Goal: Task Accomplishment & Management: Use online tool/utility

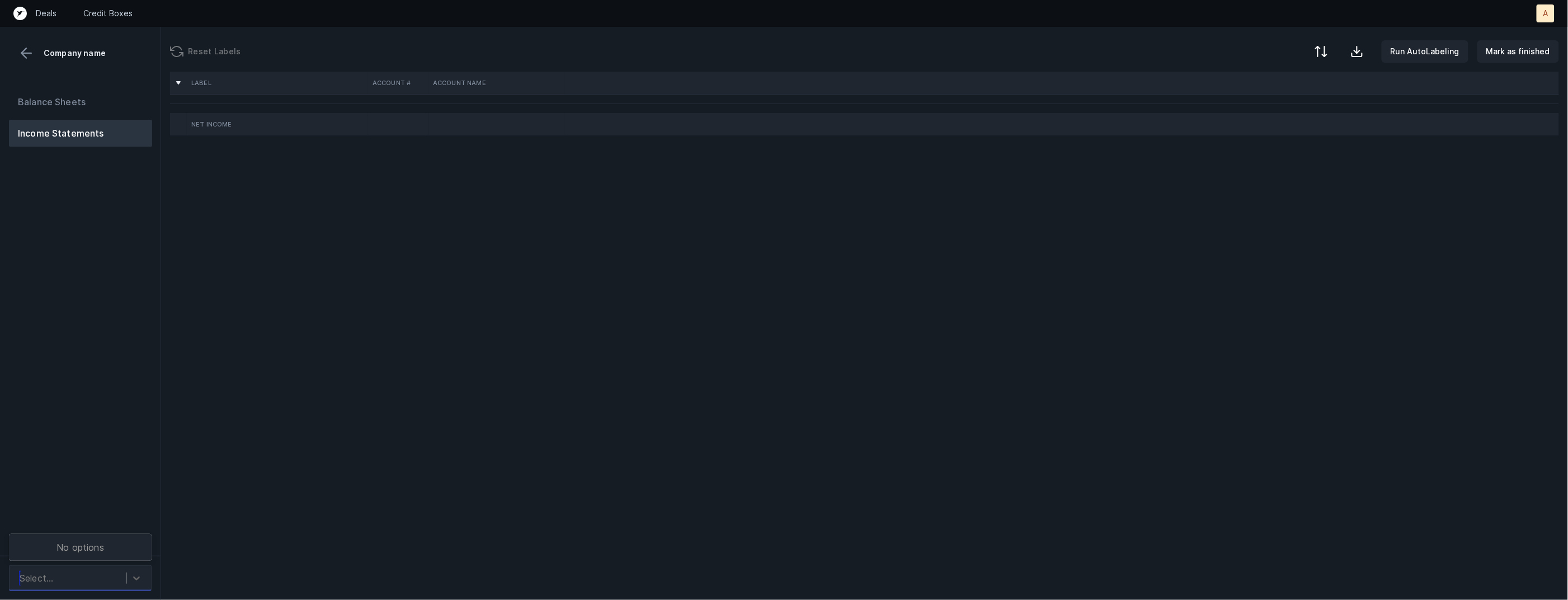
click at [90, 571] on div "Select..." at bounding box center [70, 578] width 112 height 20
click at [98, 546] on div "TripleSticksFoods_P&L([DATE]-[DATE])_Cleaned.csv" at bounding box center [80, 541] width 143 height 36
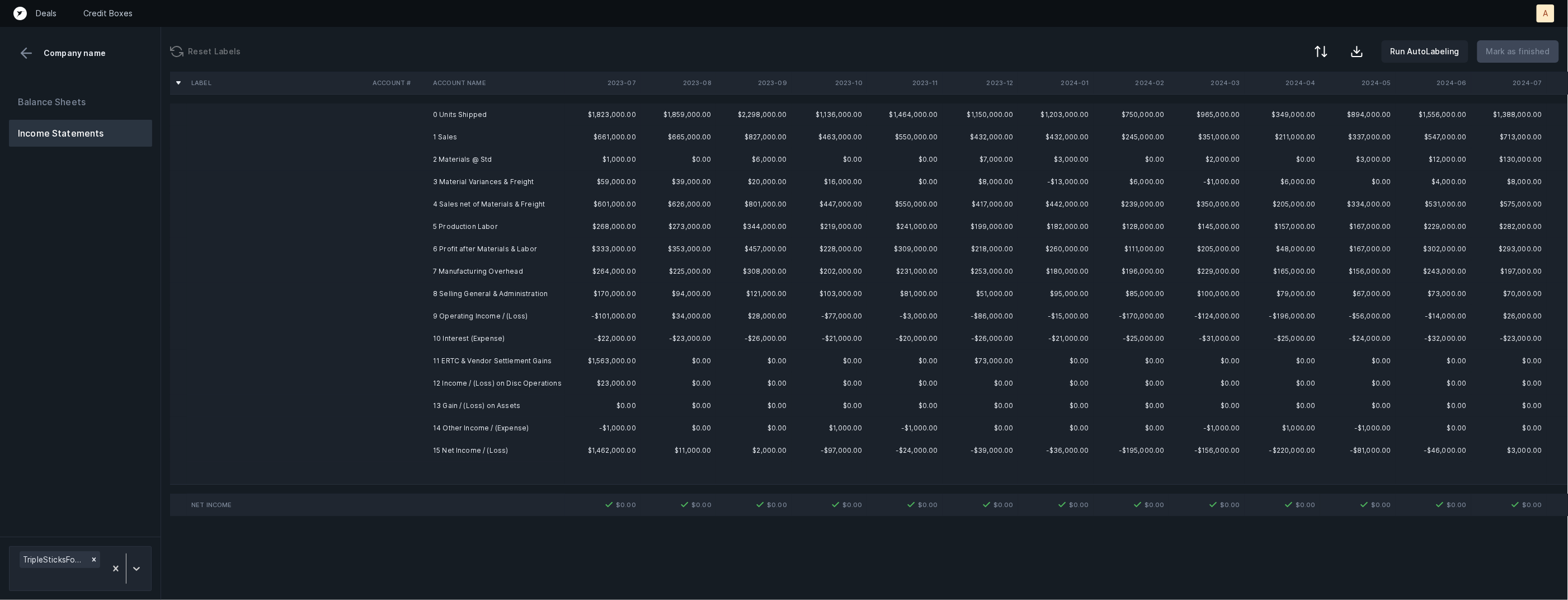
click at [505, 134] on td "1 Sales" at bounding box center [496, 137] width 136 height 22
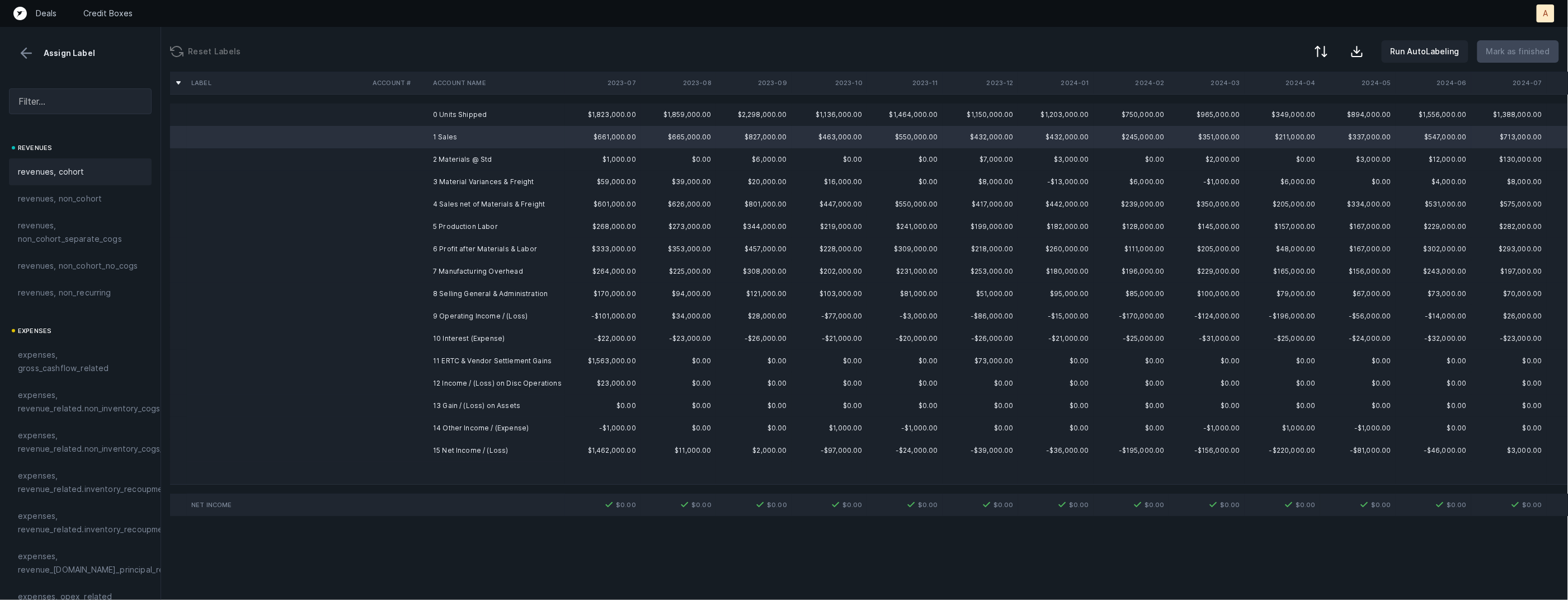
click at [81, 164] on div "revenues, cohort" at bounding box center [80, 172] width 143 height 27
click at [530, 160] on td "2 Materials @ Std" at bounding box center [496, 159] width 136 height 22
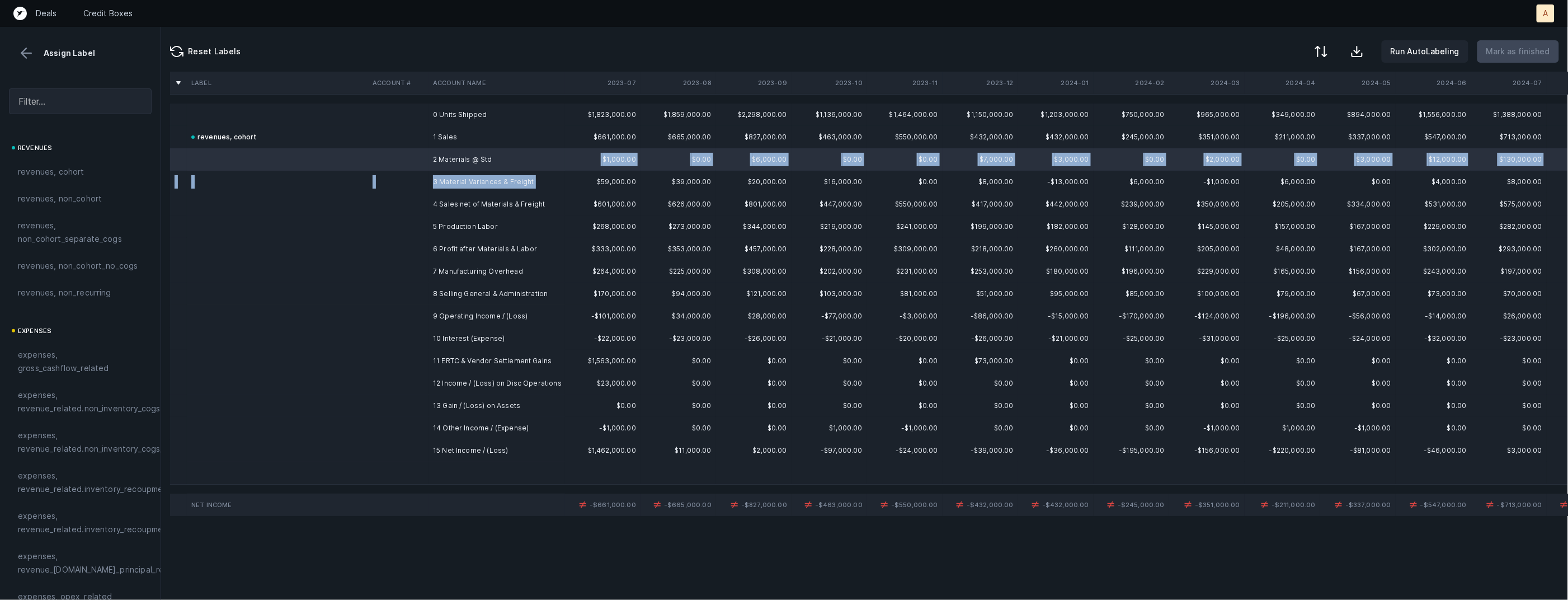
click at [537, 176] on td "3 Material Variances & Freight" at bounding box center [496, 181] width 136 height 22
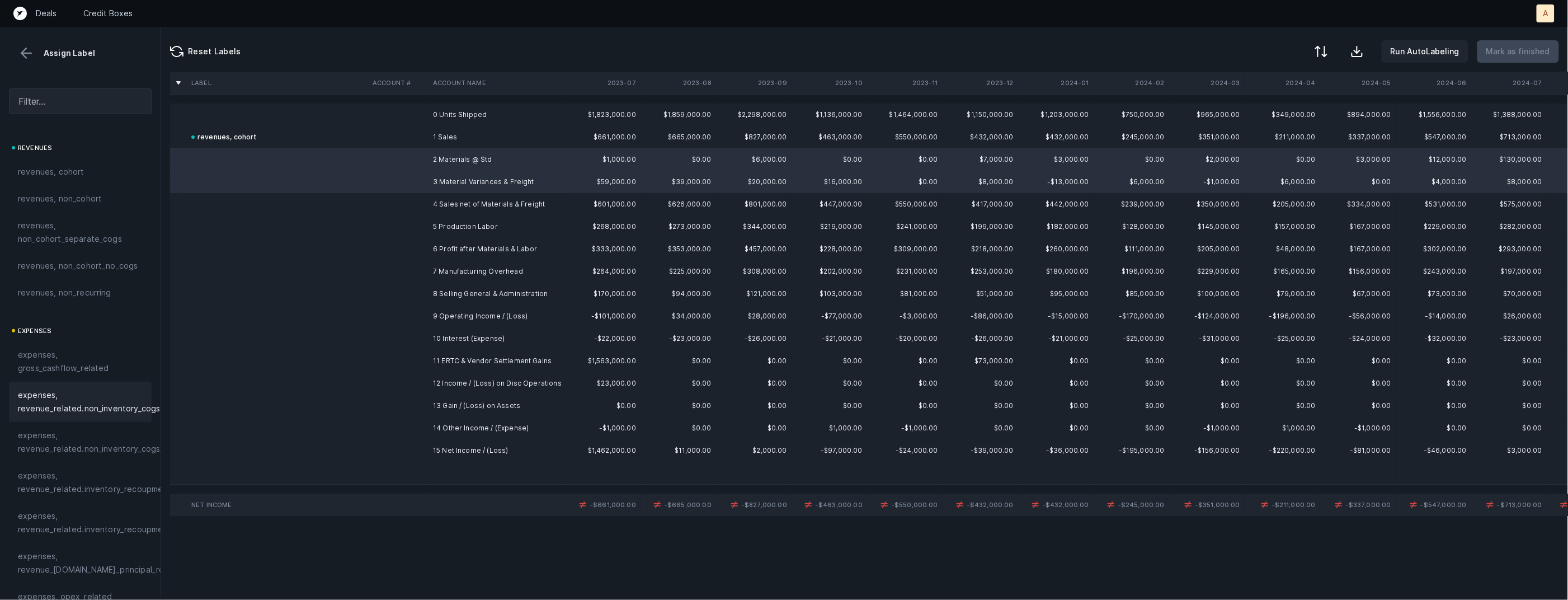
click at [96, 398] on span "expenses, revenue_related.non_inventory_cogs" at bounding box center [88, 402] width 142 height 27
click at [373, 166] on td at bounding box center [398, 159] width 60 height 22
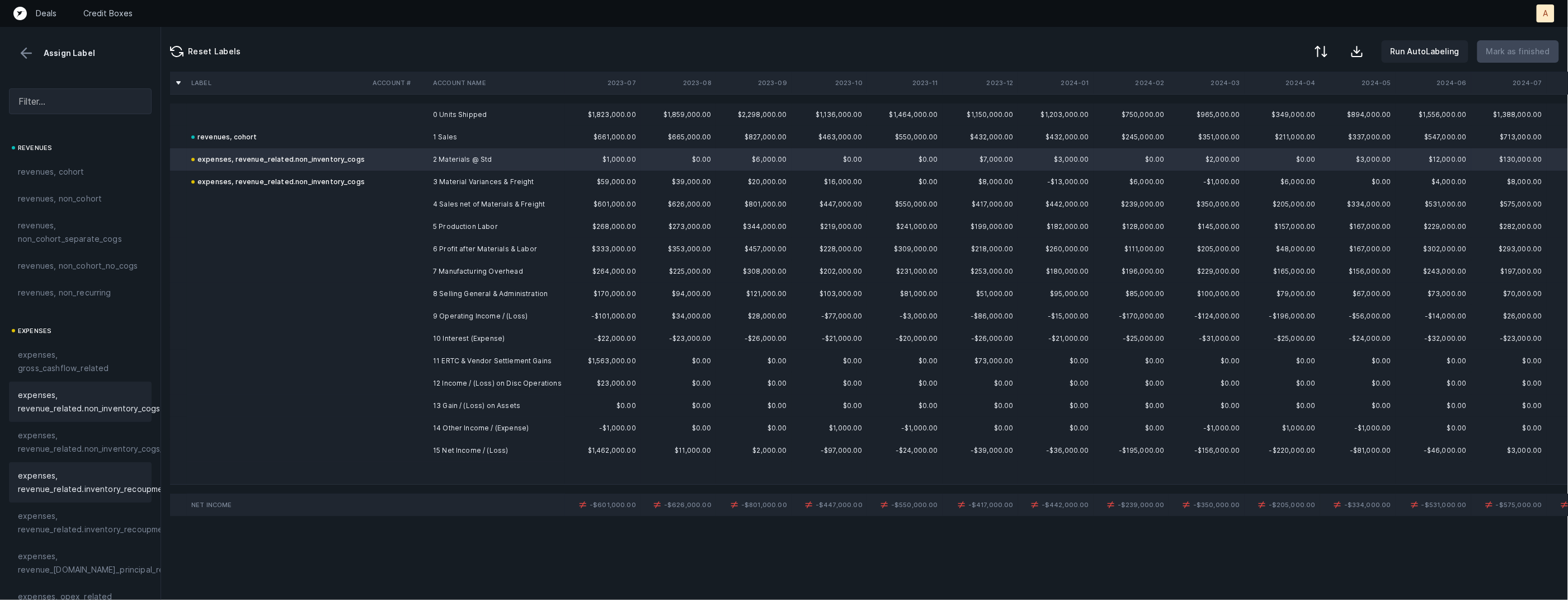
click at [52, 474] on span "expenses, revenue_related.inventory_recoupment" at bounding box center [94, 482] width 153 height 27
click at [532, 212] on td "4 Sales net of Materials & Freight" at bounding box center [496, 204] width 136 height 22
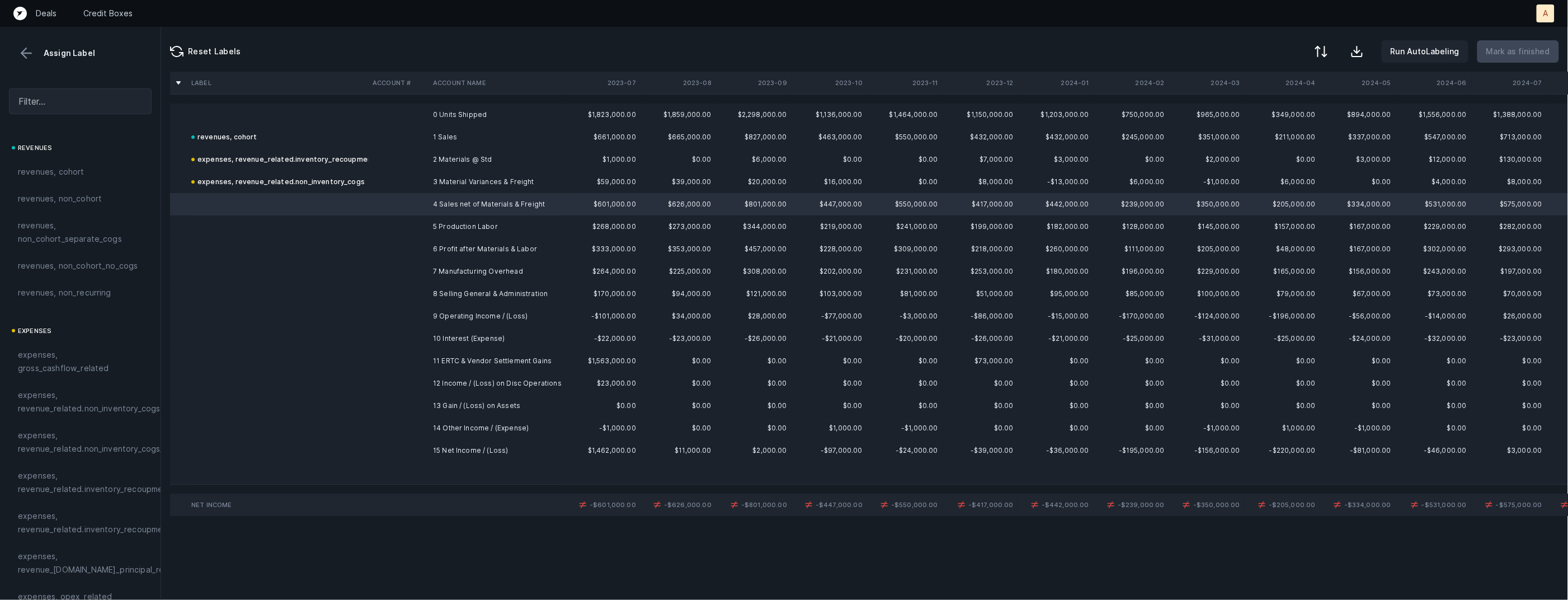
click at [495, 226] on td "5 Production Labor" at bounding box center [496, 226] width 136 height 22
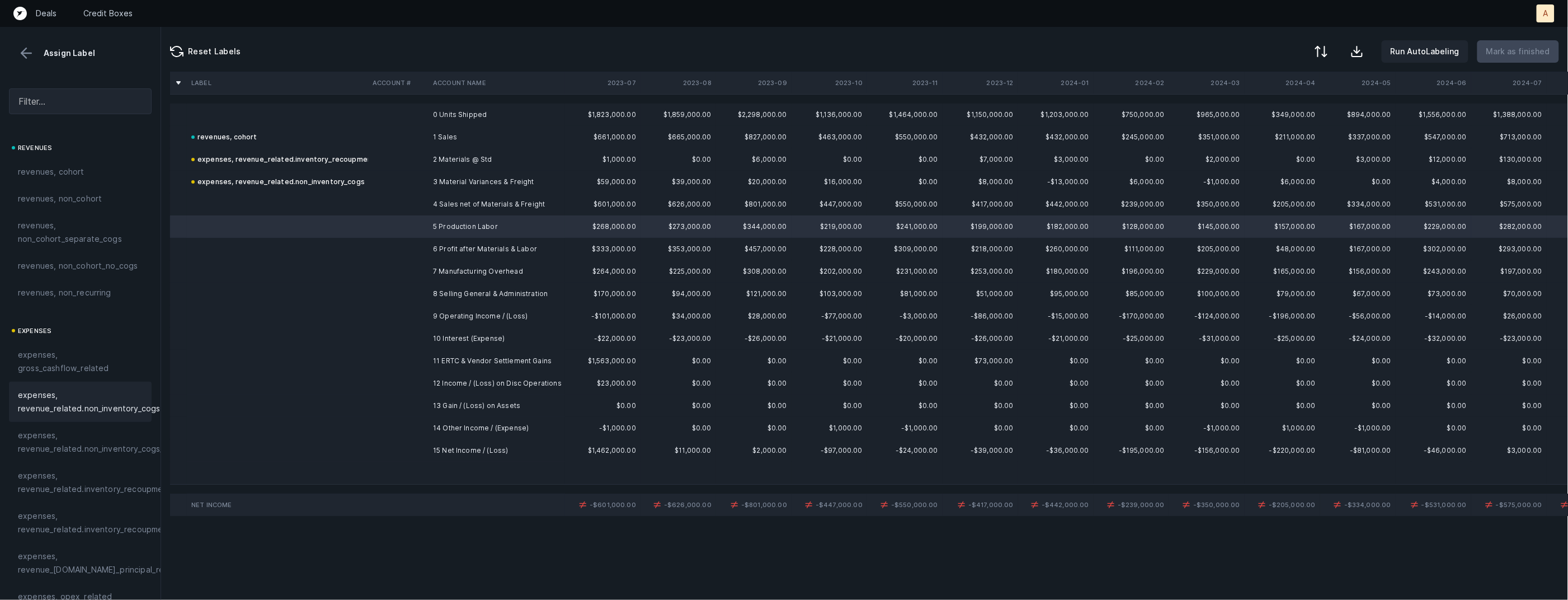
click at [129, 412] on span "expenses, revenue_related.non_inventory_cogs" at bounding box center [88, 402] width 142 height 27
click at [427, 275] on td at bounding box center [398, 271] width 60 height 22
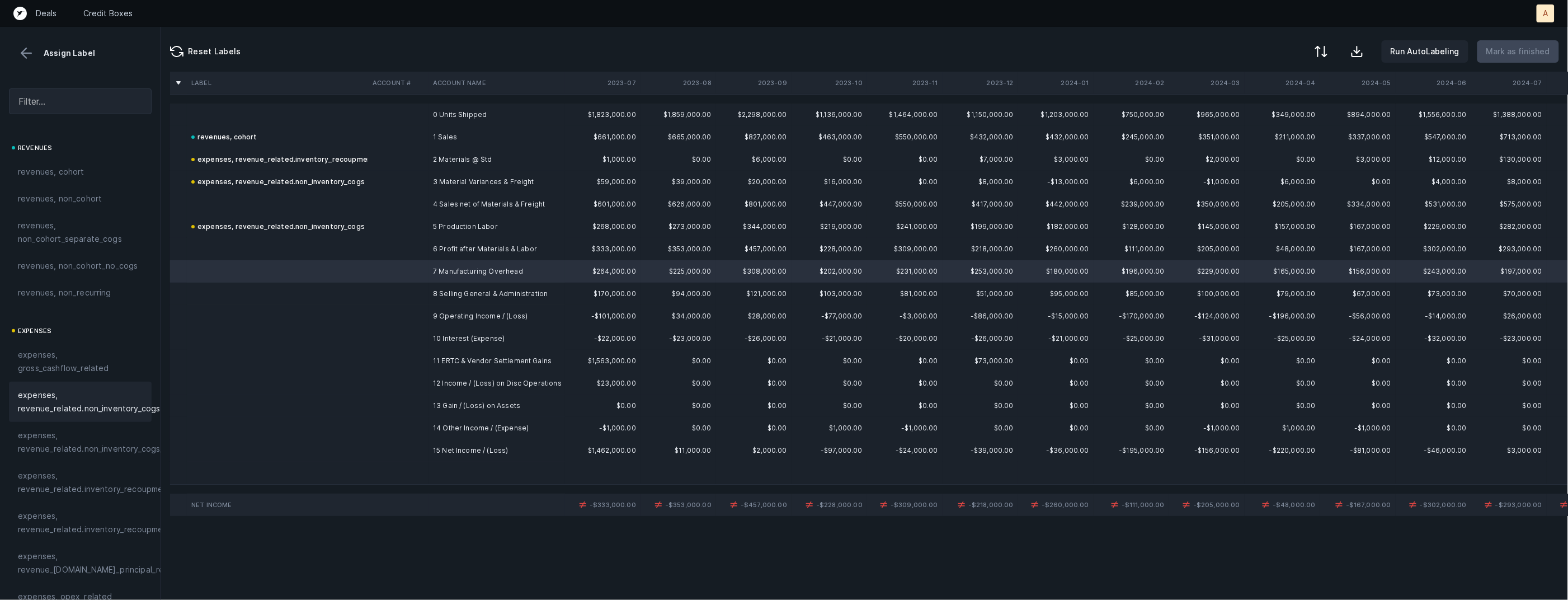
click at [117, 399] on span "expenses, revenue_related.non_inventory_cogs" at bounding box center [88, 402] width 142 height 27
click at [487, 294] on td "8 Selling General & Administration" at bounding box center [496, 294] width 136 height 22
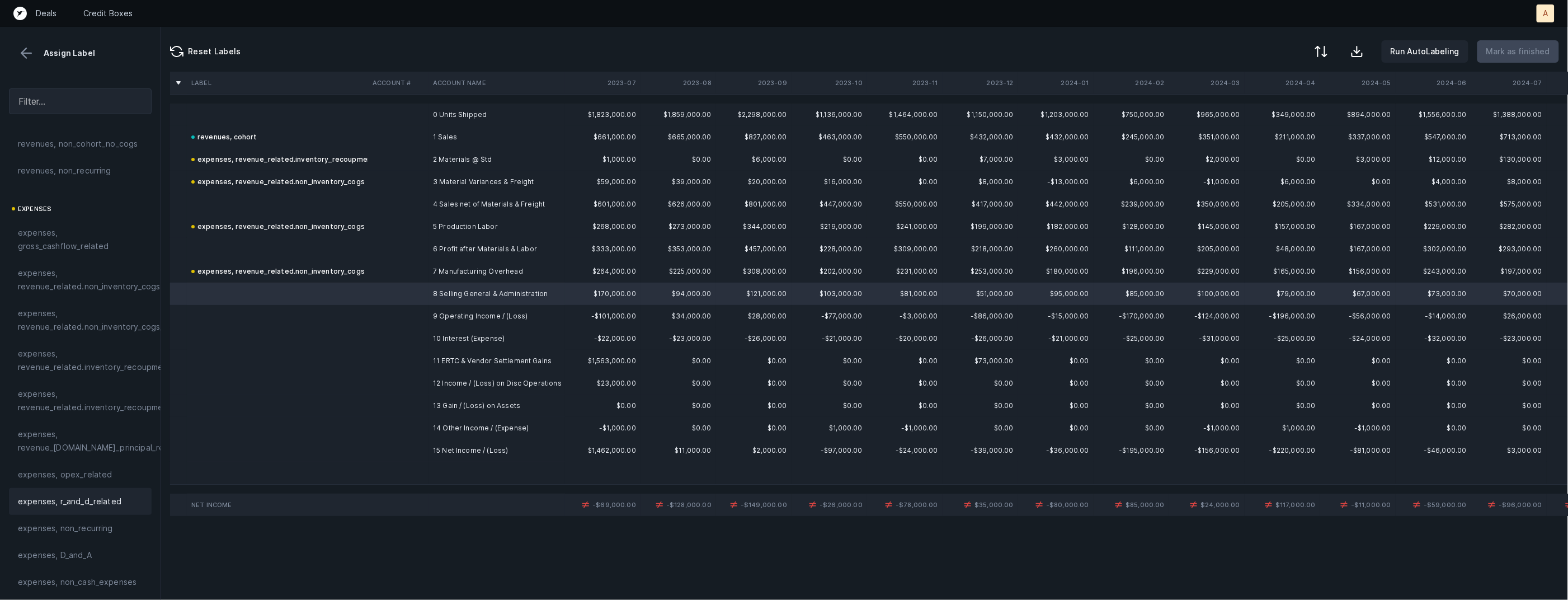
scroll to position [130, 0]
click at [55, 476] on div "expenses, opex_related" at bounding box center [80, 467] width 143 height 27
click at [426, 343] on td at bounding box center [398, 338] width 60 height 22
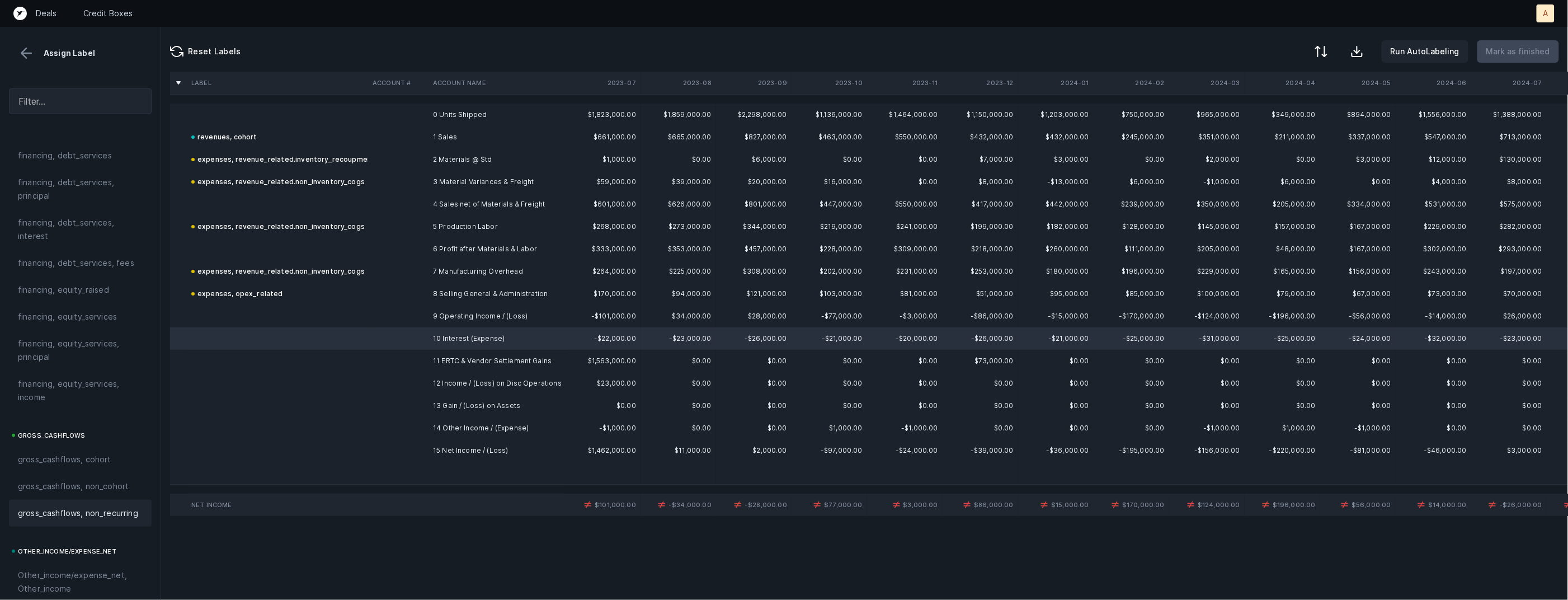
scroll to position [883, 0]
click at [81, 252] on span "financing, debt_services, interest" at bounding box center [80, 257] width 125 height 27
click at [266, 342] on div at bounding box center [784, 300] width 1568 height 600
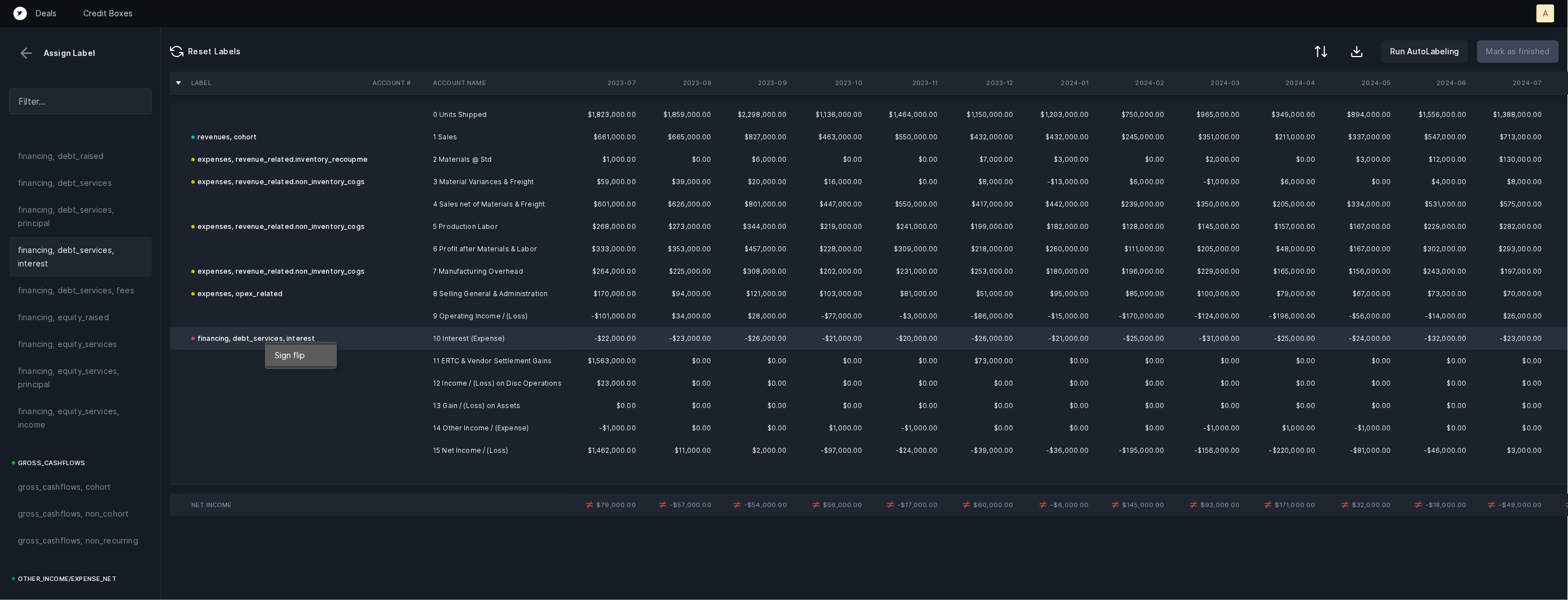
click at [282, 350] on span "Sign flip" at bounding box center [290, 355] width 30 height 12
click at [314, 359] on td at bounding box center [277, 361] width 181 height 22
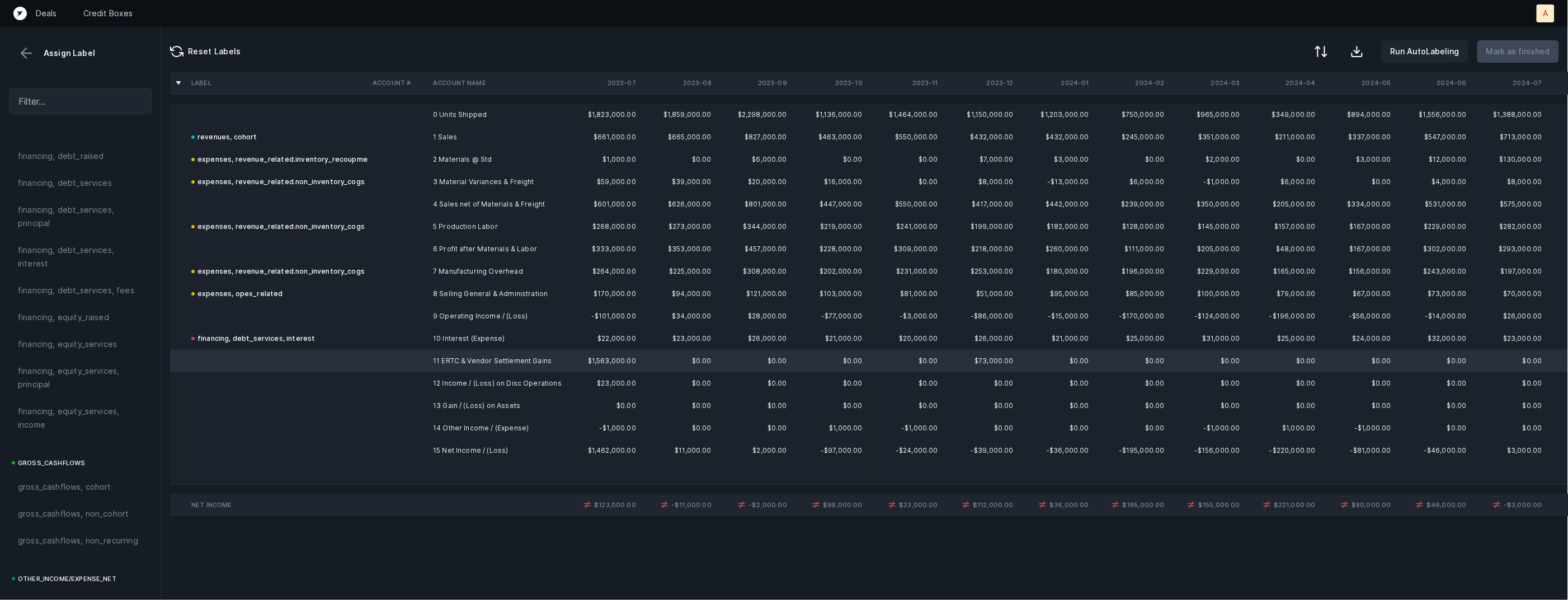
click at [370, 432] on td at bounding box center [398, 428] width 60 height 22
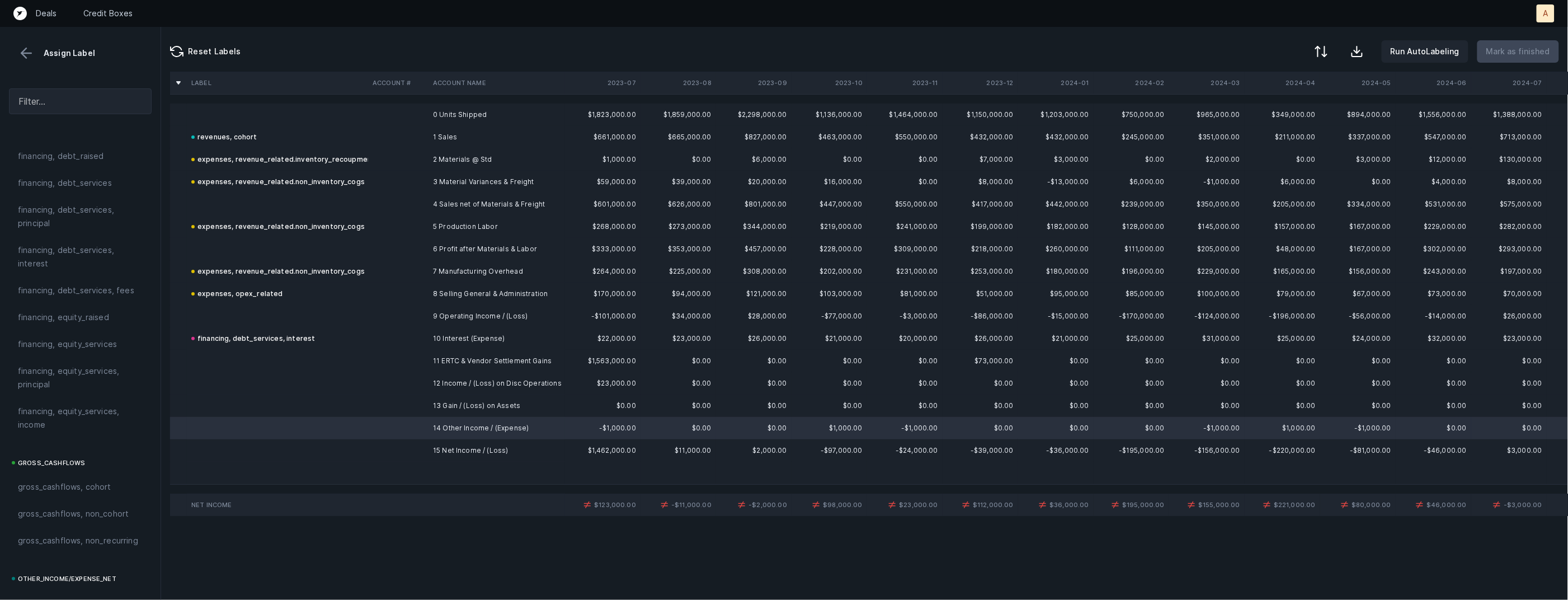
click at [366, 440] on td at bounding box center [277, 451] width 181 height 22
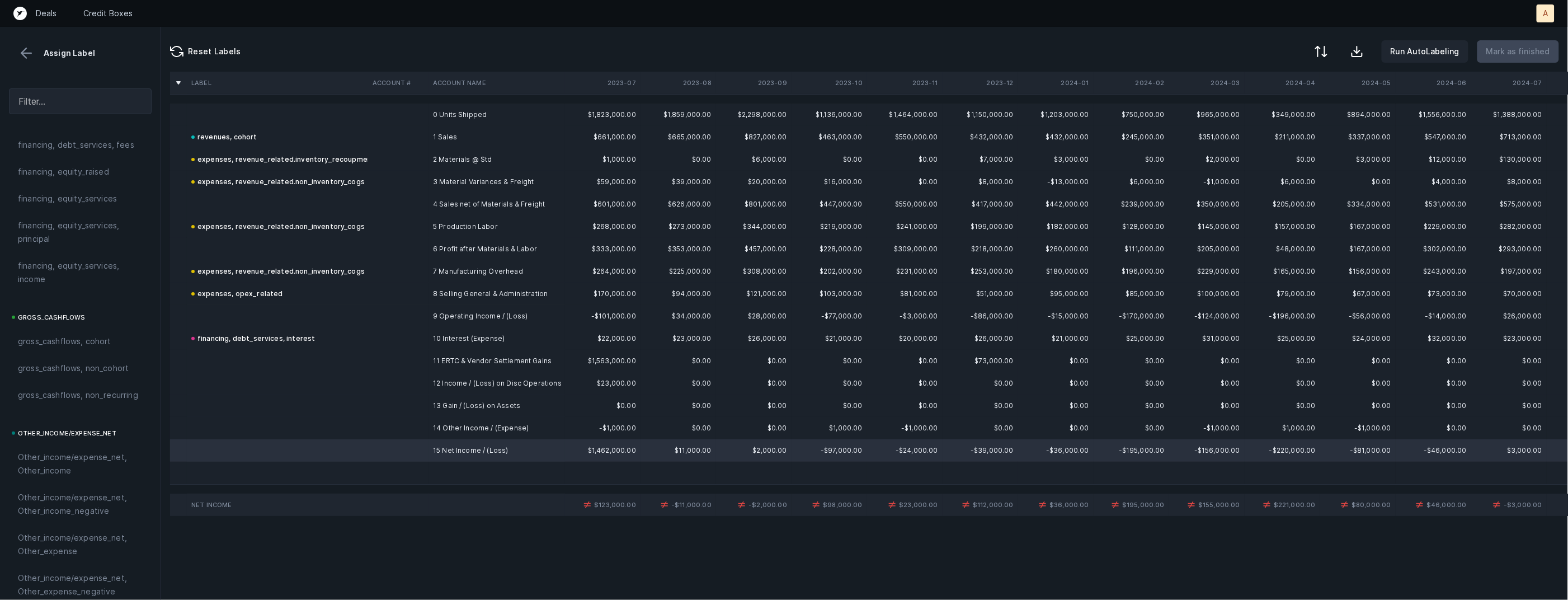
scroll to position [1250, 0]
click at [50, 430] on span "reconciled, net_income" at bounding box center [62, 435] width 90 height 14
click at [393, 360] on td at bounding box center [398, 361] width 60 height 22
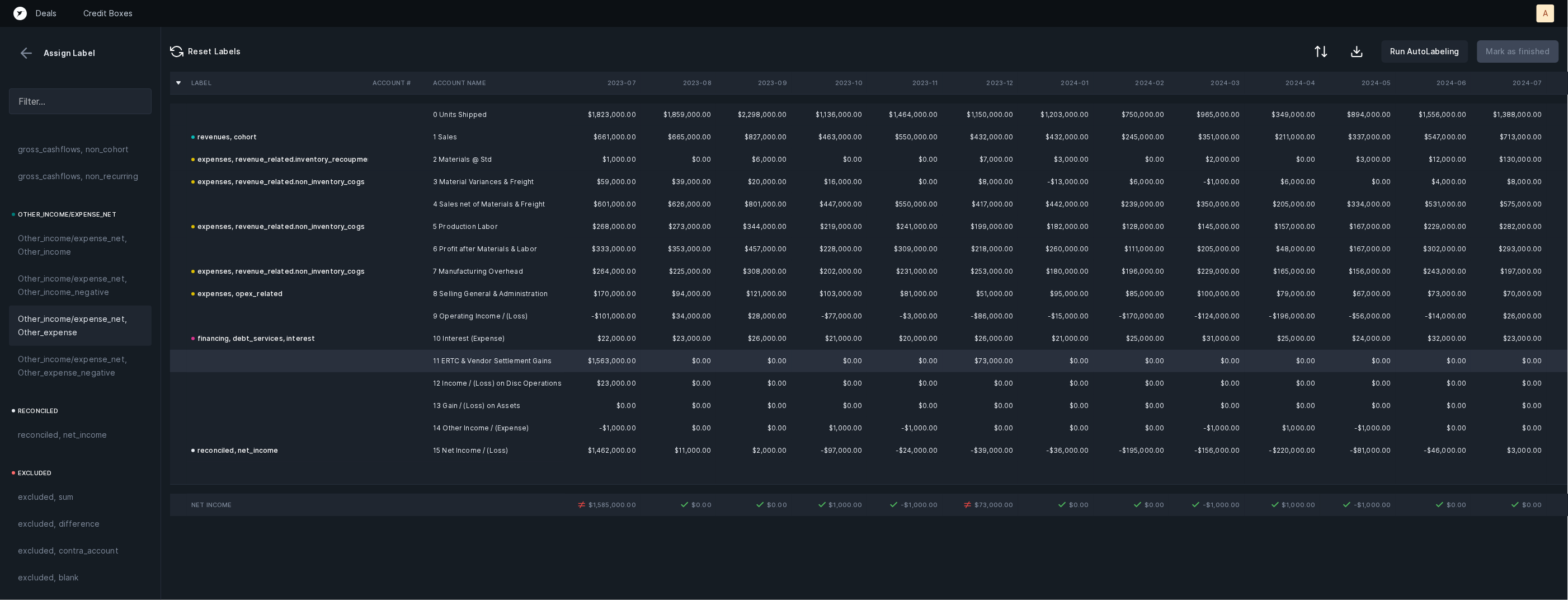
click at [84, 330] on span "Other_income/expense_net, Other_expense" at bounding box center [80, 326] width 125 height 27
click at [82, 244] on span "Other_income/expense_net, Other_income" at bounding box center [80, 245] width 125 height 27
click at [359, 381] on td at bounding box center [277, 383] width 181 height 22
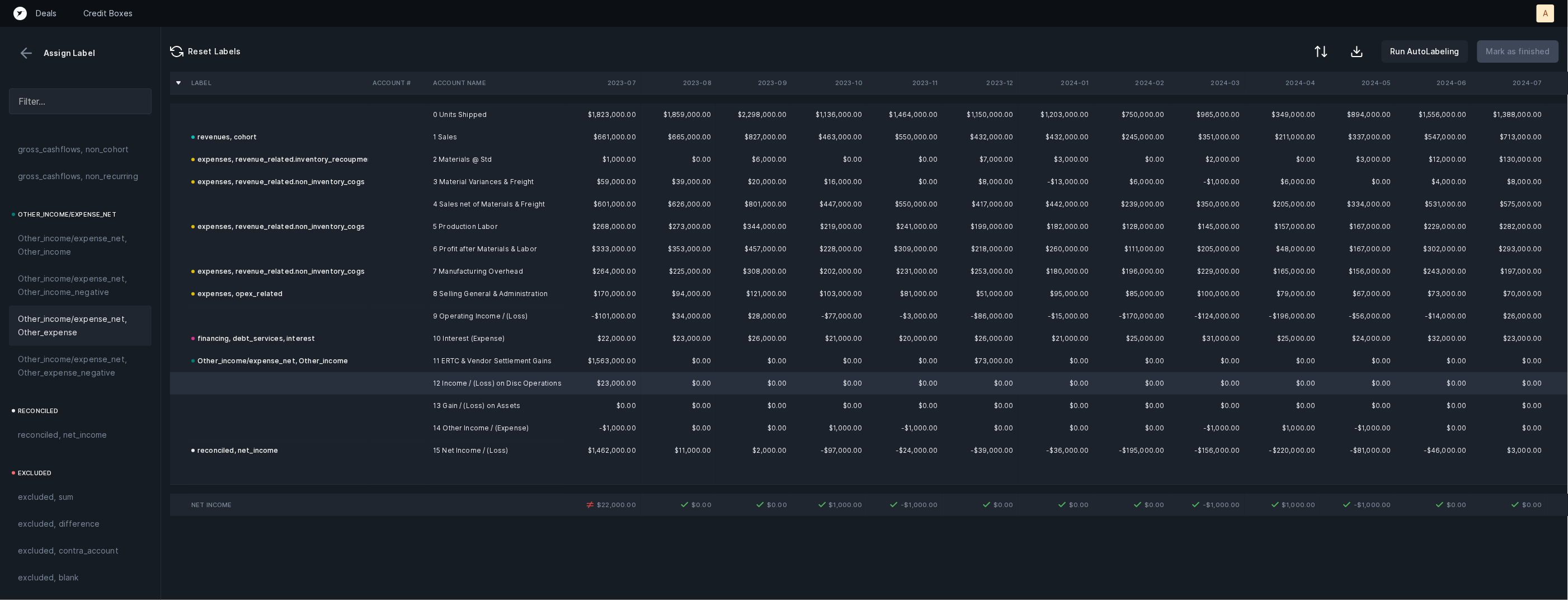
click at [91, 336] on span "Other_income/expense_net, Other_expense" at bounding box center [80, 326] width 125 height 27
click at [89, 235] on span "Other_income/expense_net, Other_income" at bounding box center [80, 245] width 125 height 27
click at [390, 425] on td at bounding box center [398, 428] width 60 height 22
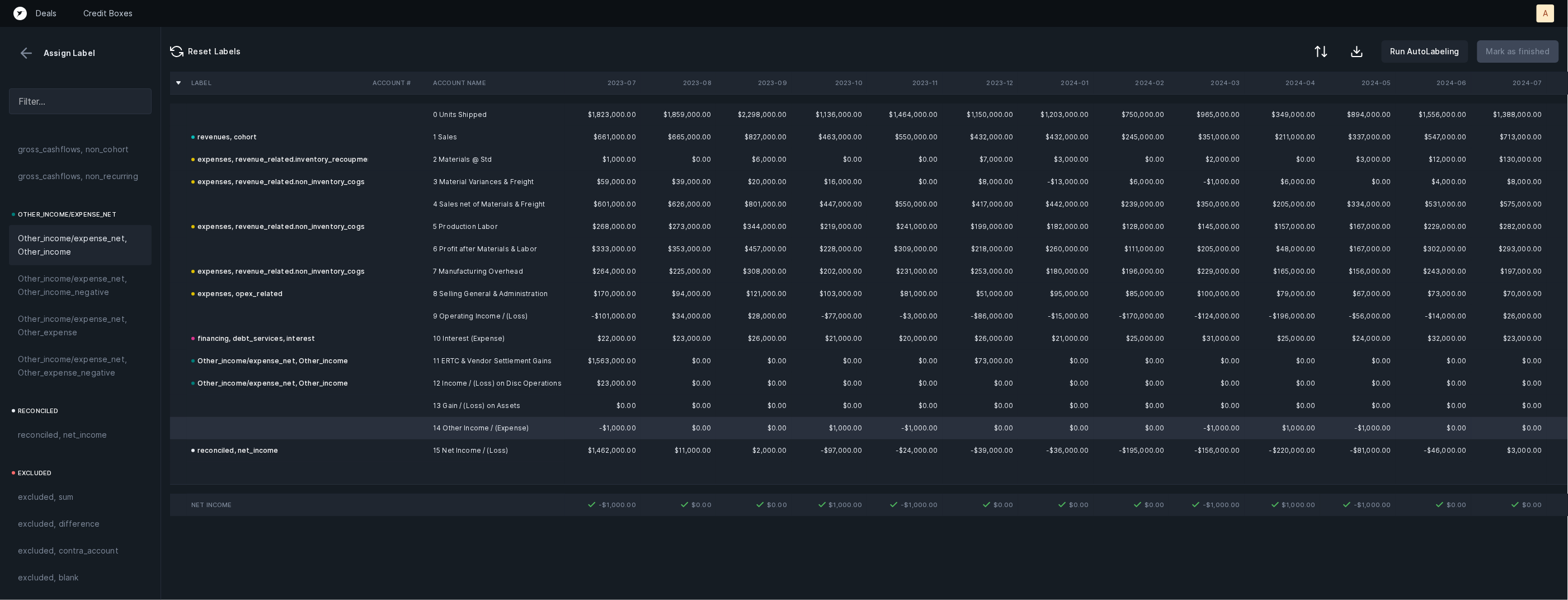
click at [77, 256] on span "Other_income/expense_net, Other_income" at bounding box center [80, 245] width 125 height 27
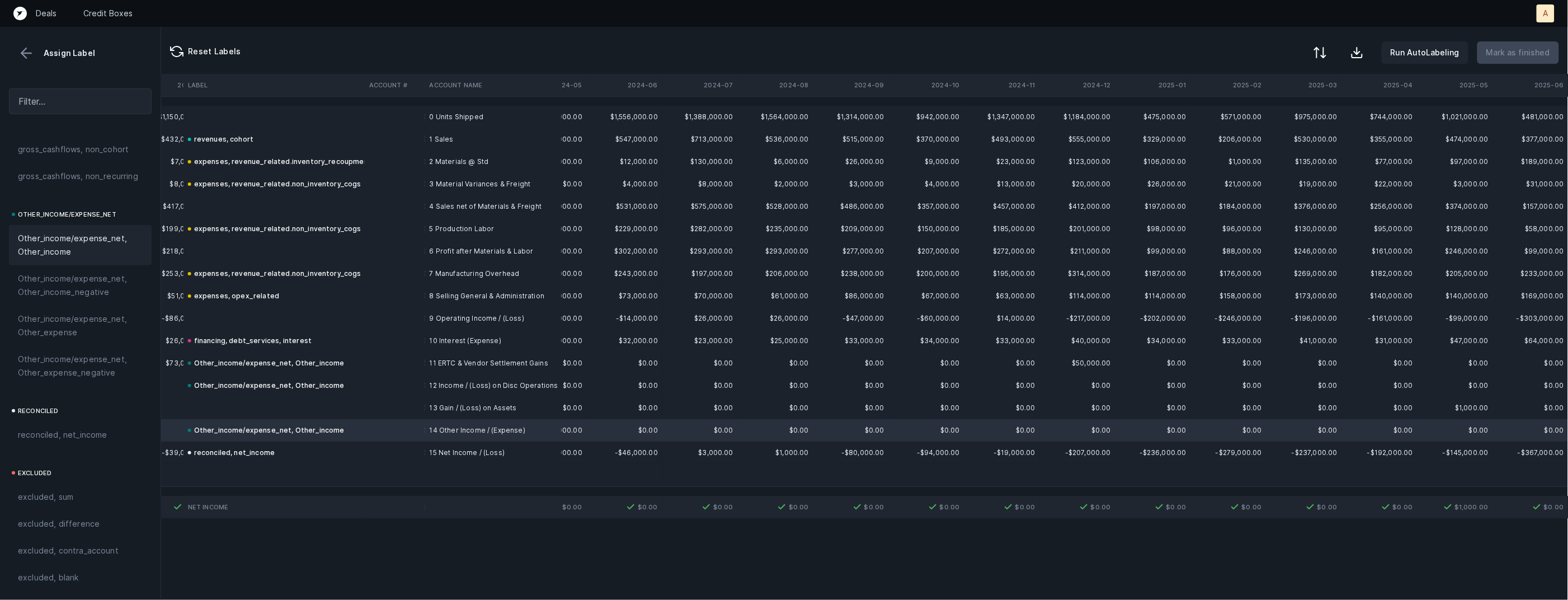
click at [1324, 59] on button at bounding box center [1320, 52] width 24 height 24
click at [1286, 114] on div "By Hum label" at bounding box center [1272, 118] width 112 height 22
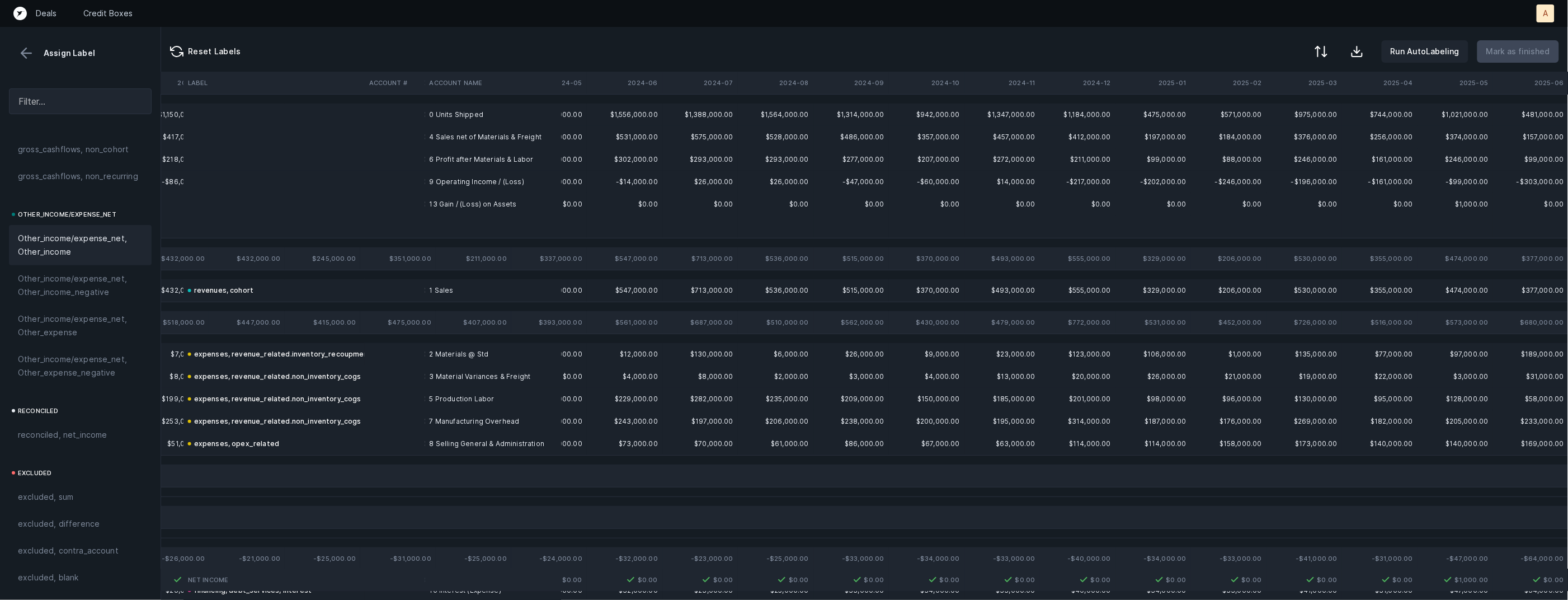
click at [445, 223] on td at bounding box center [493, 226] width 136 height 22
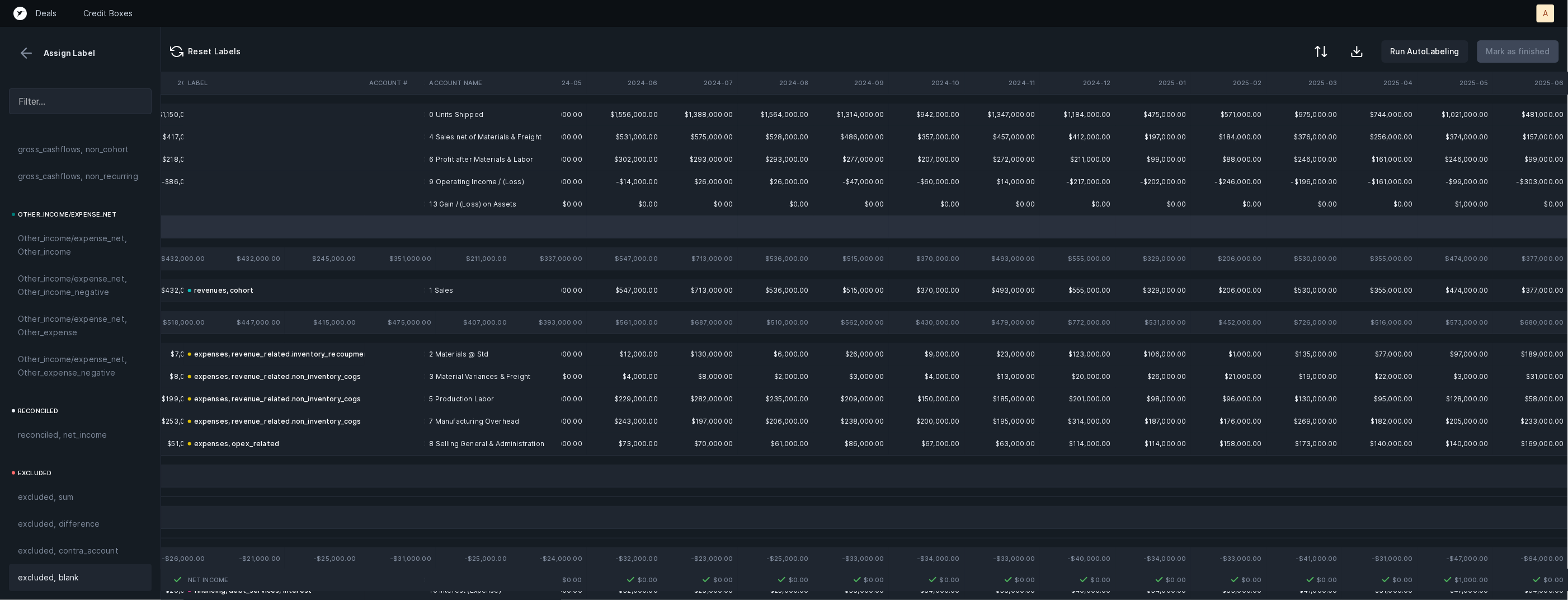
click at [39, 585] on div "excluded, blank" at bounding box center [80, 578] width 143 height 27
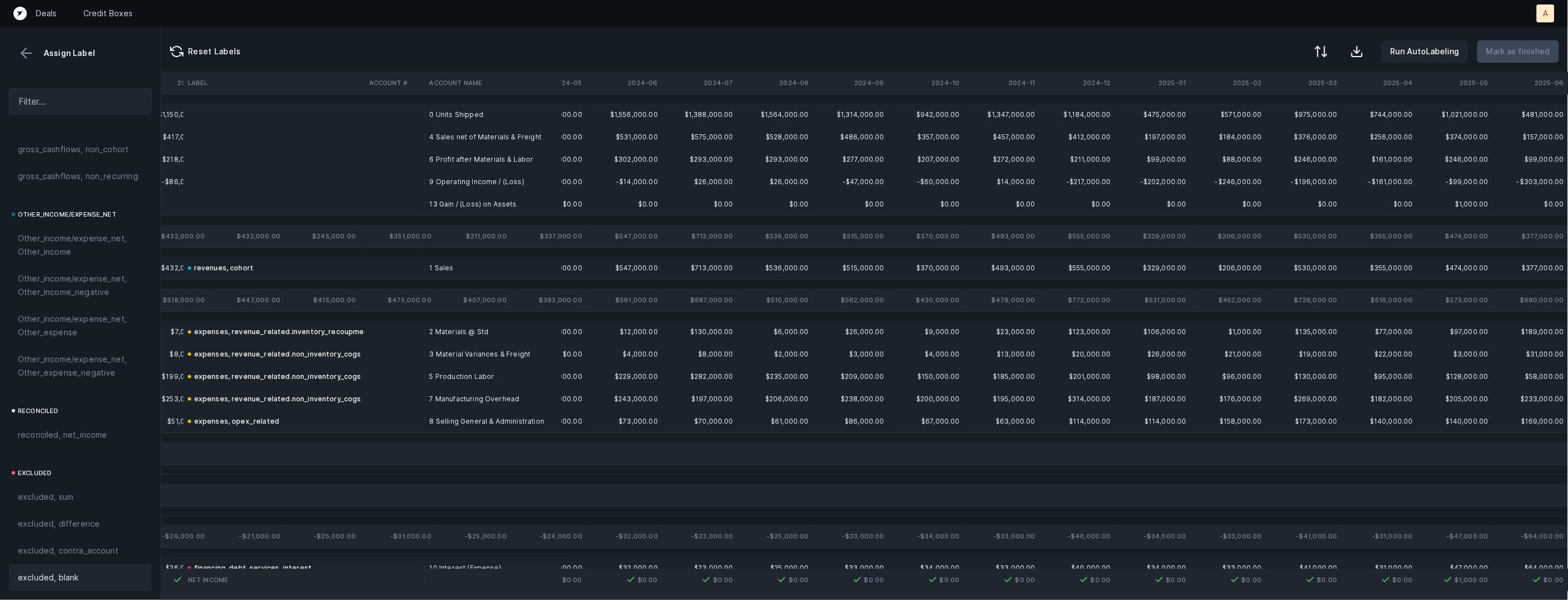
click at [488, 116] on td "0 Units Shipped" at bounding box center [493, 114] width 136 height 22
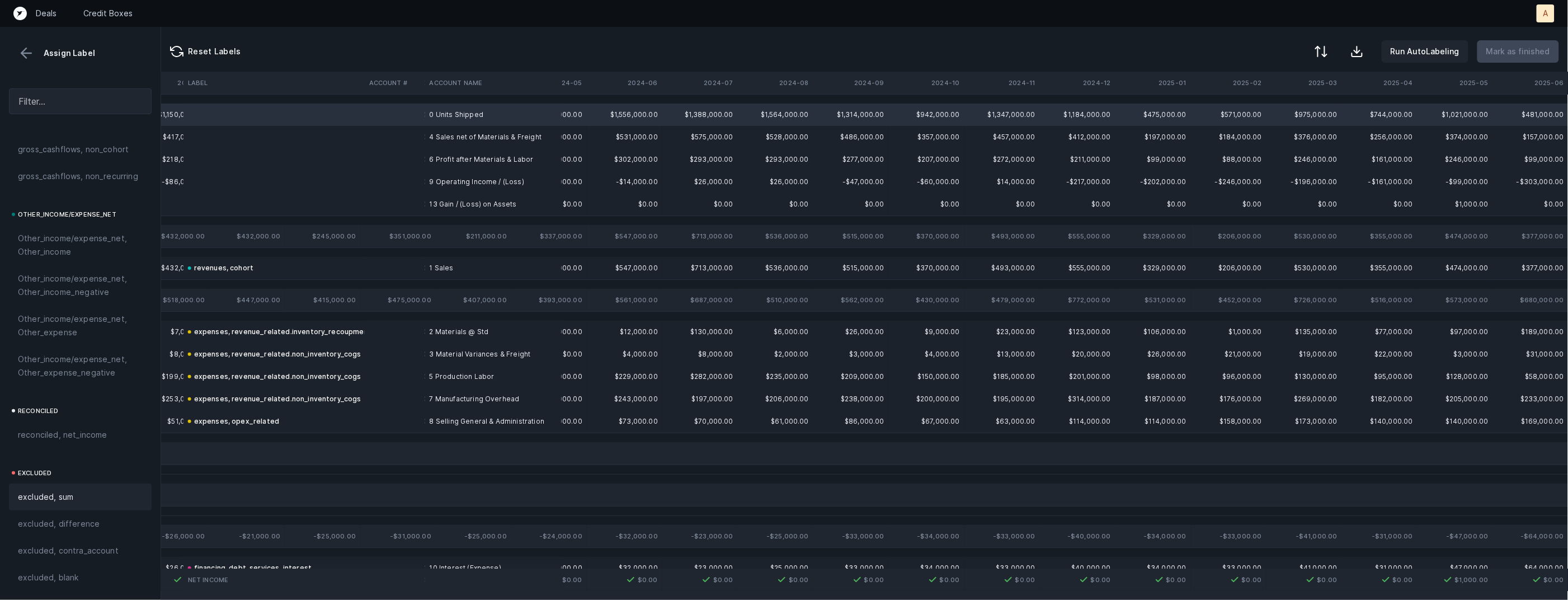
click at [62, 491] on span "excluded, sum" at bounding box center [45, 497] width 56 height 14
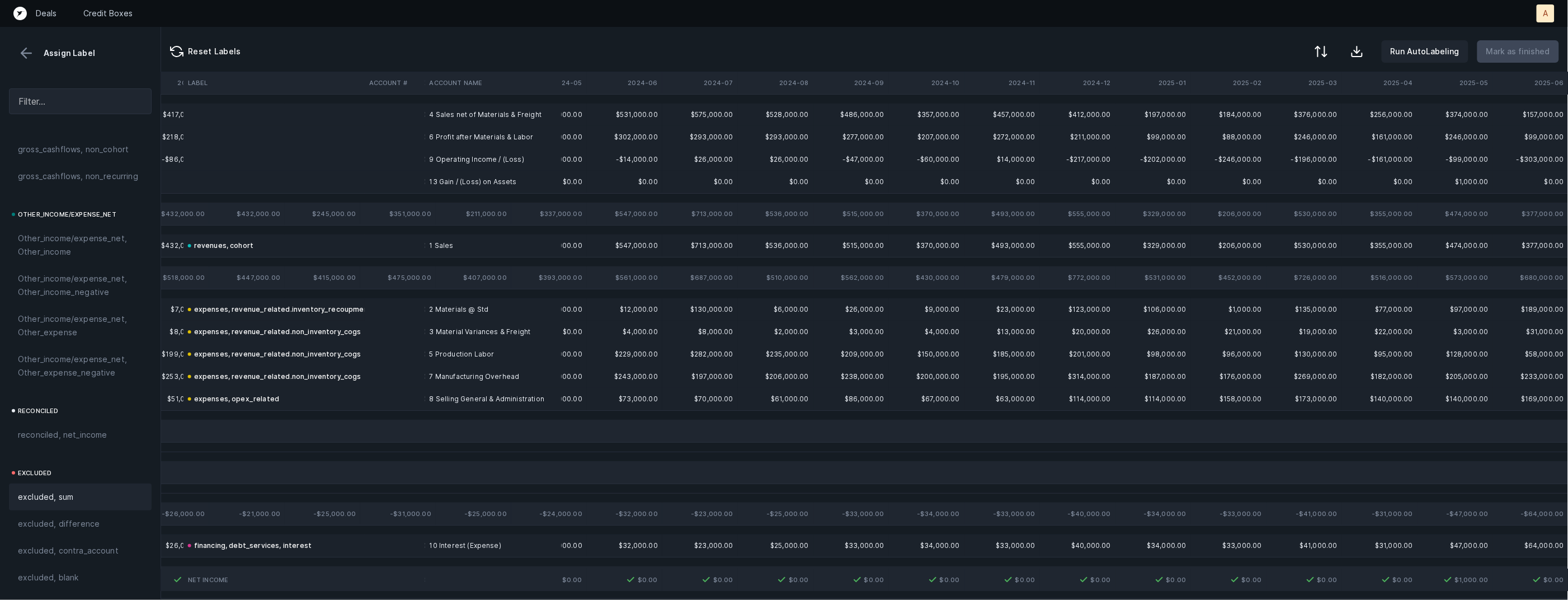
click at [475, 118] on td "4 Sales net of Materials & Freight" at bounding box center [493, 114] width 136 height 22
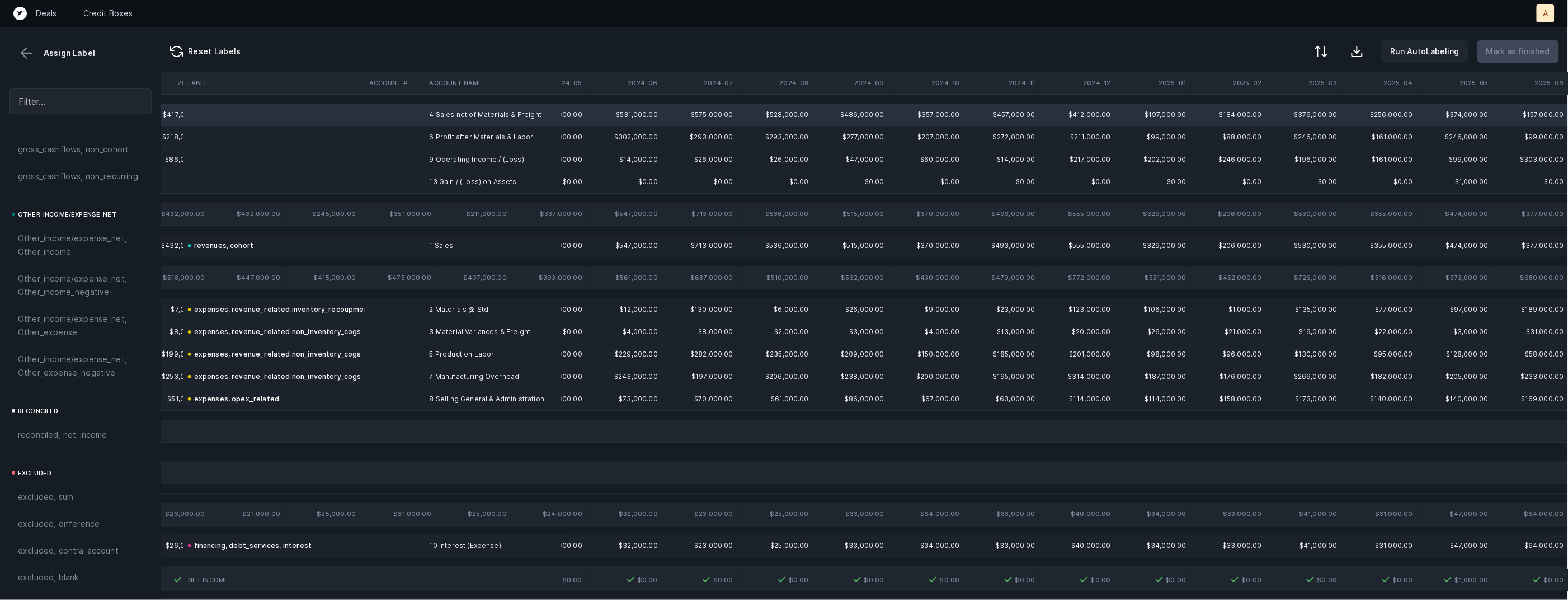
click at [485, 134] on td "6 Profit after Materials & Labor" at bounding box center [493, 137] width 136 height 22
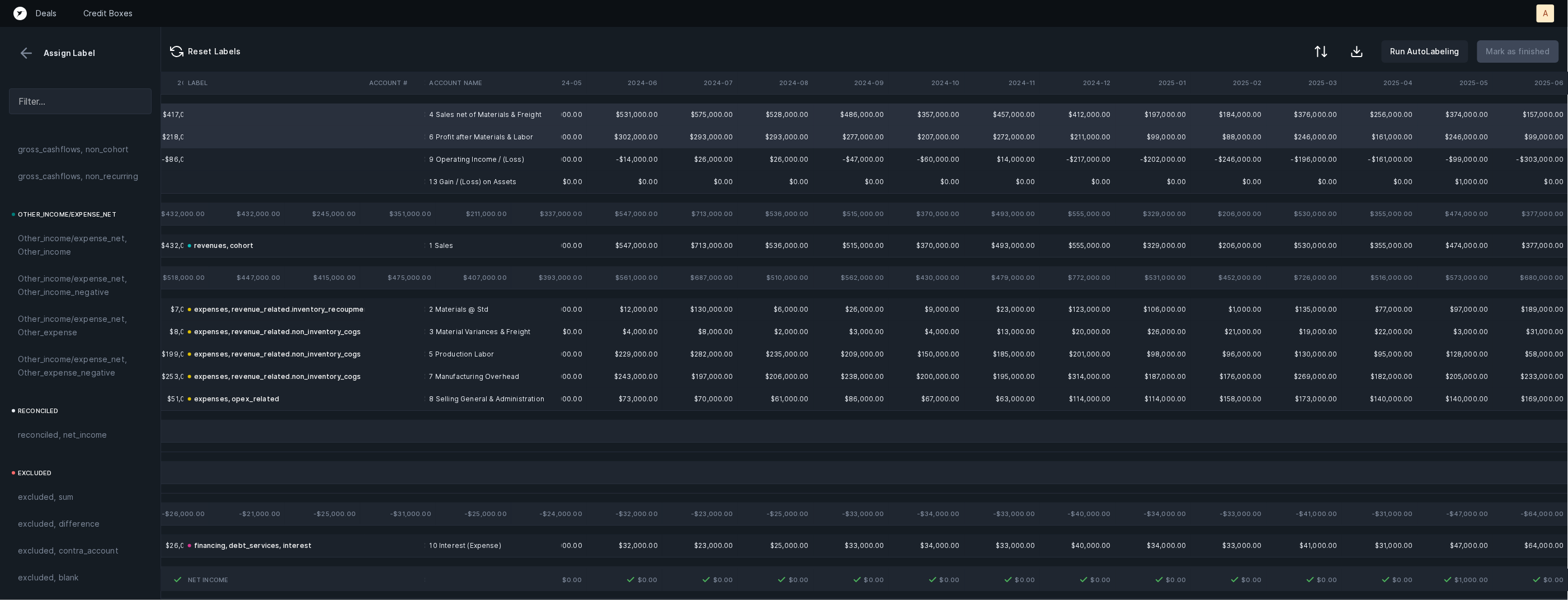
click at [478, 152] on td "9 Operating Income / (Loss)" at bounding box center [493, 159] width 136 height 22
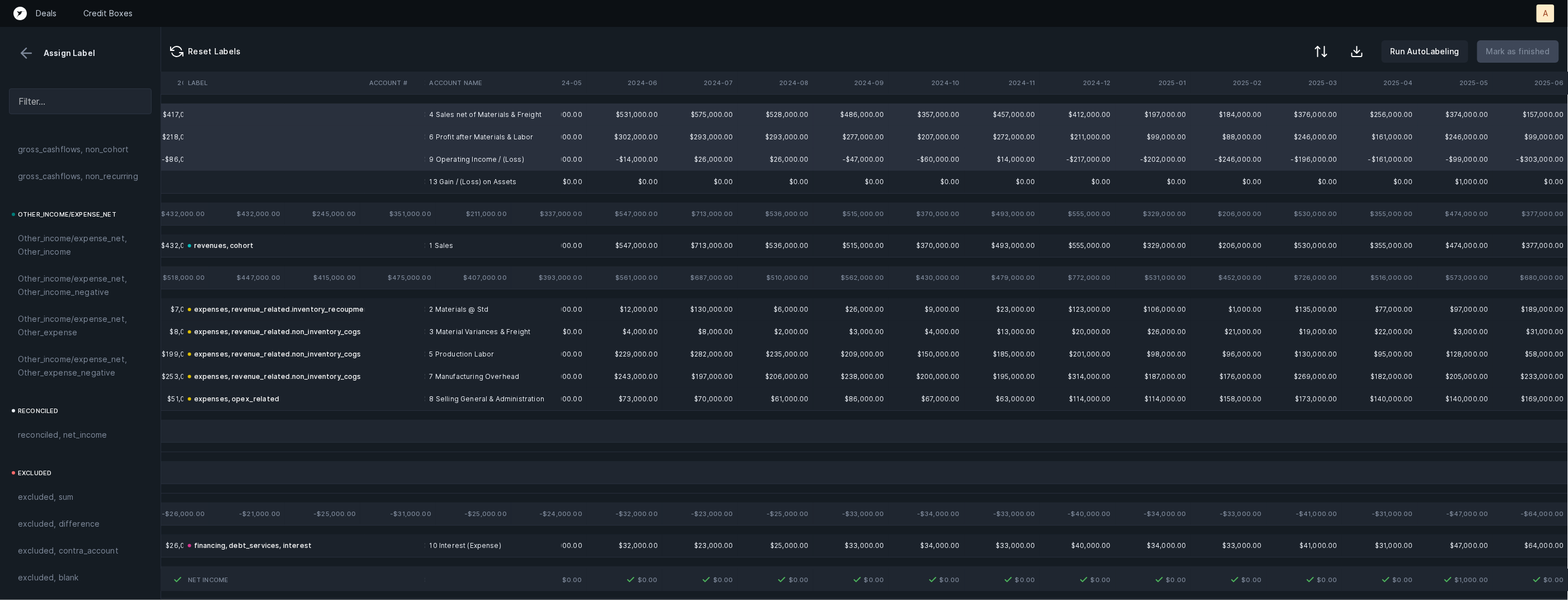
click at [452, 179] on td "13 Gain / (Loss) on Assets" at bounding box center [493, 181] width 136 height 22
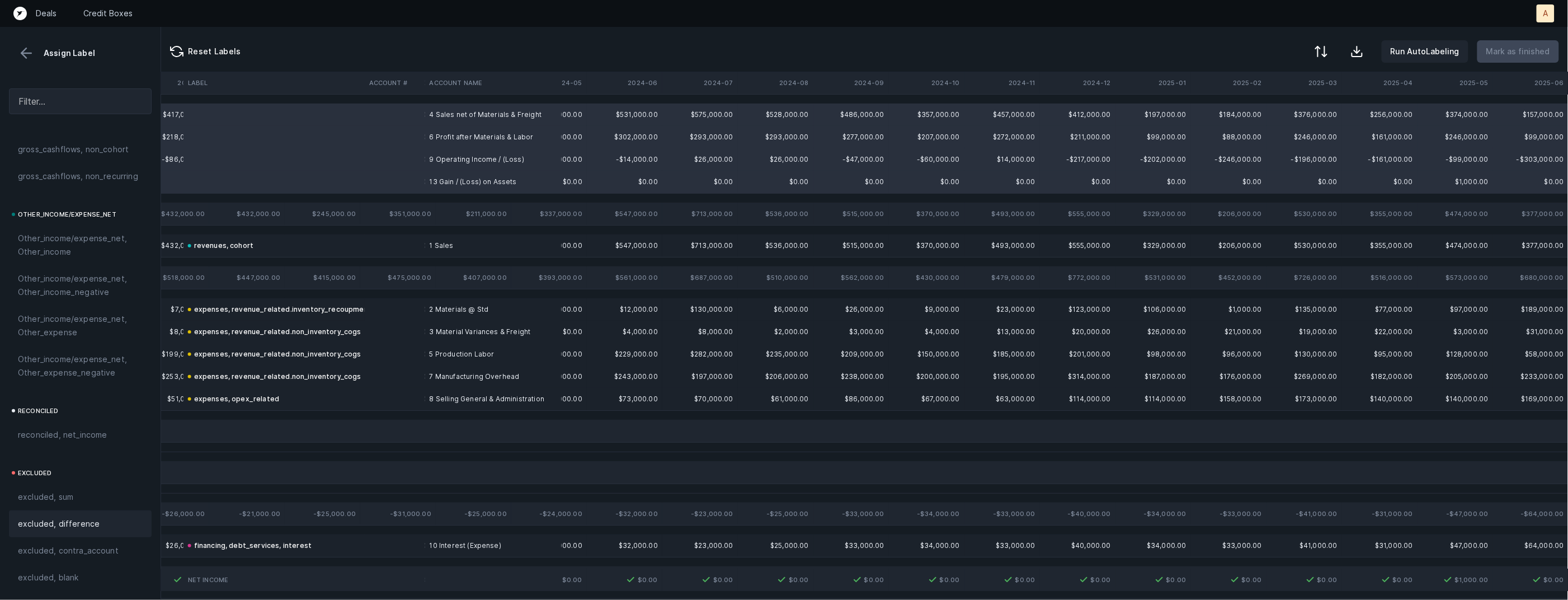
click at [114, 516] on div "excluded, difference" at bounding box center [80, 524] width 143 height 27
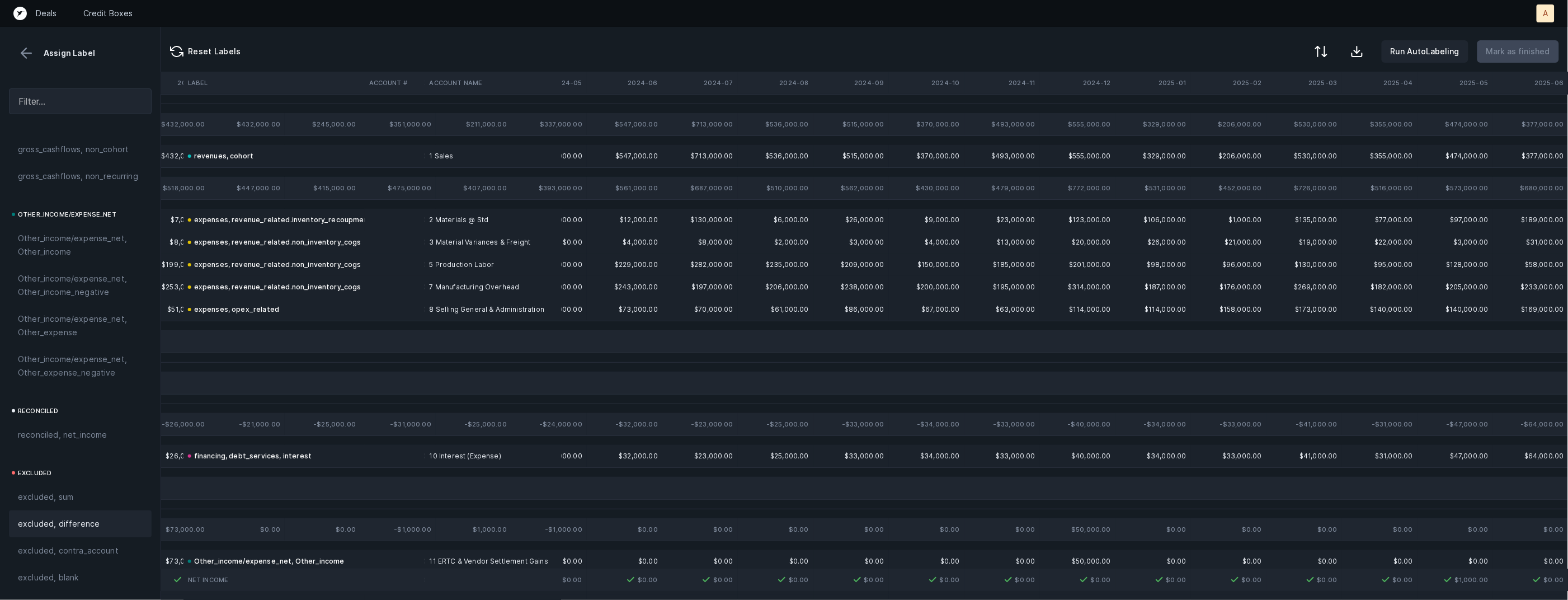
click at [32, 62] on div at bounding box center [80, 71] width 160 height 18
click at [31, 53] on button at bounding box center [26, 53] width 17 height 17
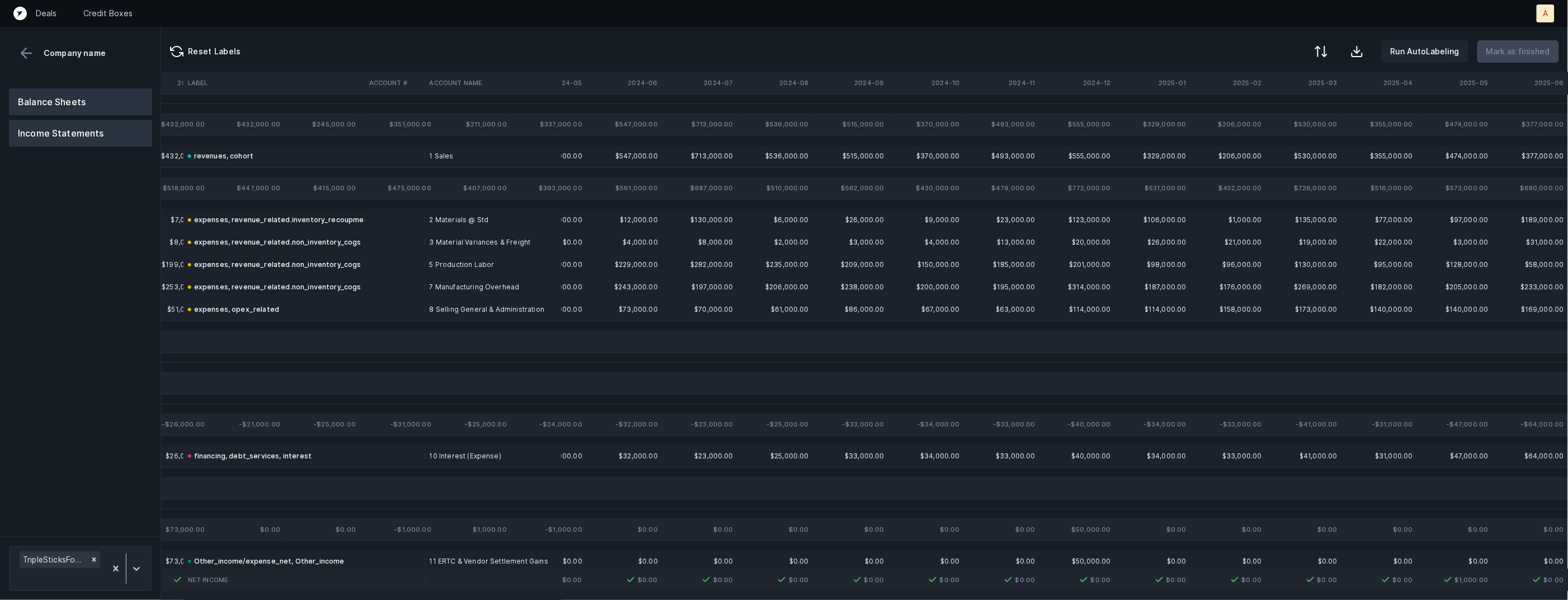
click at [40, 94] on button "Balance Sheets" at bounding box center [80, 102] width 143 height 27
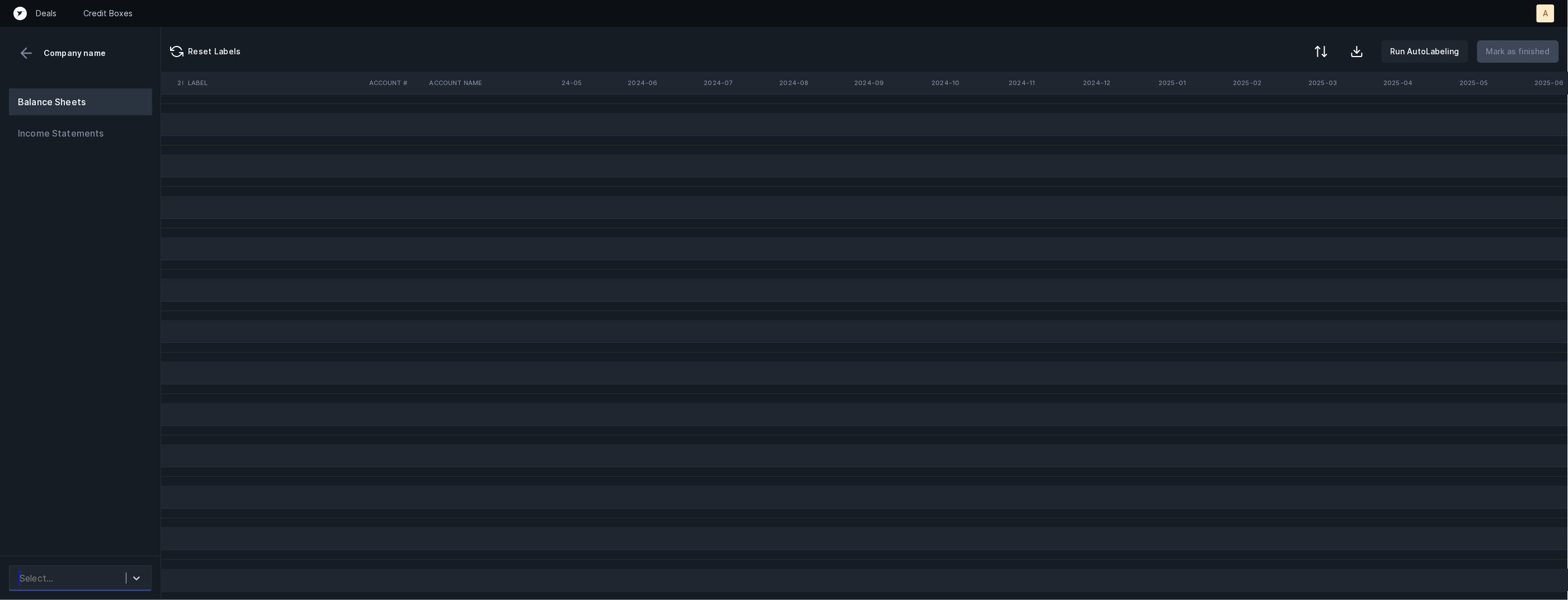
click at [69, 573] on div "Select..." at bounding box center [70, 578] width 112 height 20
click at [69, 550] on div "TripleSticksFoods_BS([DATE]-[DATE])_Cleaned.csv" at bounding box center [80, 541] width 143 height 36
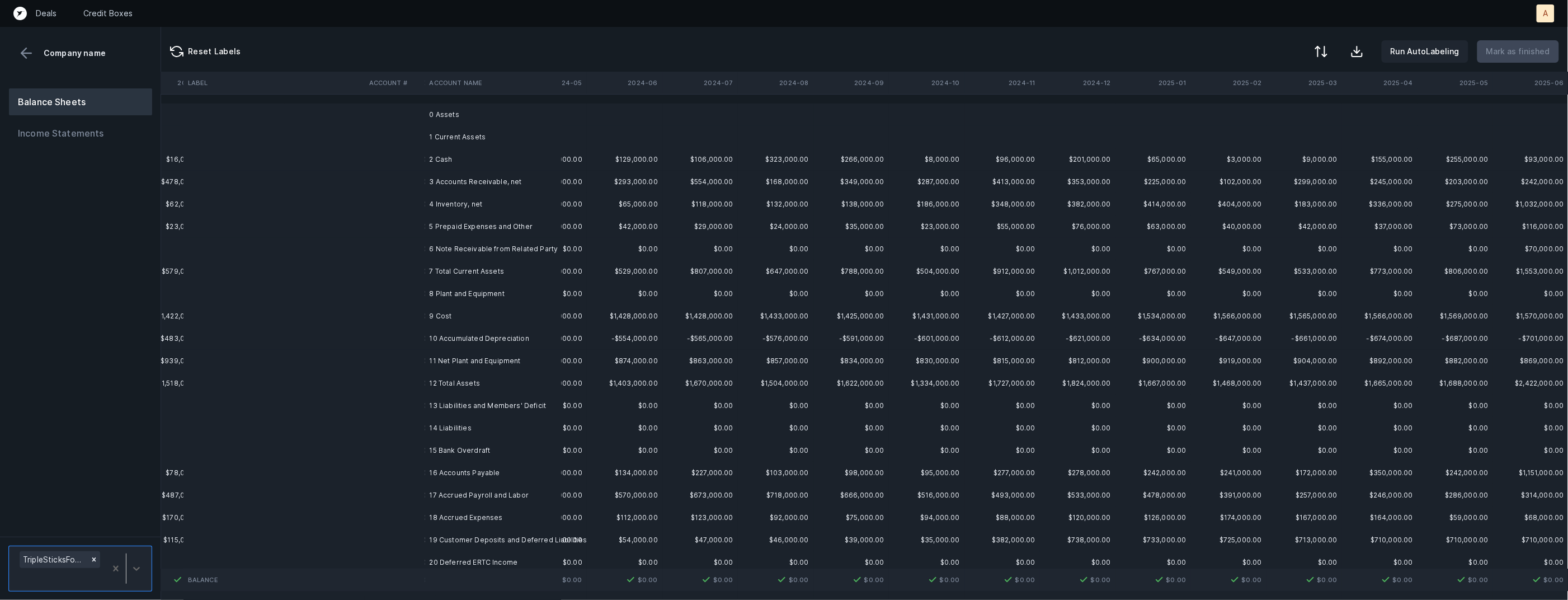
click at [462, 165] on td "2 Cash" at bounding box center [493, 159] width 136 height 22
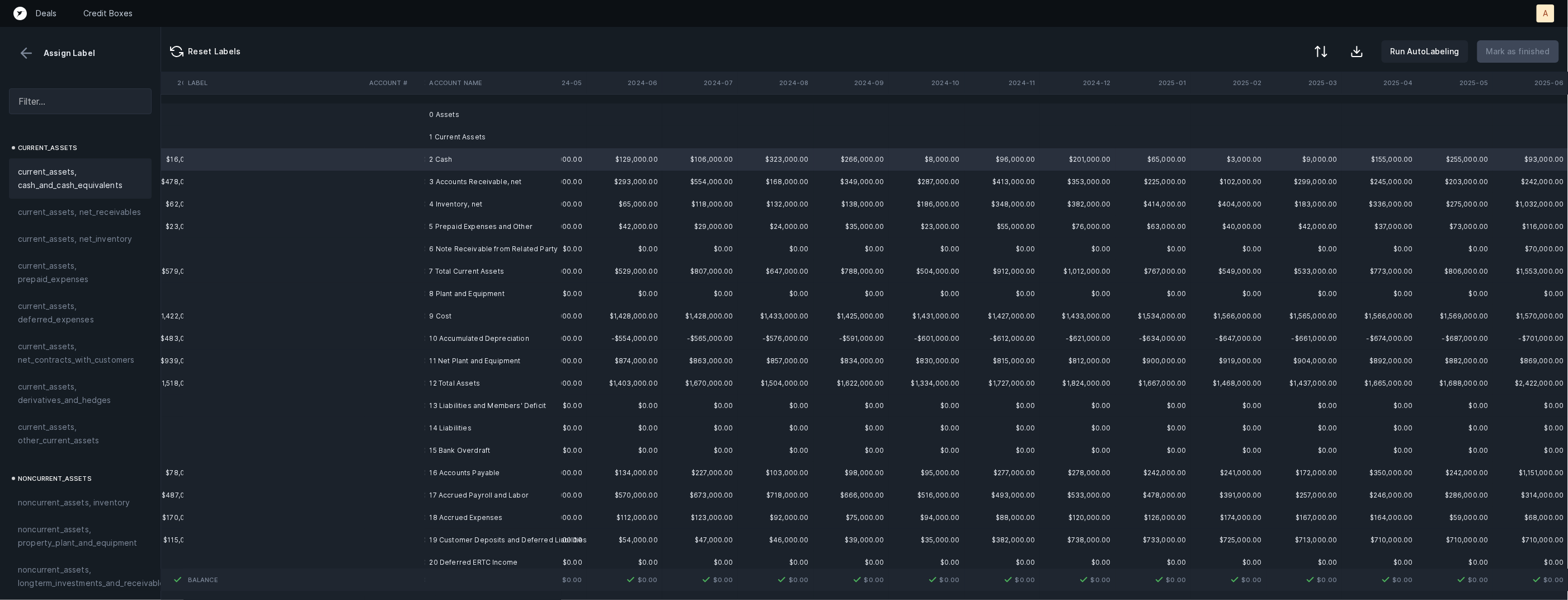
click at [99, 168] on span "current_assets, cash_and_cash_equivalents" at bounding box center [80, 179] width 125 height 27
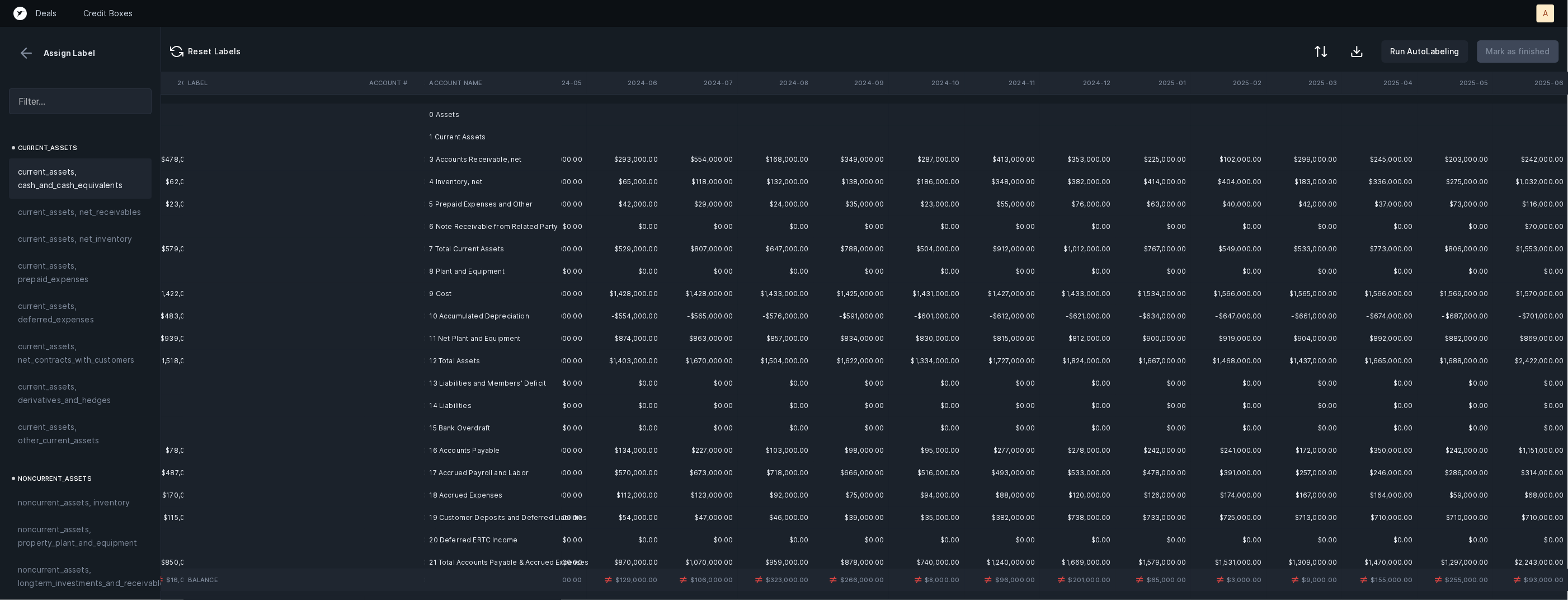
click at [444, 158] on td "3 Accounts Receivable, net" at bounding box center [493, 159] width 136 height 22
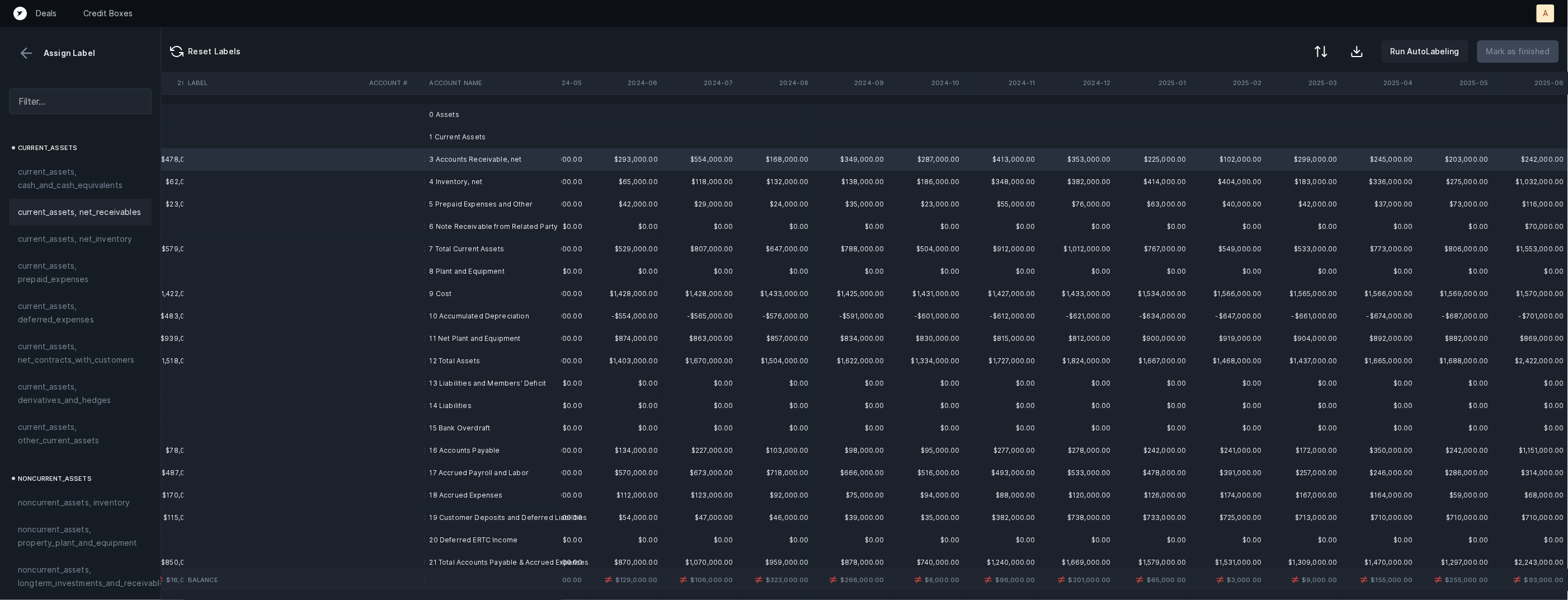
click at [90, 208] on span "current_assets, net_receivables" at bounding box center [79, 212] width 123 height 14
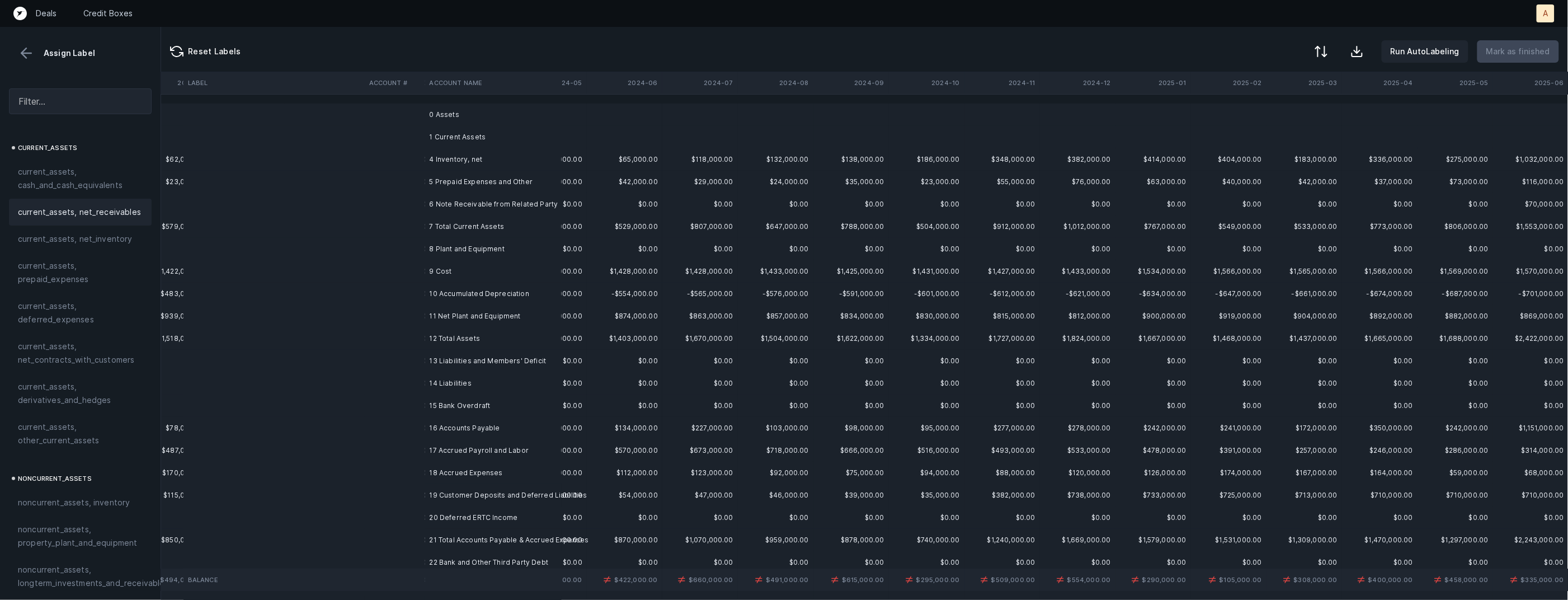
click at [437, 151] on td "4 Inventory, net" at bounding box center [493, 159] width 136 height 22
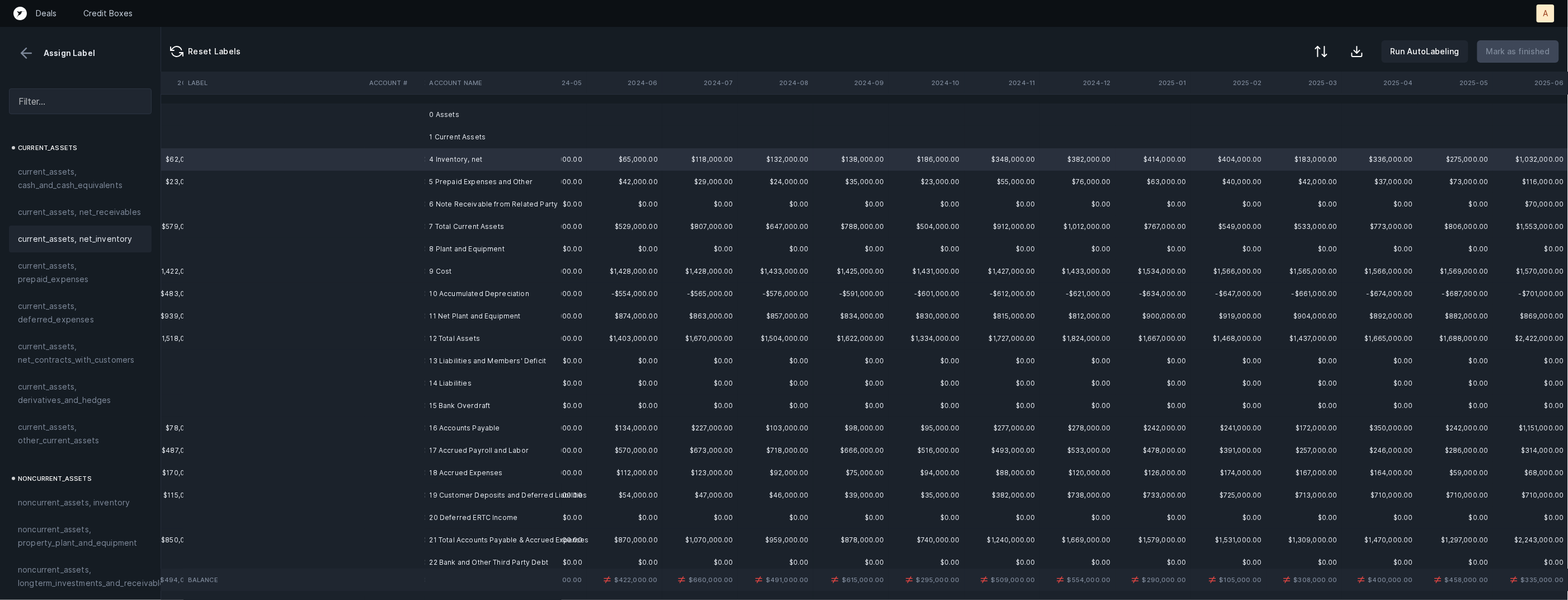
click at [115, 240] on span "current_assets, net_inventory" at bounding box center [75, 239] width 115 height 14
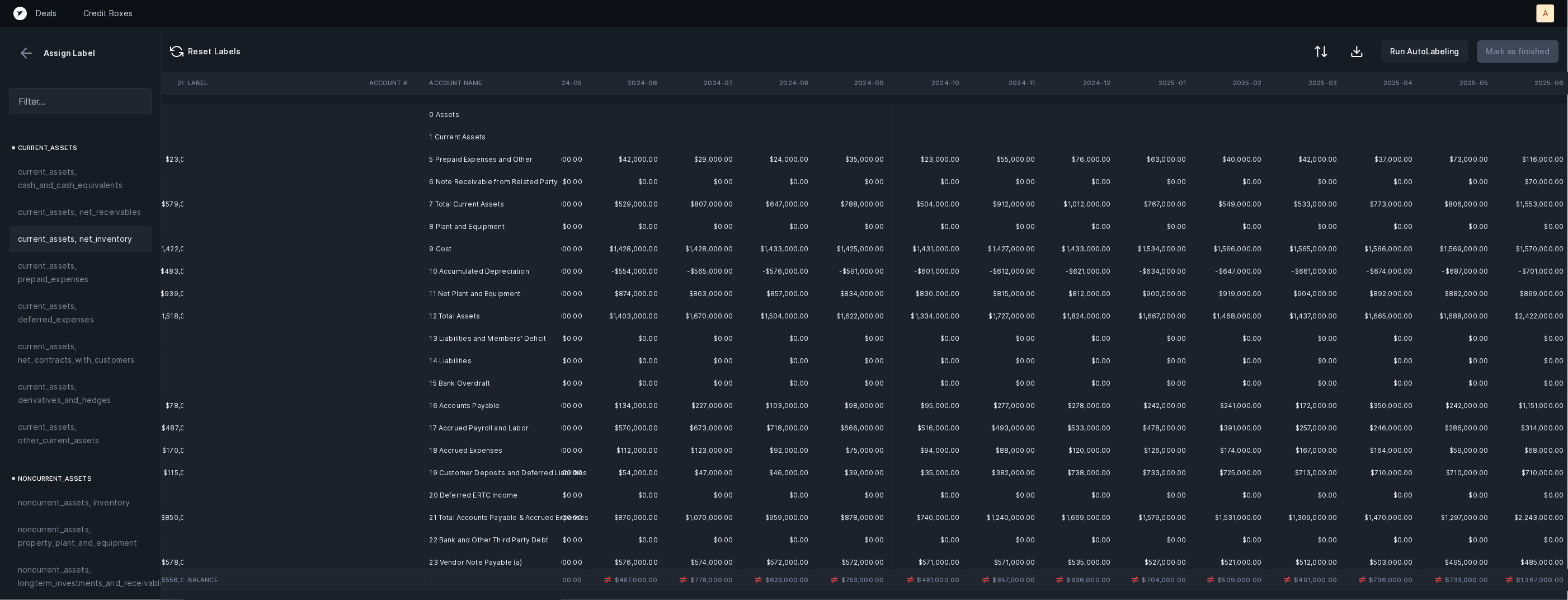
click at [468, 166] on td "5 Prepaid Expenses and Other" at bounding box center [493, 159] width 136 height 22
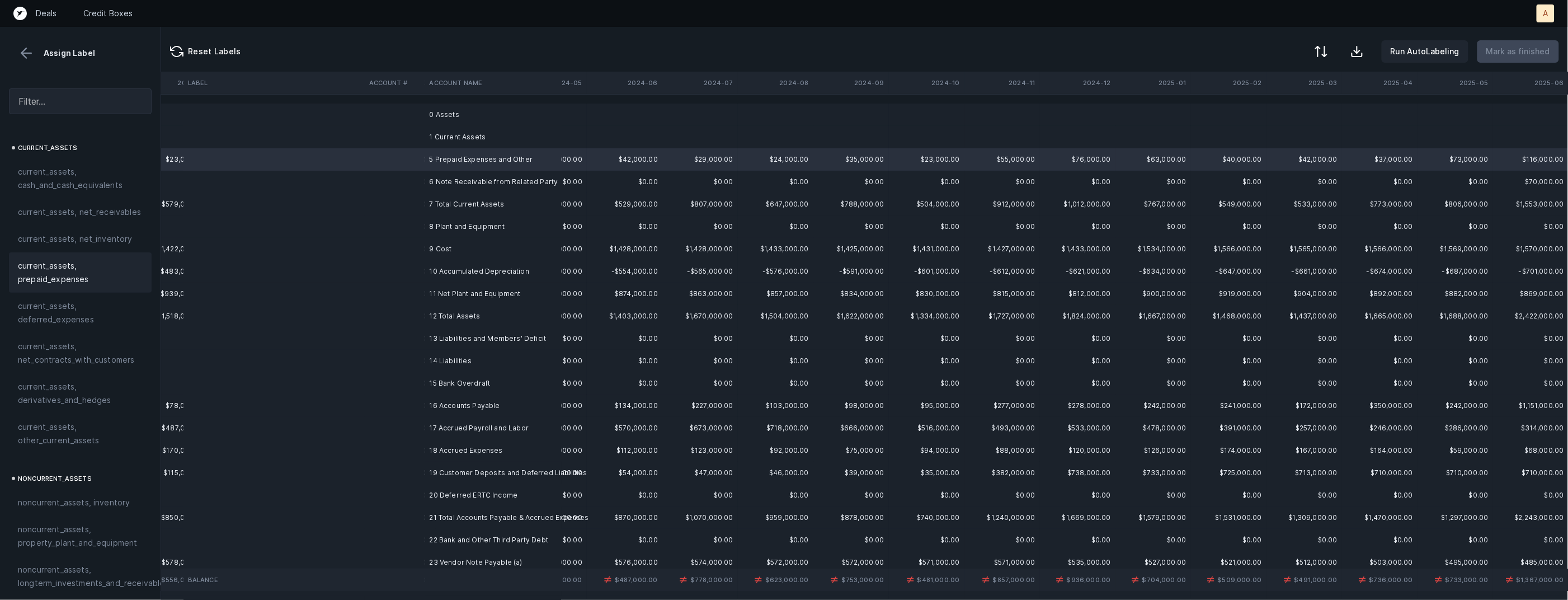
click at [70, 283] on span "current_assets, prepaid_expenses" at bounding box center [80, 272] width 125 height 27
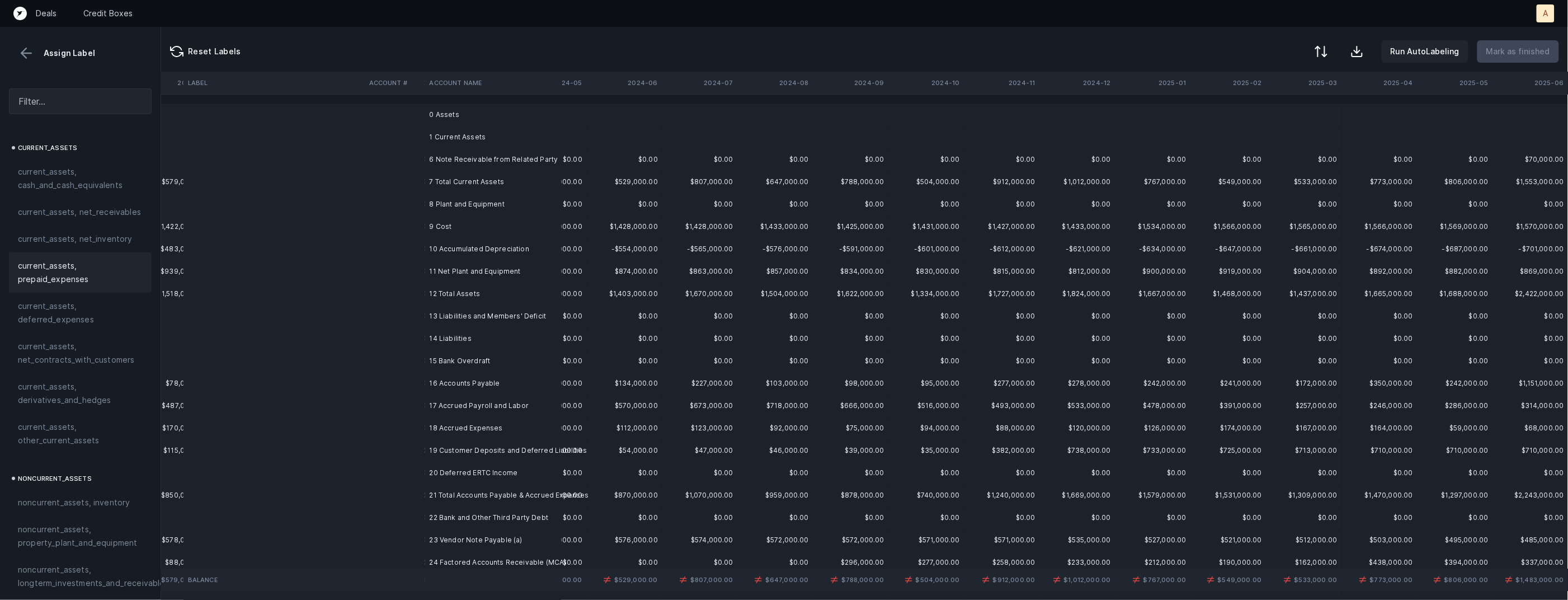
click at [422, 166] on td at bounding box center [395, 159] width 60 height 22
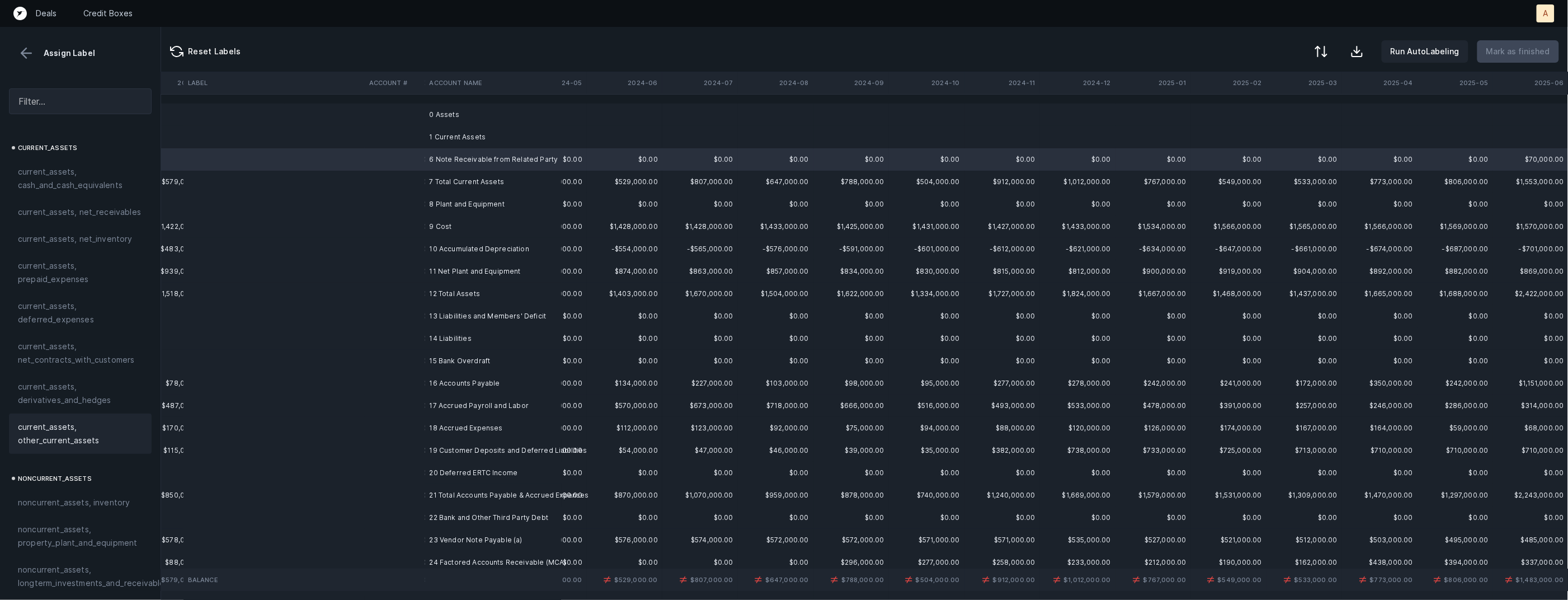
click at [73, 421] on span "current_assets, other_current_assets" at bounding box center [80, 434] width 125 height 27
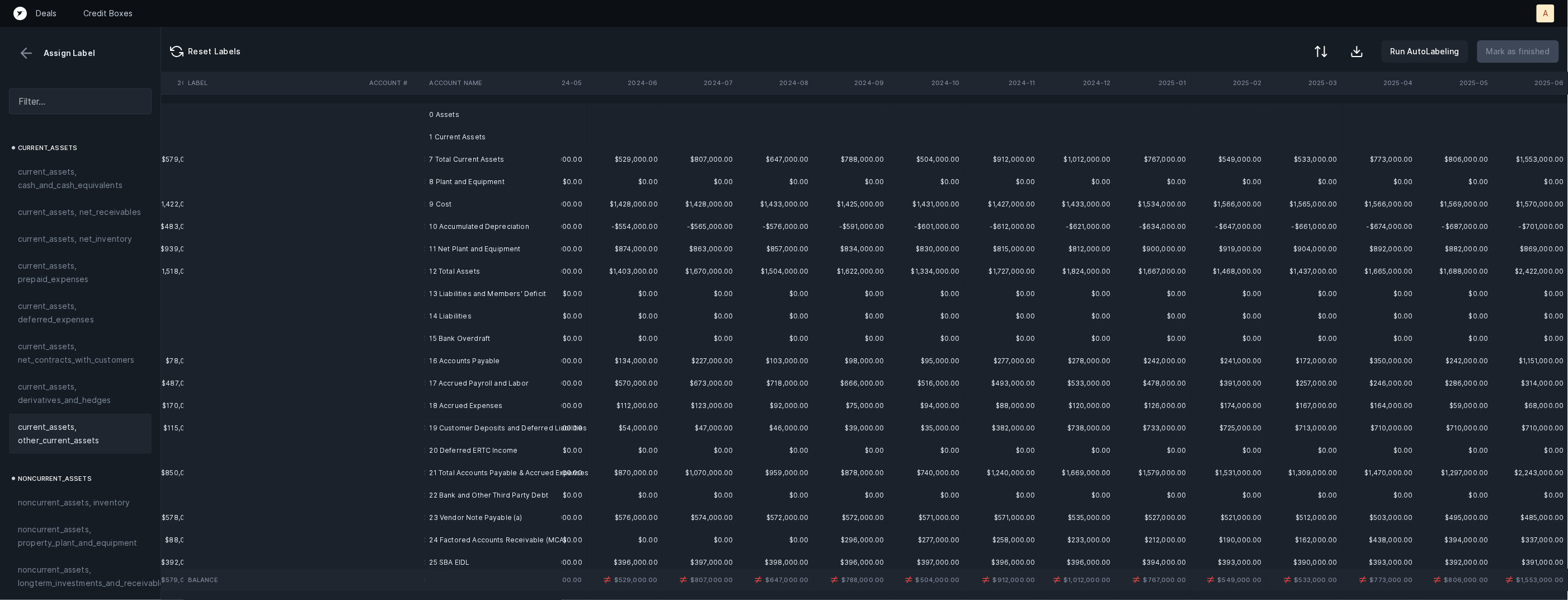
click at [465, 182] on td "8 Plant and Equipment" at bounding box center [493, 181] width 136 height 22
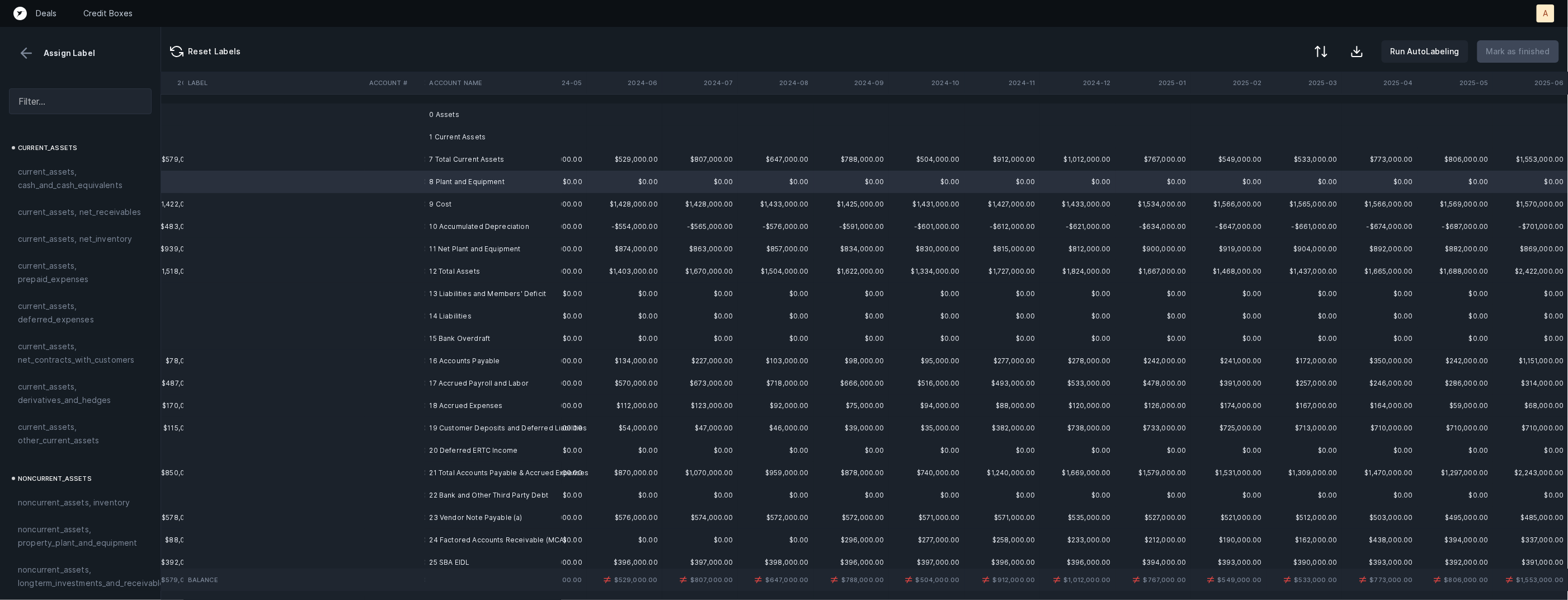
click at [458, 203] on td "9 Cost" at bounding box center [493, 204] width 136 height 22
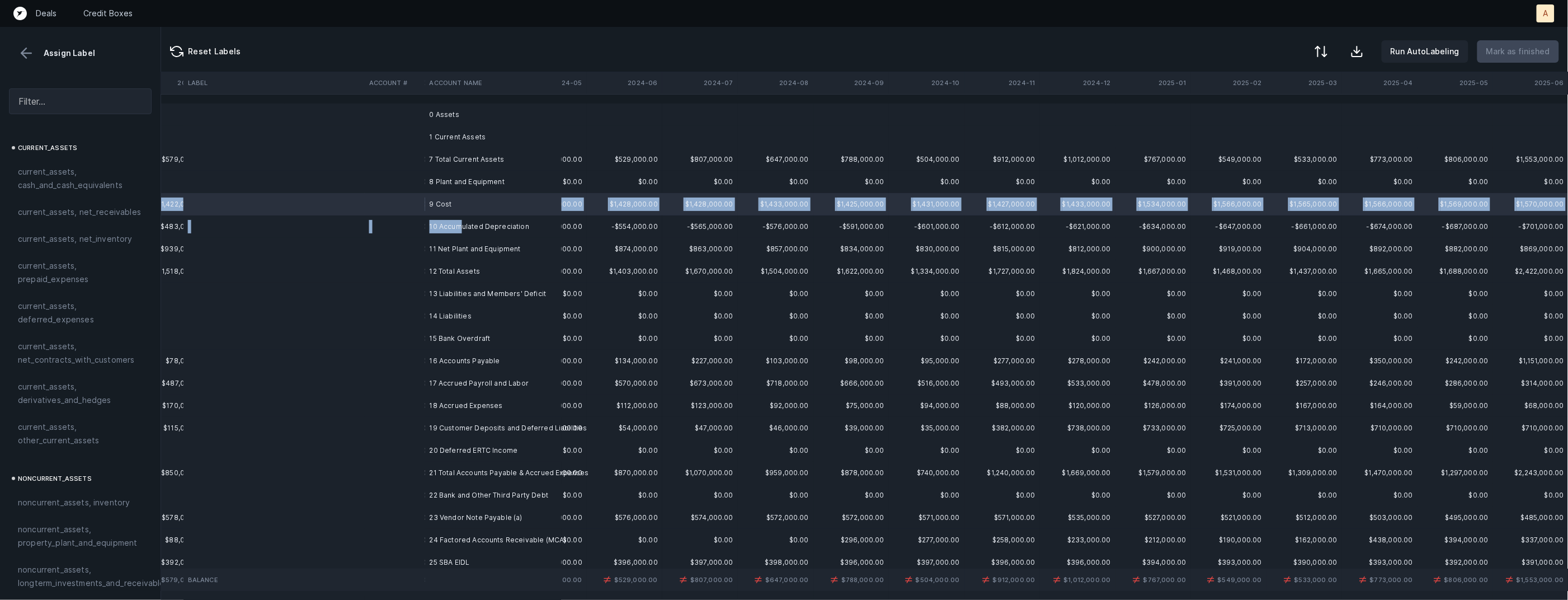
click at [462, 221] on td "10 Accumulated Depreciation" at bounding box center [493, 226] width 136 height 22
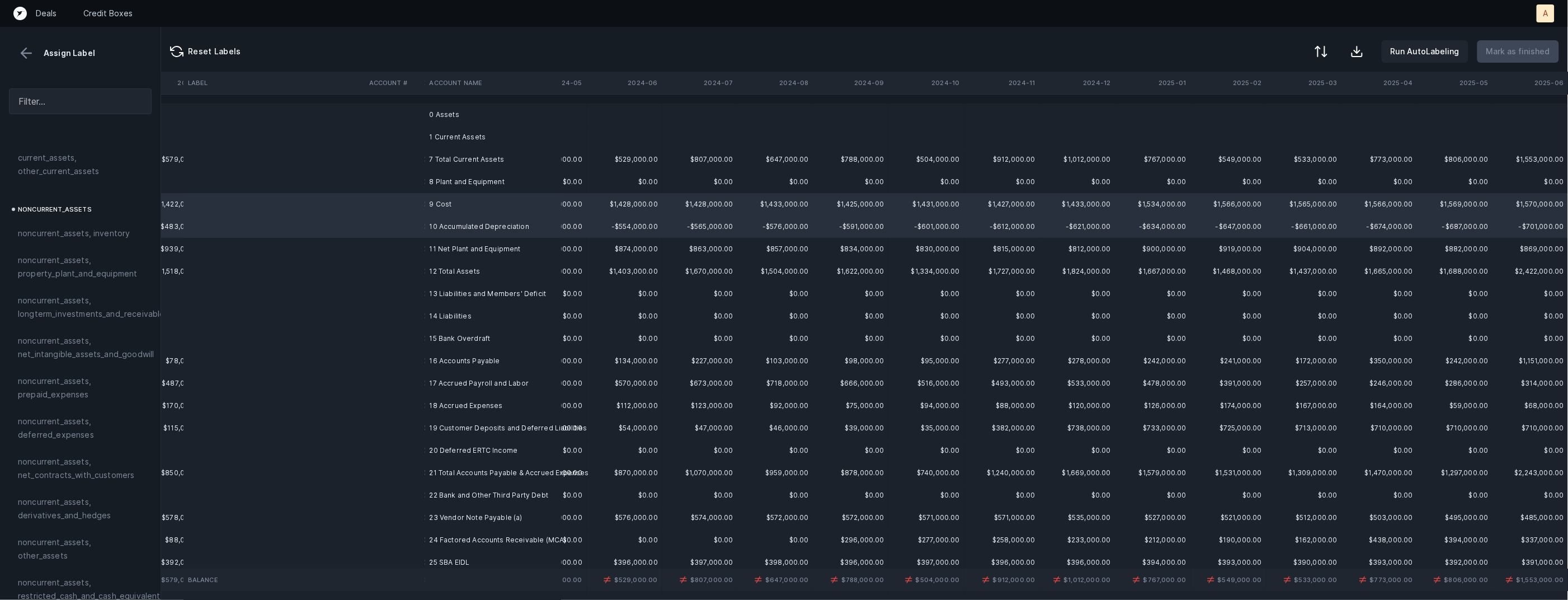
scroll to position [279, 0]
click at [63, 266] on span "noncurrent_assets, property_plant_and_equipment" at bounding box center [80, 258] width 125 height 27
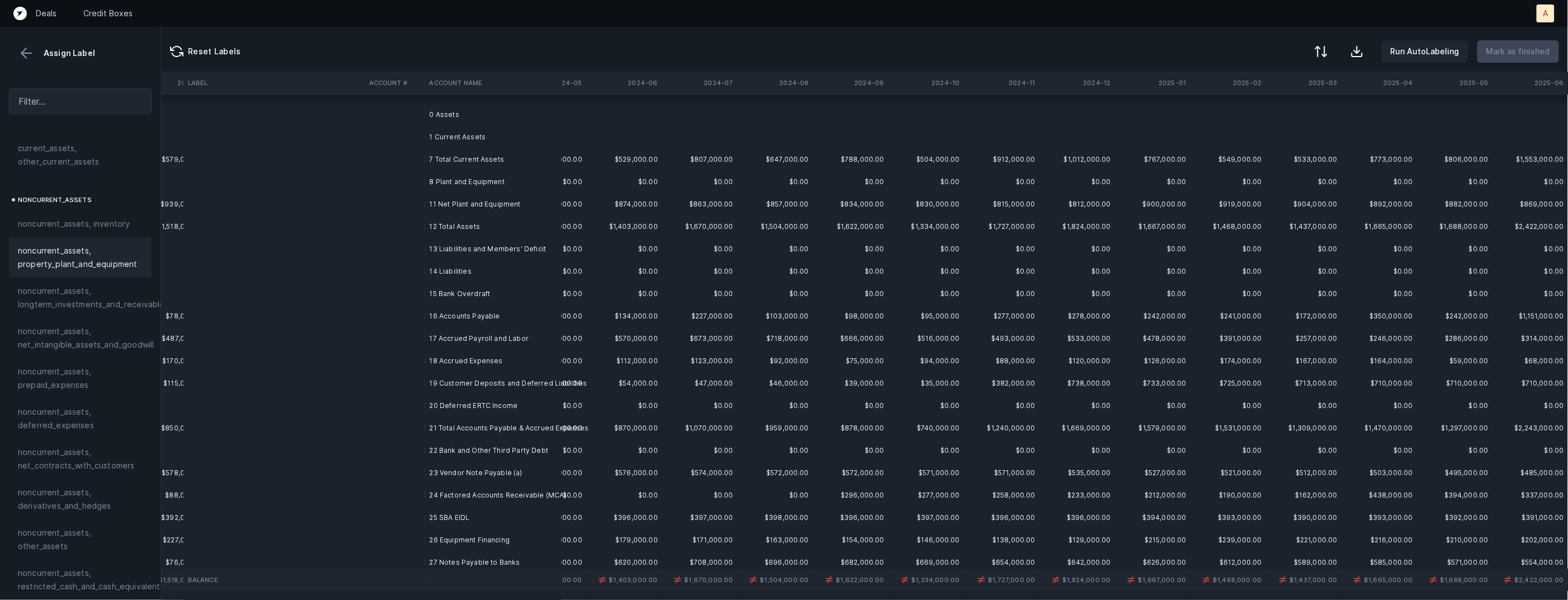
click at [424, 289] on td at bounding box center [395, 294] width 60 height 22
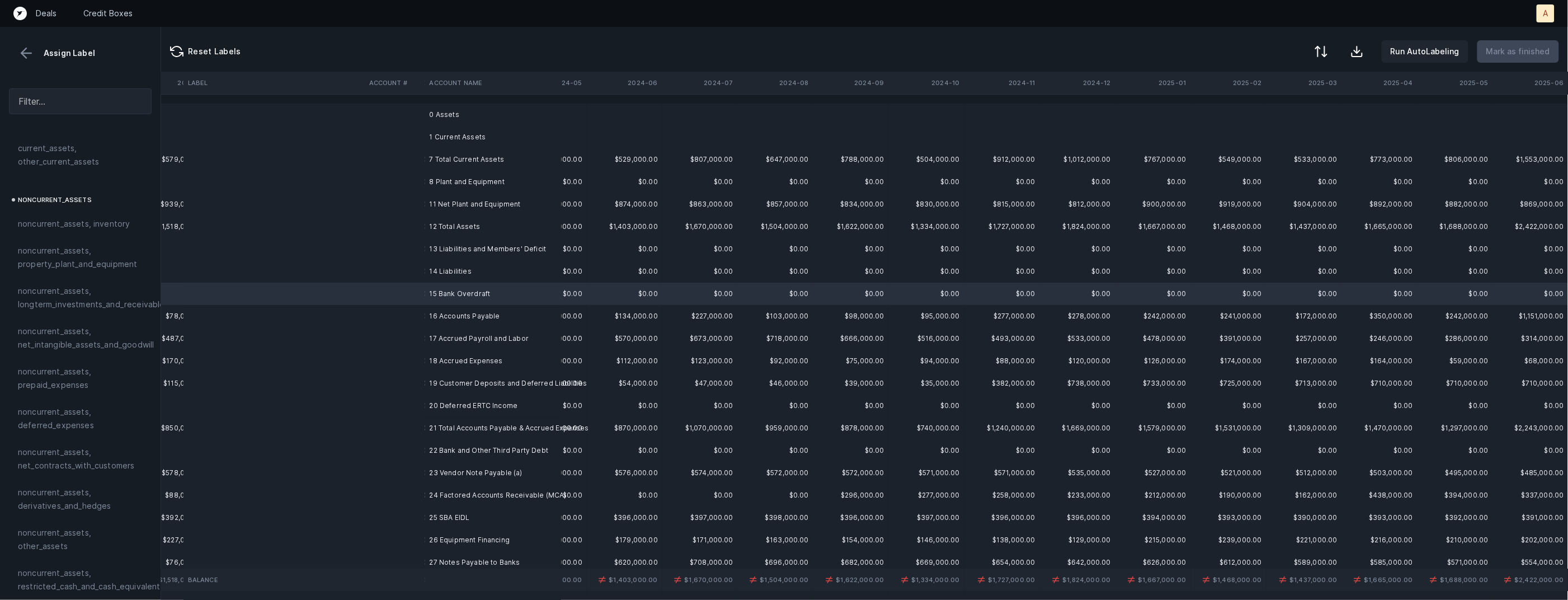
click at [425, 307] on td "16 Accounts Payable" at bounding box center [493, 316] width 136 height 22
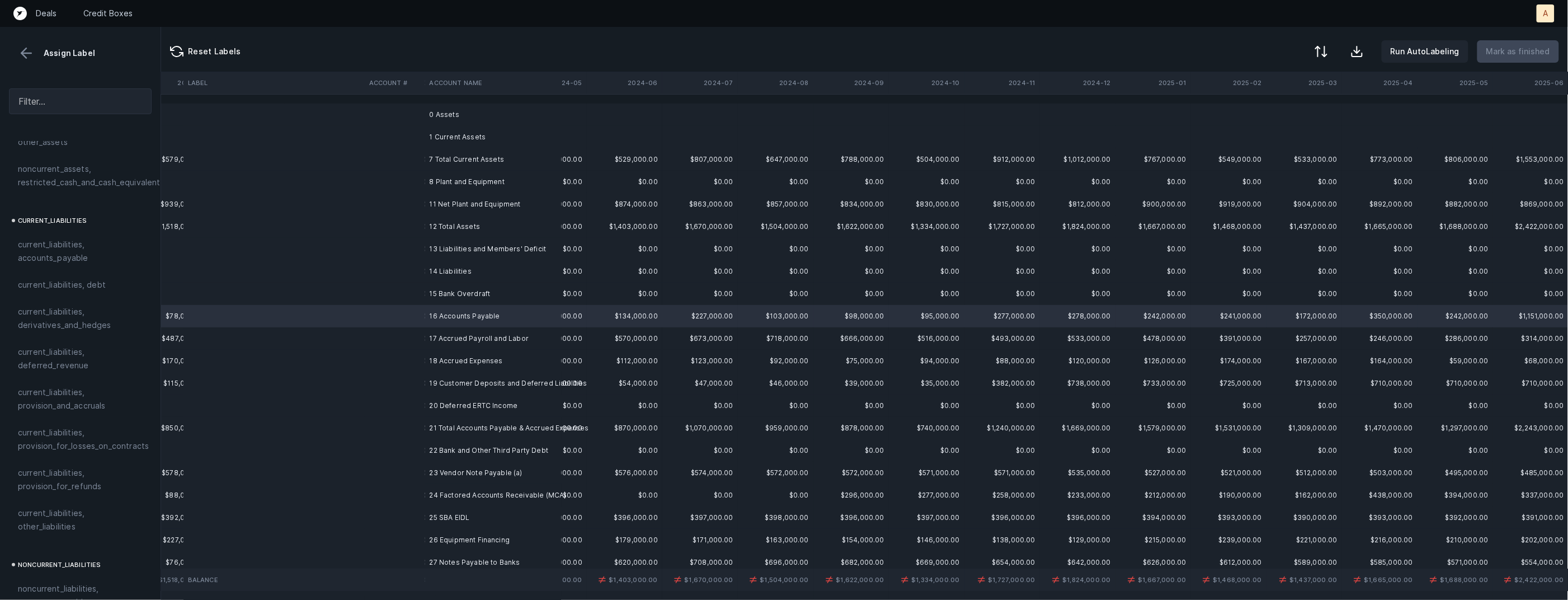
scroll to position [714, 0]
click at [73, 207] on span "current_liabilities, accounts_payable" at bounding box center [80, 220] width 125 height 27
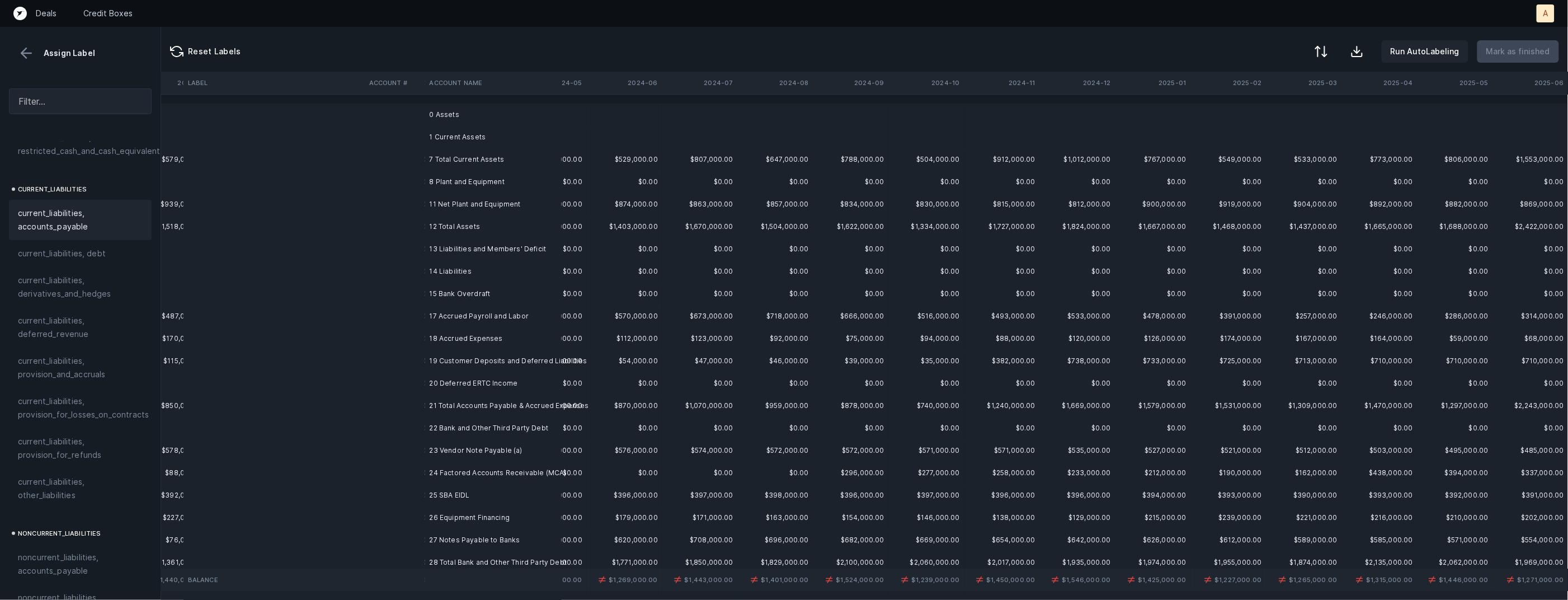
click at [419, 321] on td at bounding box center [395, 316] width 60 height 22
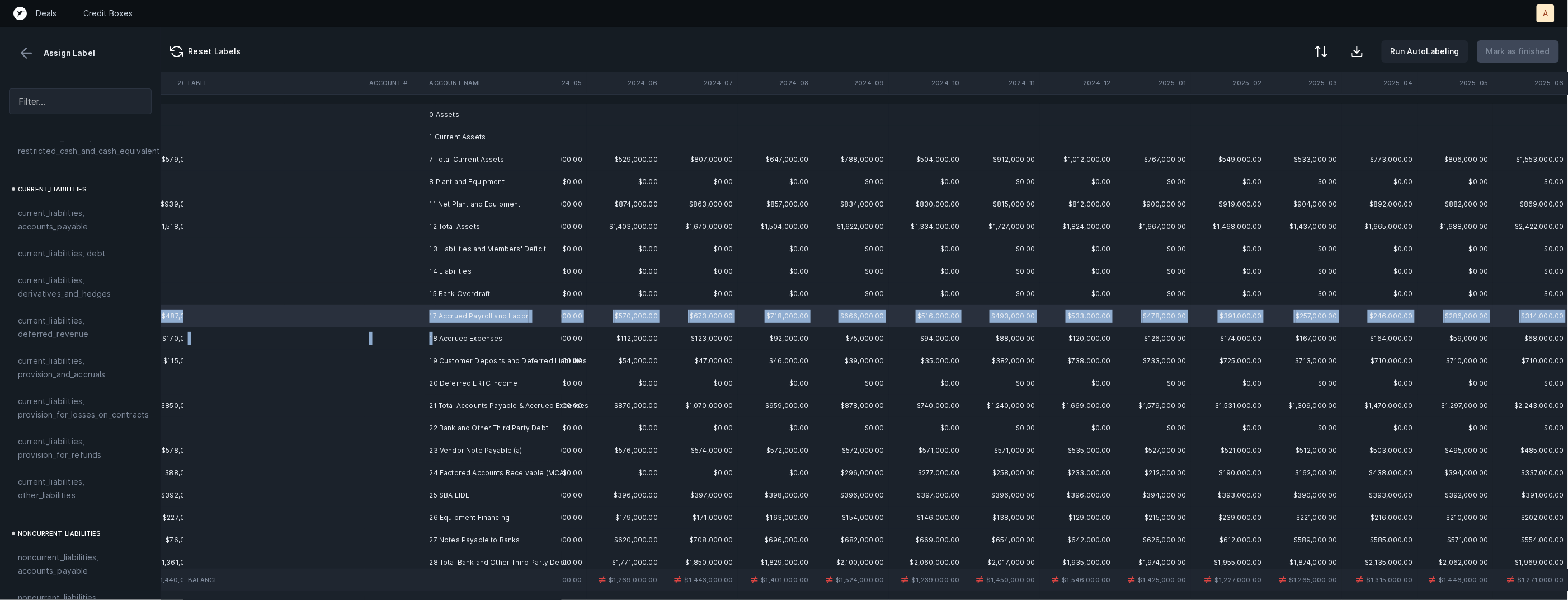
click at [431, 337] on td "18 Accrued Expenses" at bounding box center [493, 338] width 136 height 22
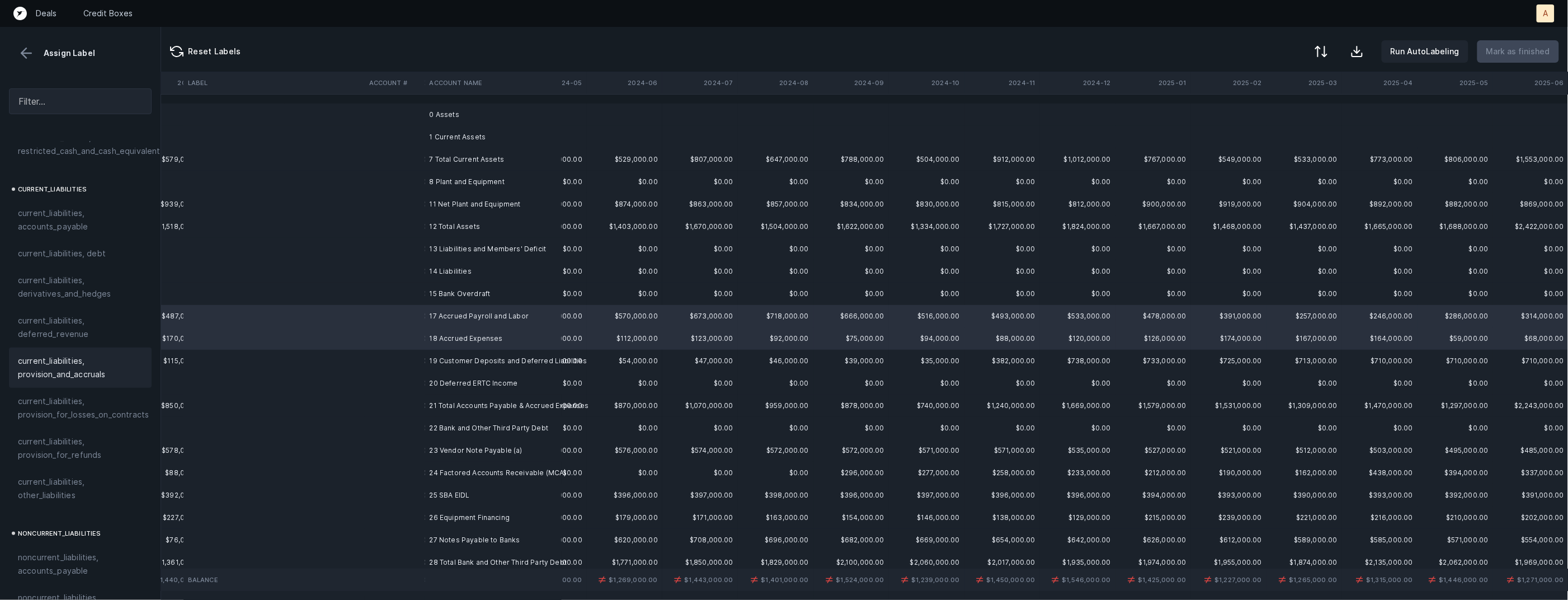
click at [94, 359] on span "current_liabilities, provision_and_accruals" at bounding box center [80, 368] width 125 height 27
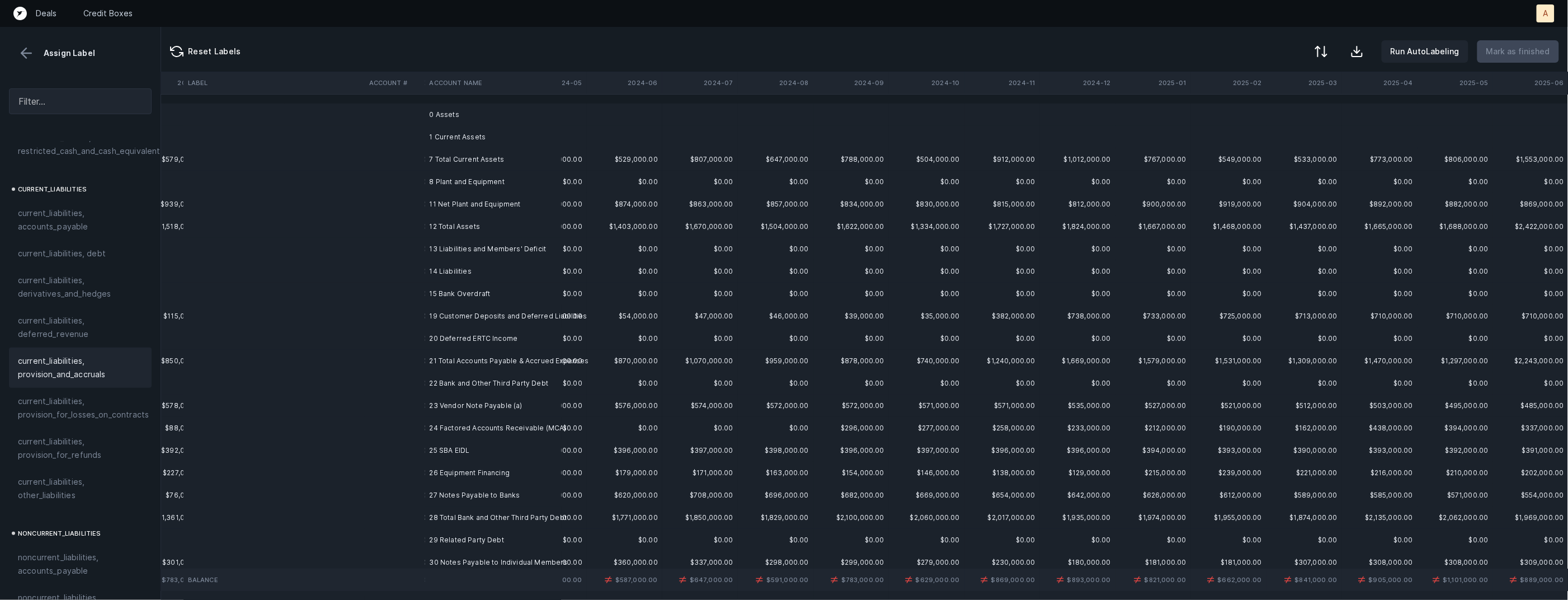
click at [461, 323] on td "19 Customer Deposits and Deferred Liabilities" at bounding box center [493, 316] width 136 height 22
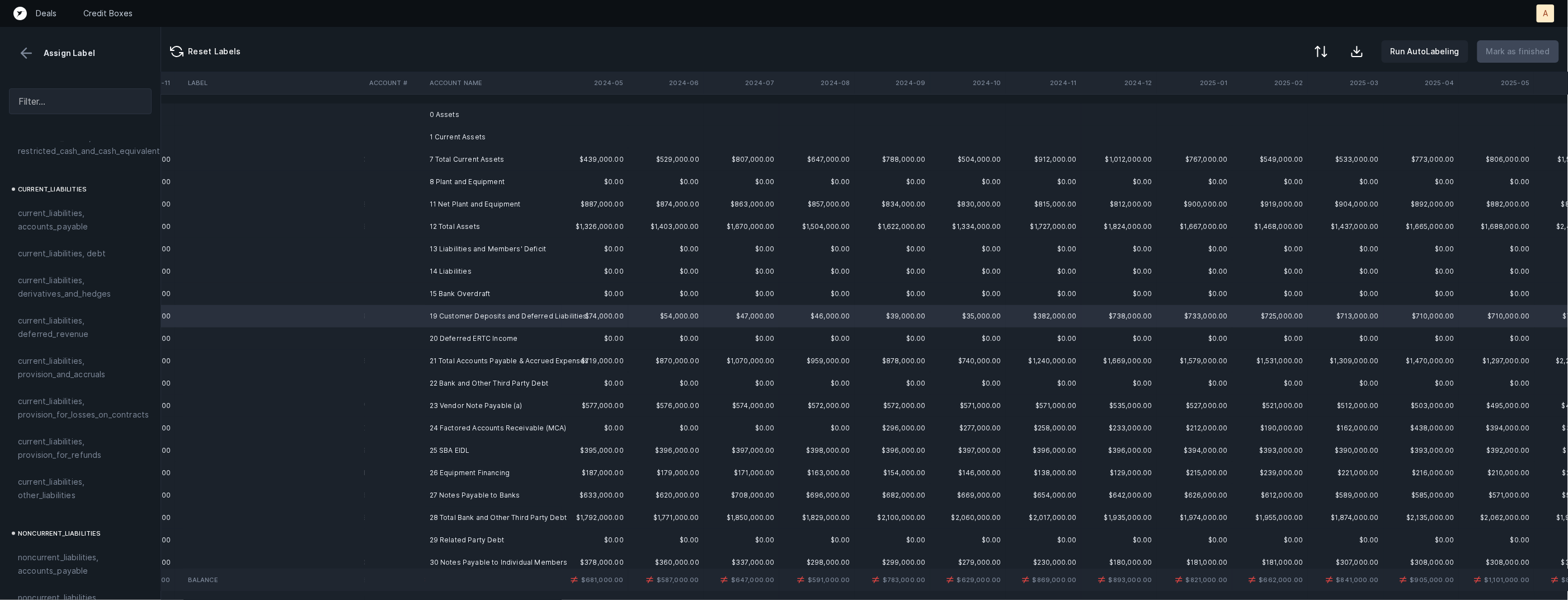
scroll to position [0, 761]
click at [78, 481] on span "current_liabilities, other_liabilities" at bounding box center [80, 489] width 125 height 27
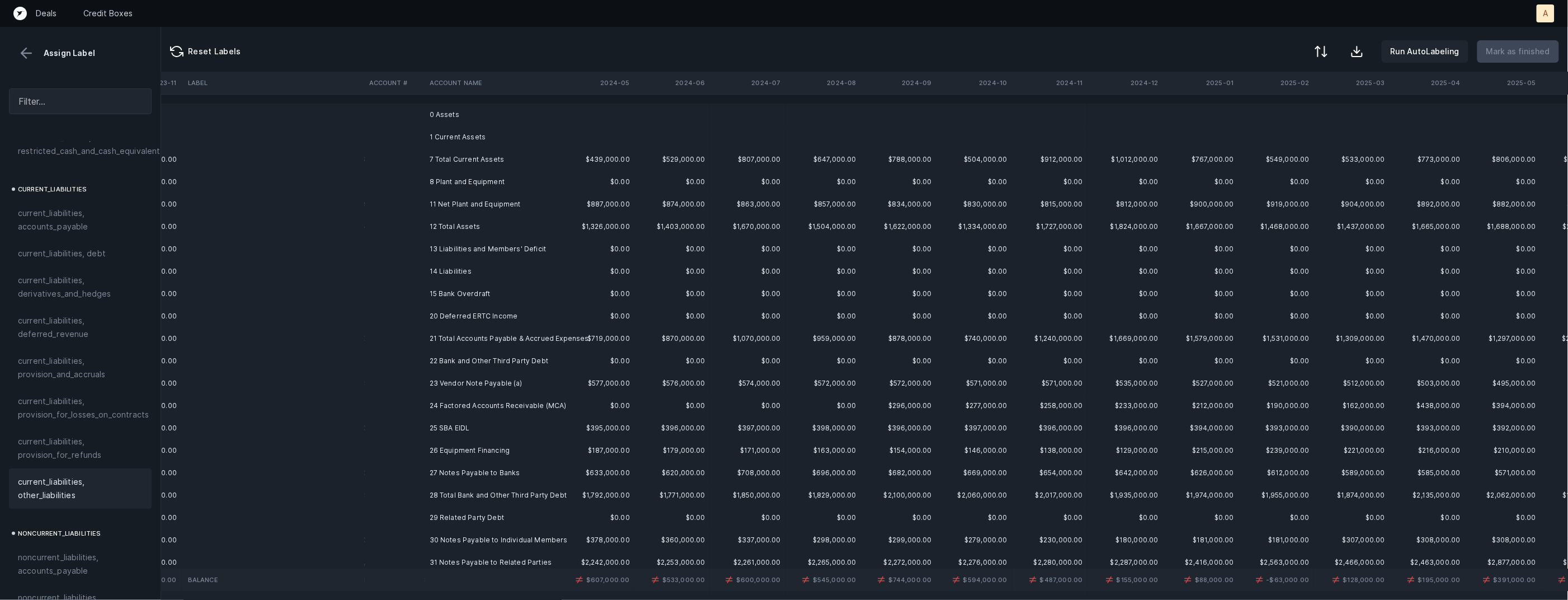
click at [433, 315] on td "20 Deferred ERTC Income" at bounding box center [493, 316] width 136 height 22
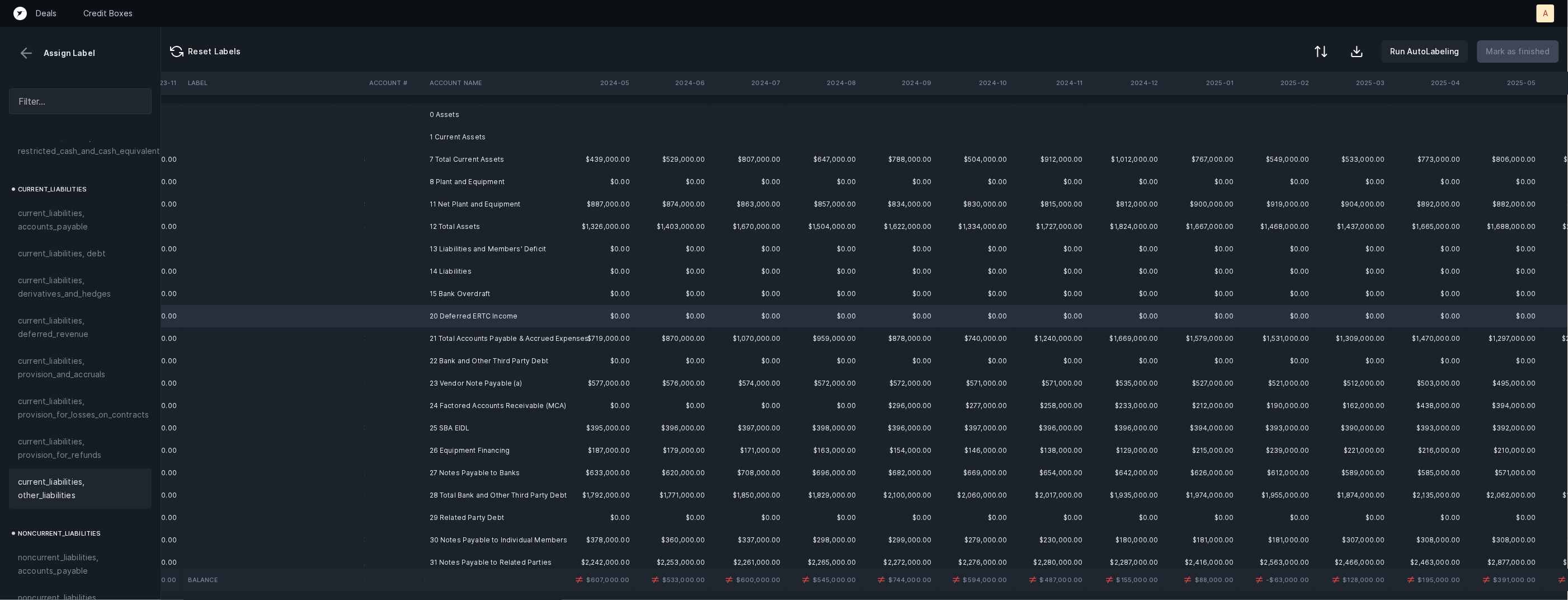
click at [94, 483] on span "current_liabilities, other_liabilities" at bounding box center [80, 489] width 125 height 27
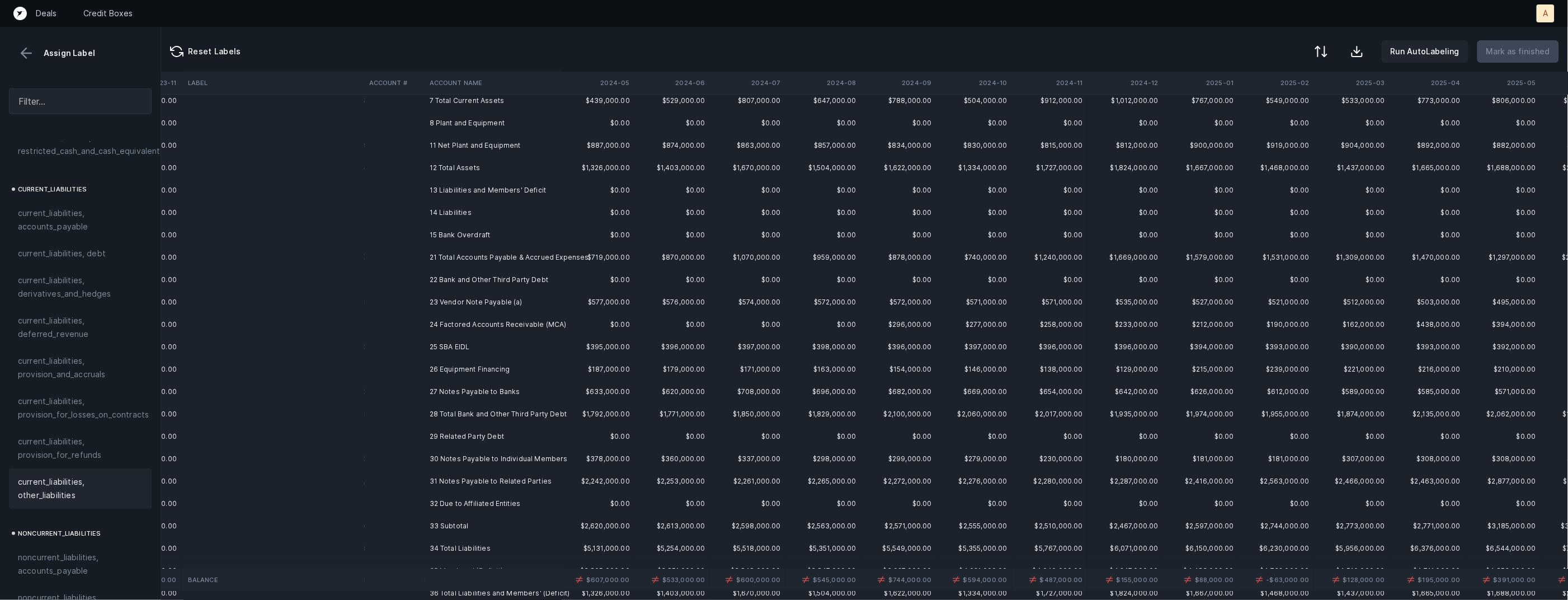
scroll to position [80, 761]
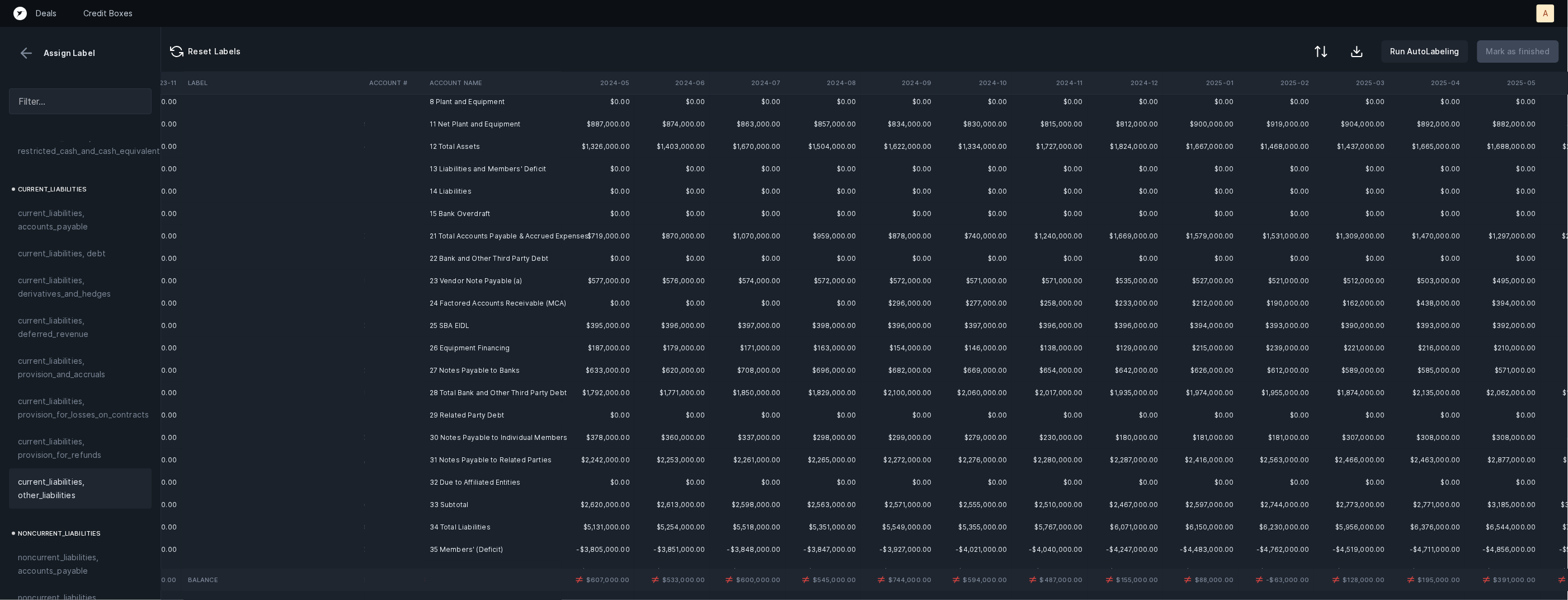
click at [536, 258] on td "22 Bank and Other Third Party Debt" at bounding box center [493, 258] width 136 height 22
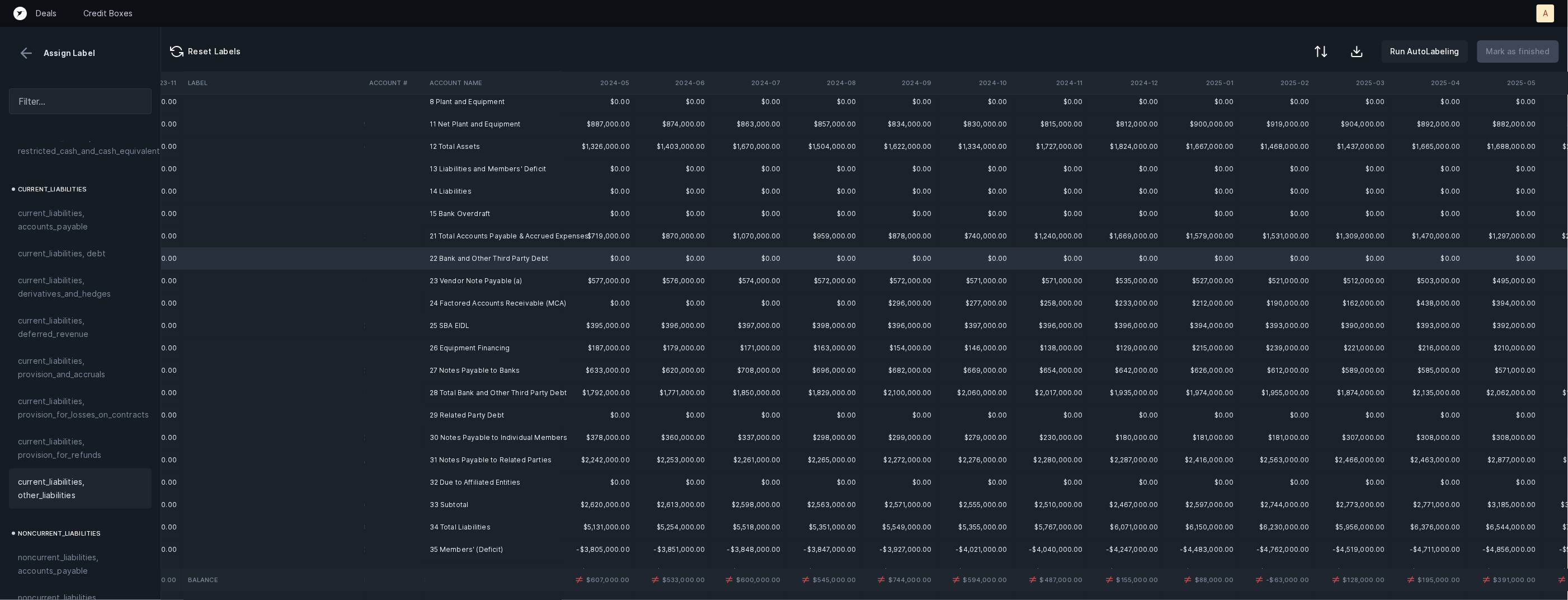
click at [75, 476] on span "current_liabilities, other_liabilities" at bounding box center [80, 489] width 125 height 27
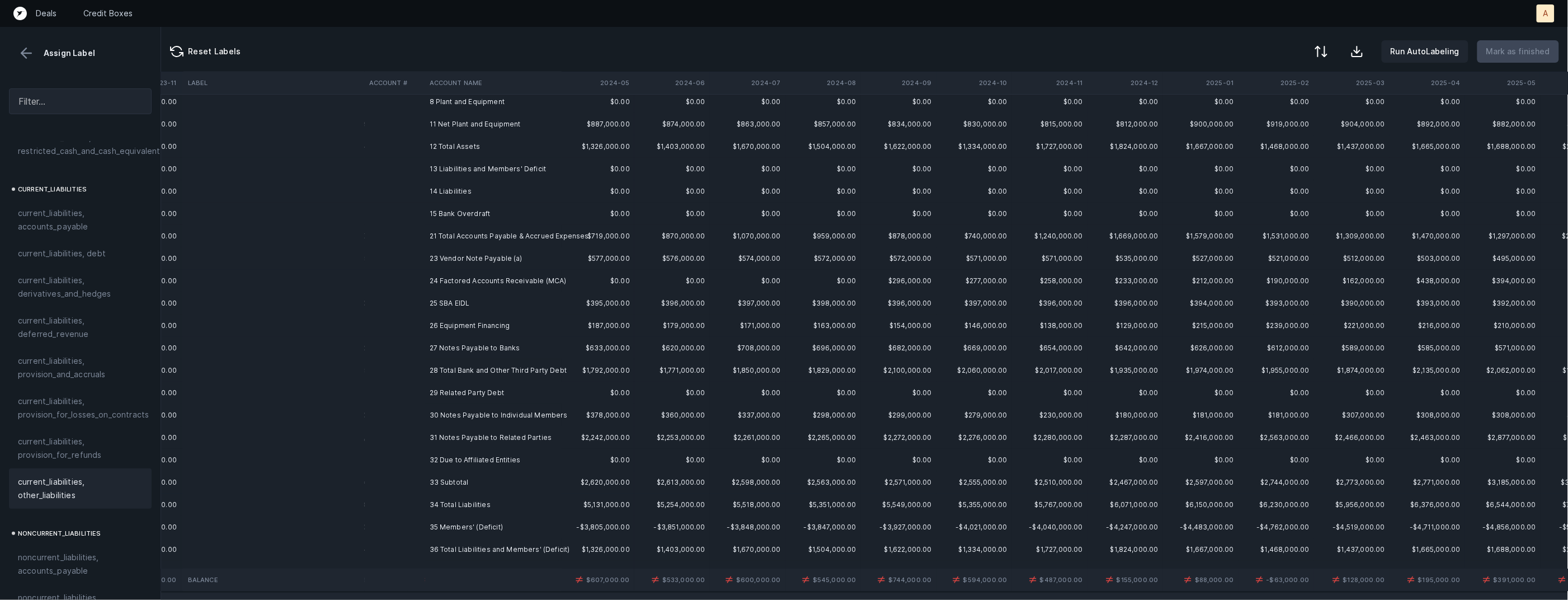
click at [425, 259] on td "23 Vendor Note Payable (a)" at bounding box center [493, 258] width 136 height 22
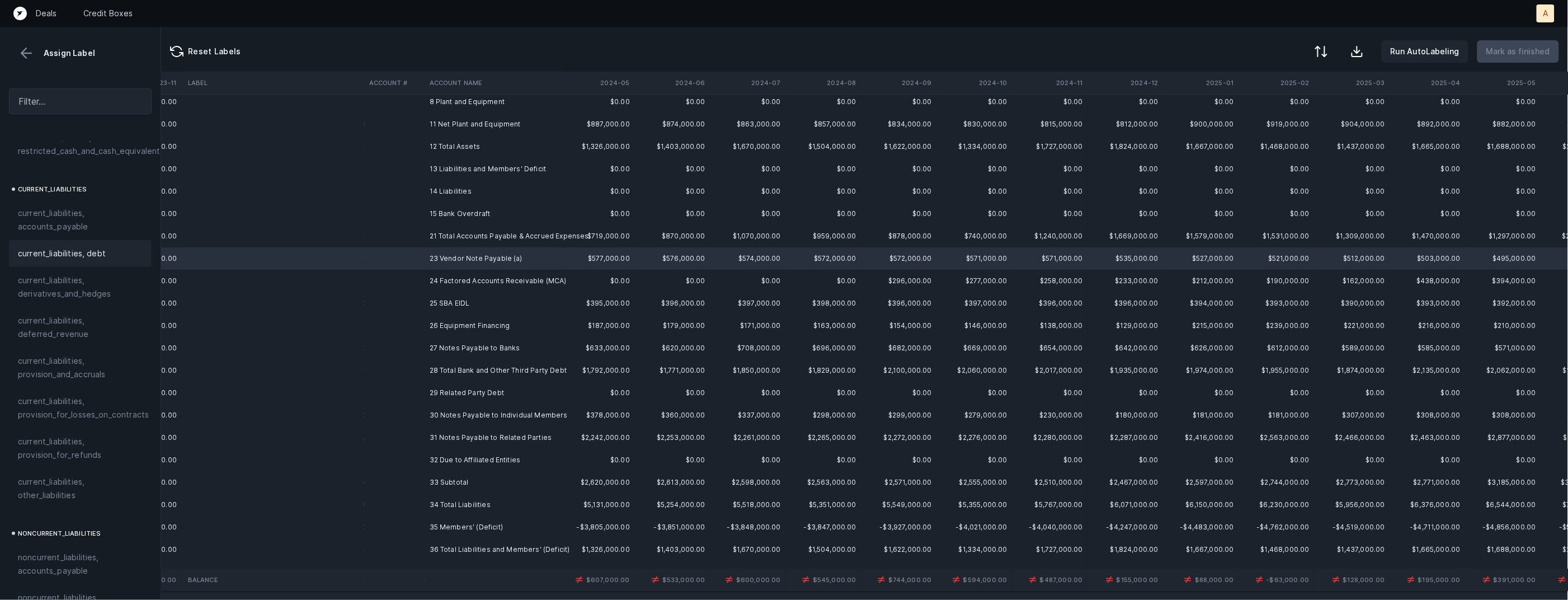
click at [123, 247] on div "current_liabilities, debt" at bounding box center [80, 253] width 125 height 14
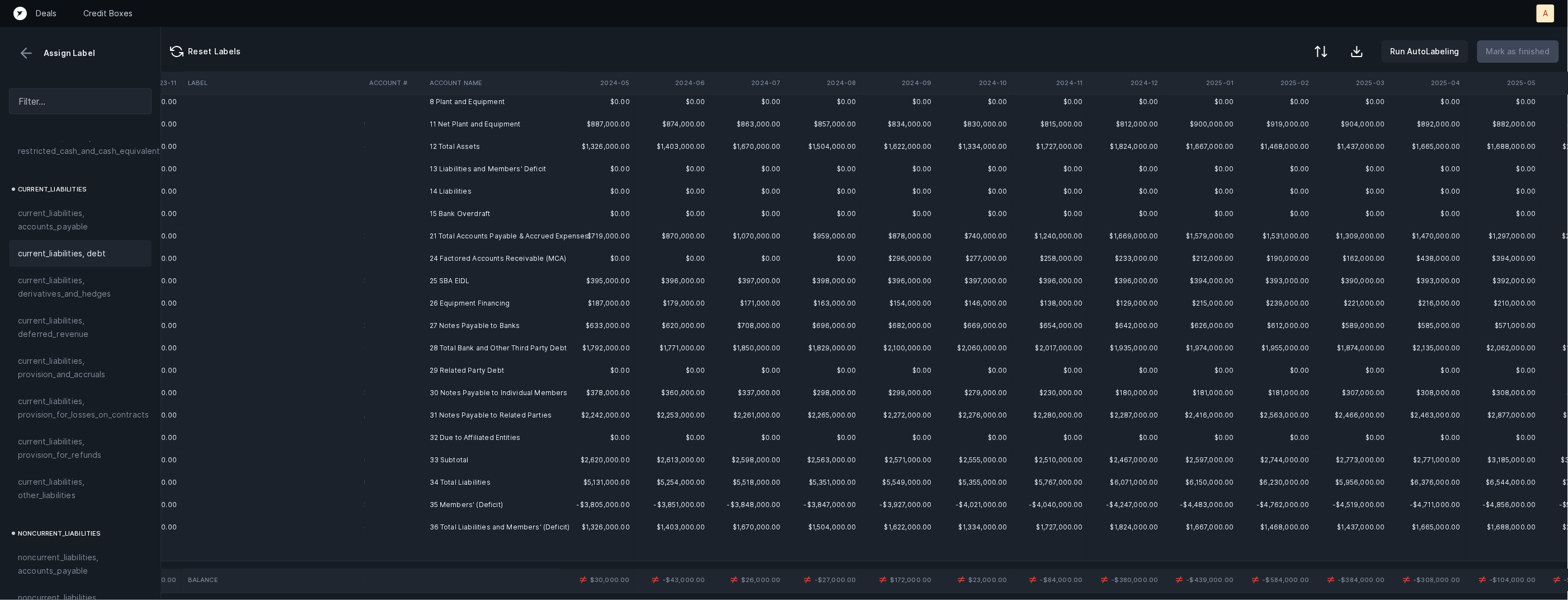
click at [370, 259] on td at bounding box center [395, 258] width 60 height 22
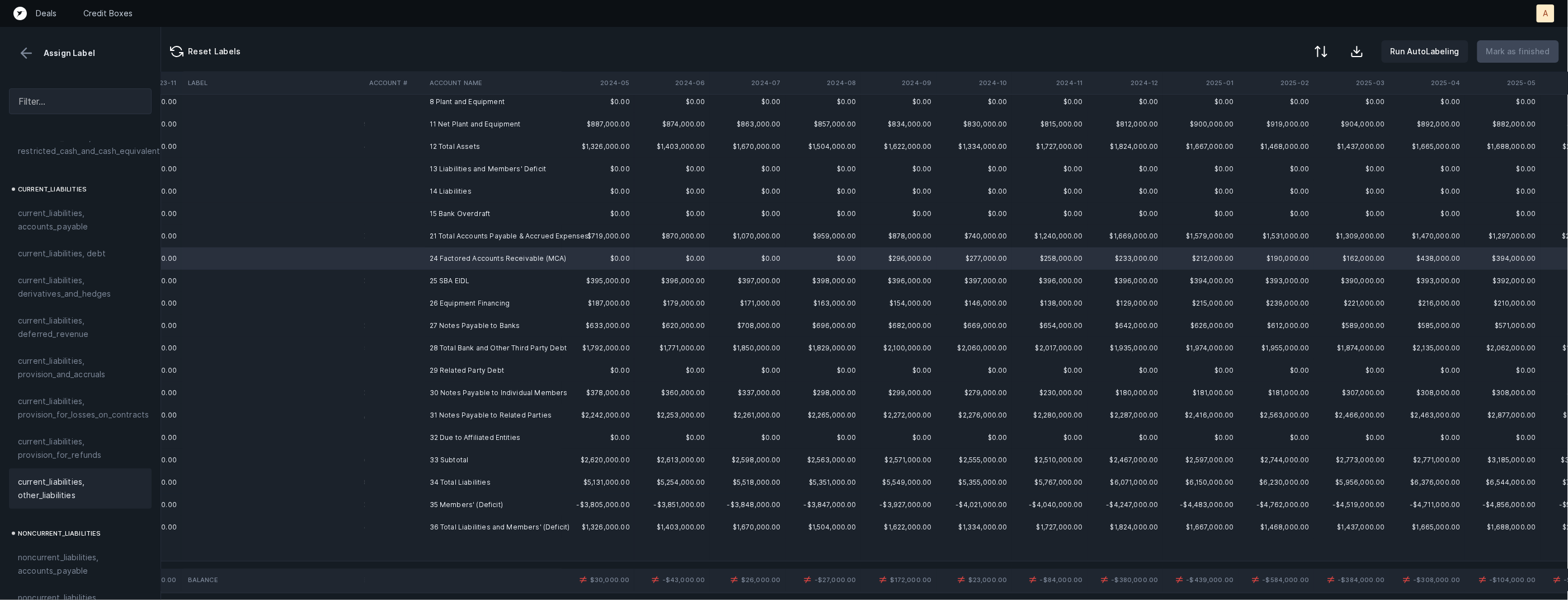
click at [67, 479] on span "current_liabilities, other_liabilities" at bounding box center [80, 489] width 125 height 27
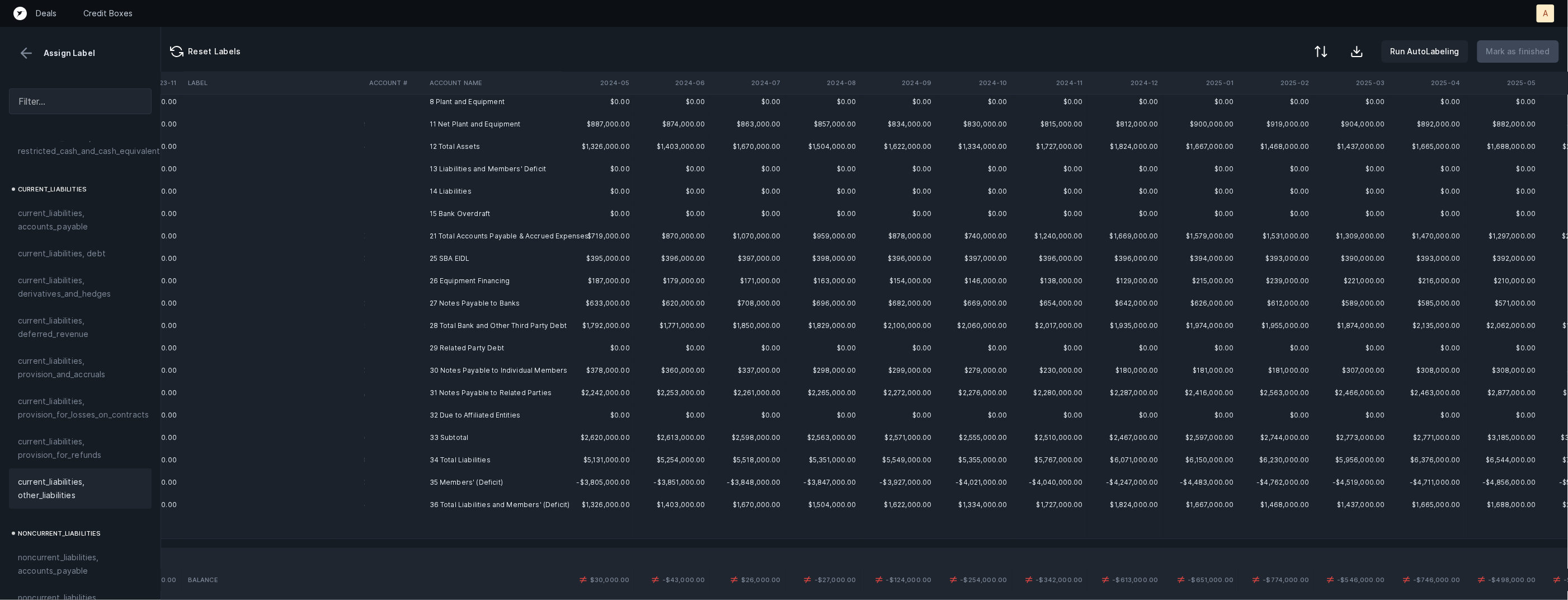
click at [418, 260] on td at bounding box center [395, 258] width 60 height 22
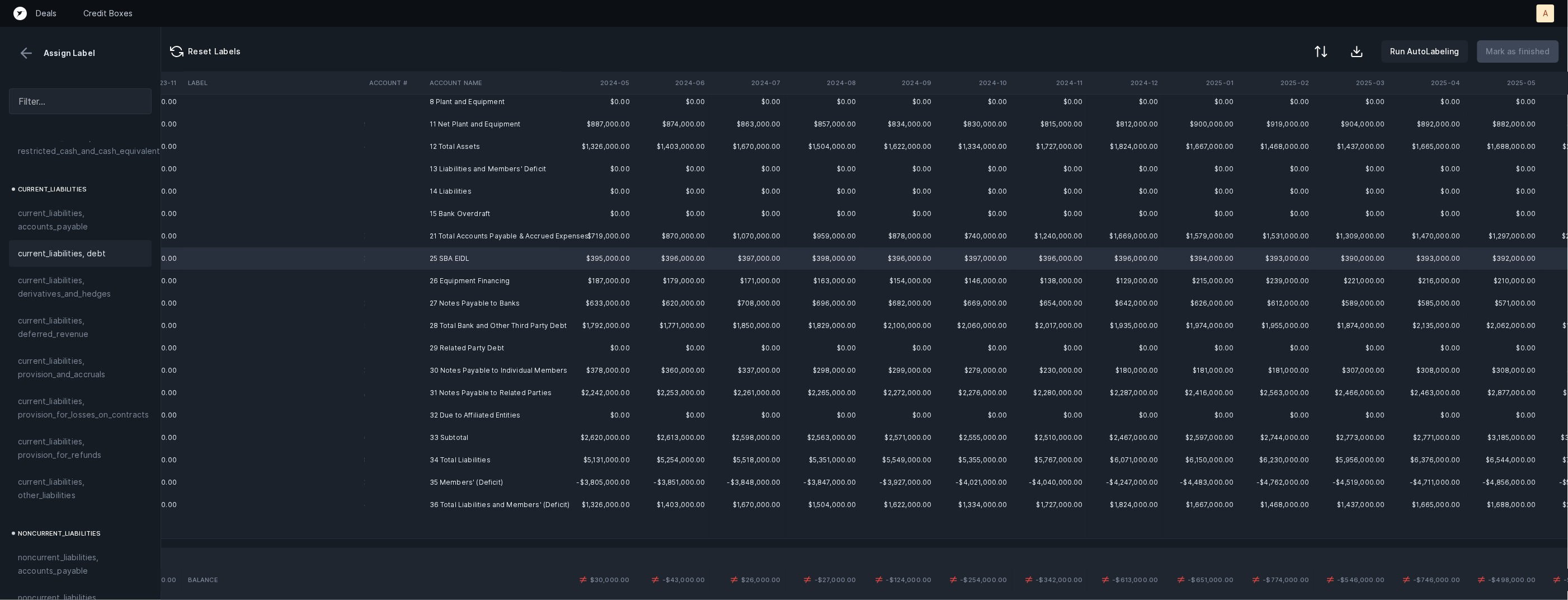
click at [89, 247] on span "current_liabilities, debt" at bounding box center [61, 253] width 88 height 14
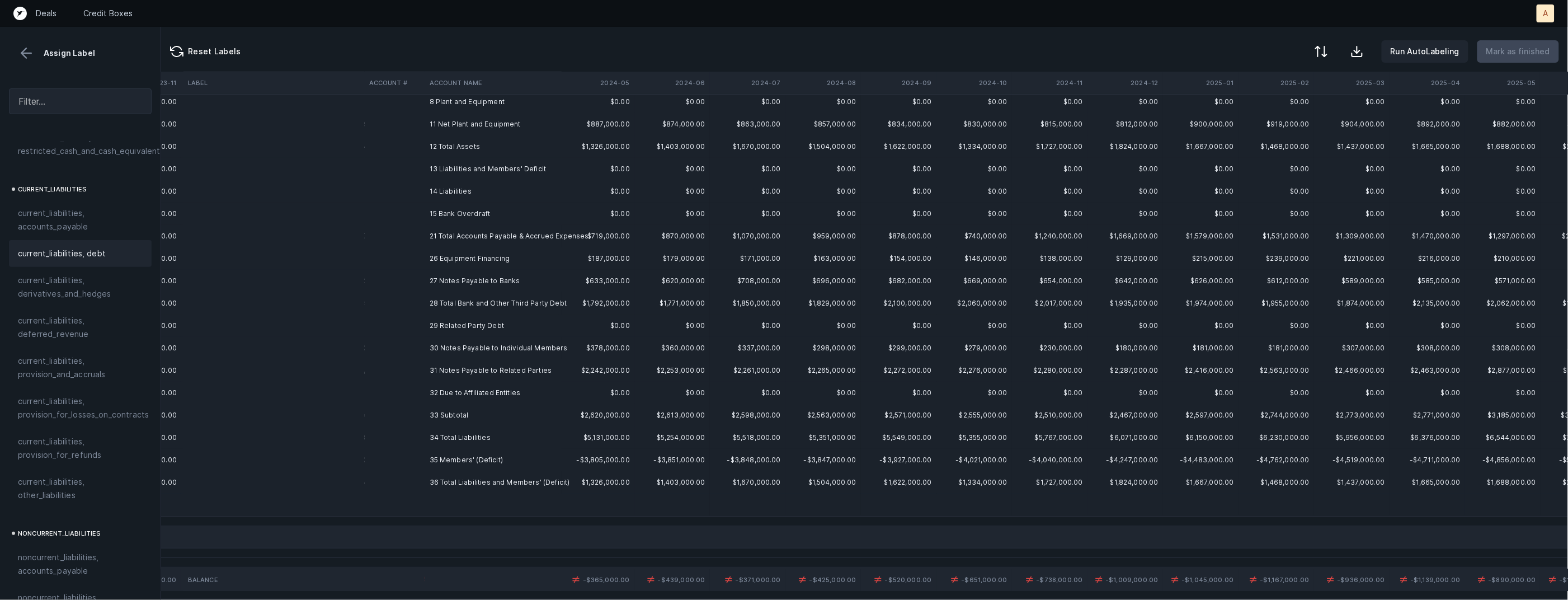
click at [420, 259] on td at bounding box center [395, 258] width 60 height 22
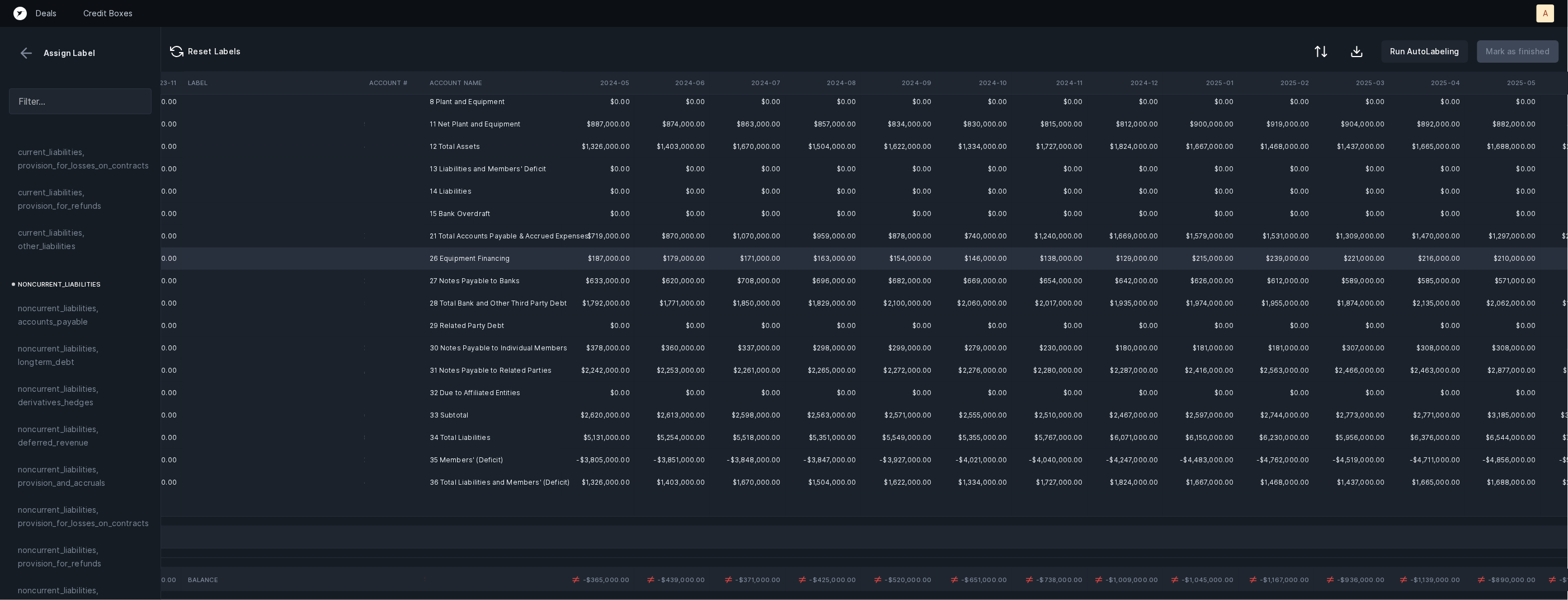
scroll to position [966, 0]
click at [77, 339] on span "noncurrent_liabilities, longterm_debt" at bounding box center [80, 353] width 125 height 27
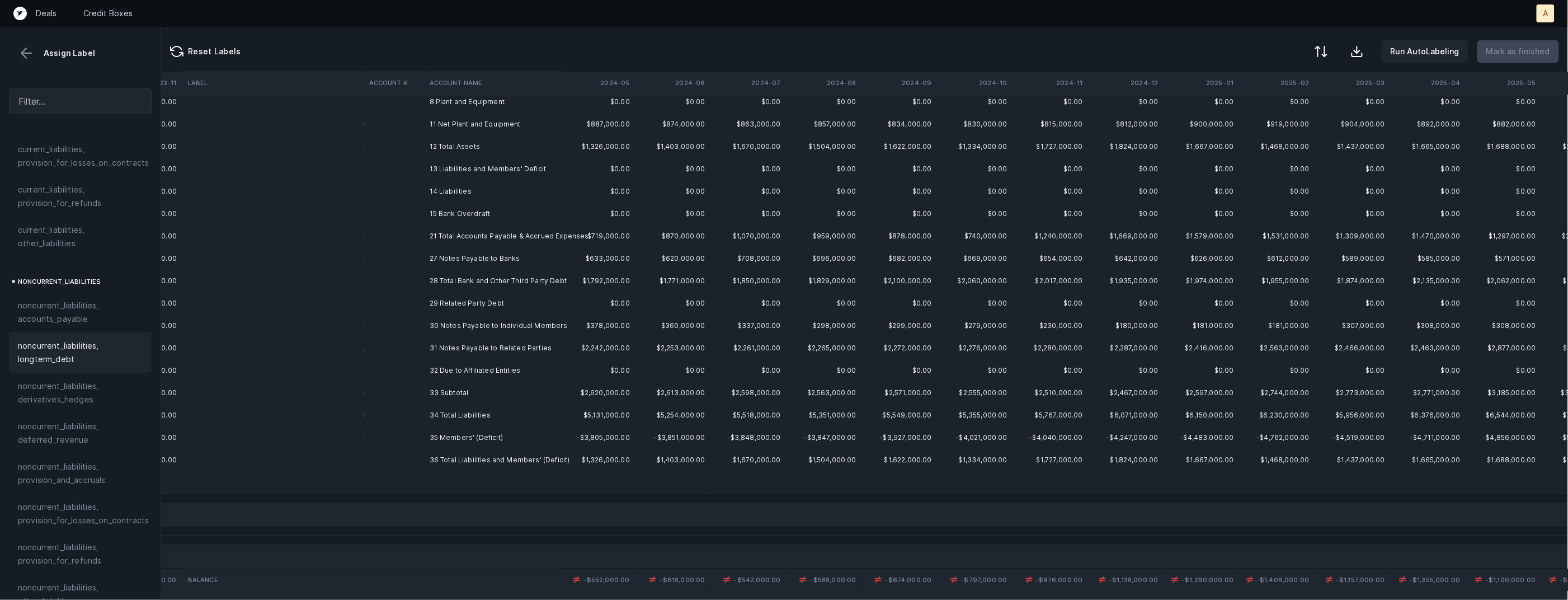
click at [403, 252] on td at bounding box center [395, 258] width 60 height 22
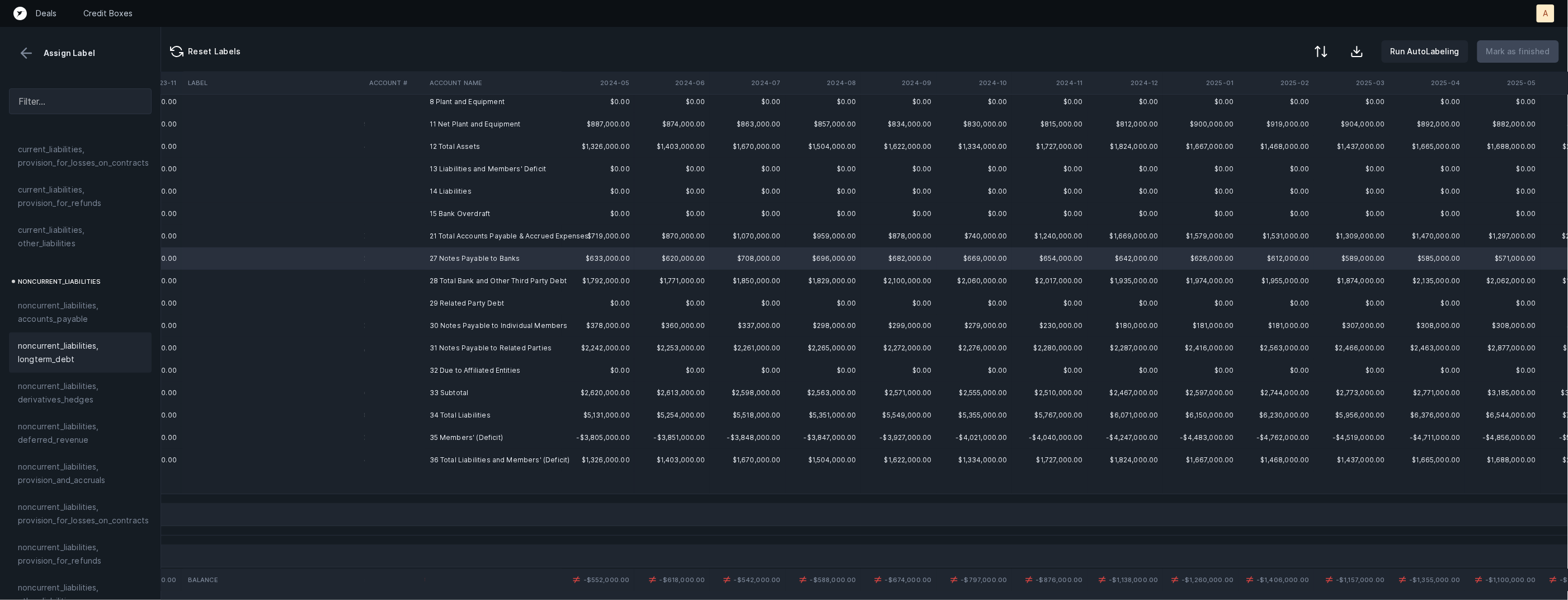
click at [84, 342] on span "noncurrent_liabilities, longterm_debt" at bounding box center [80, 353] width 125 height 27
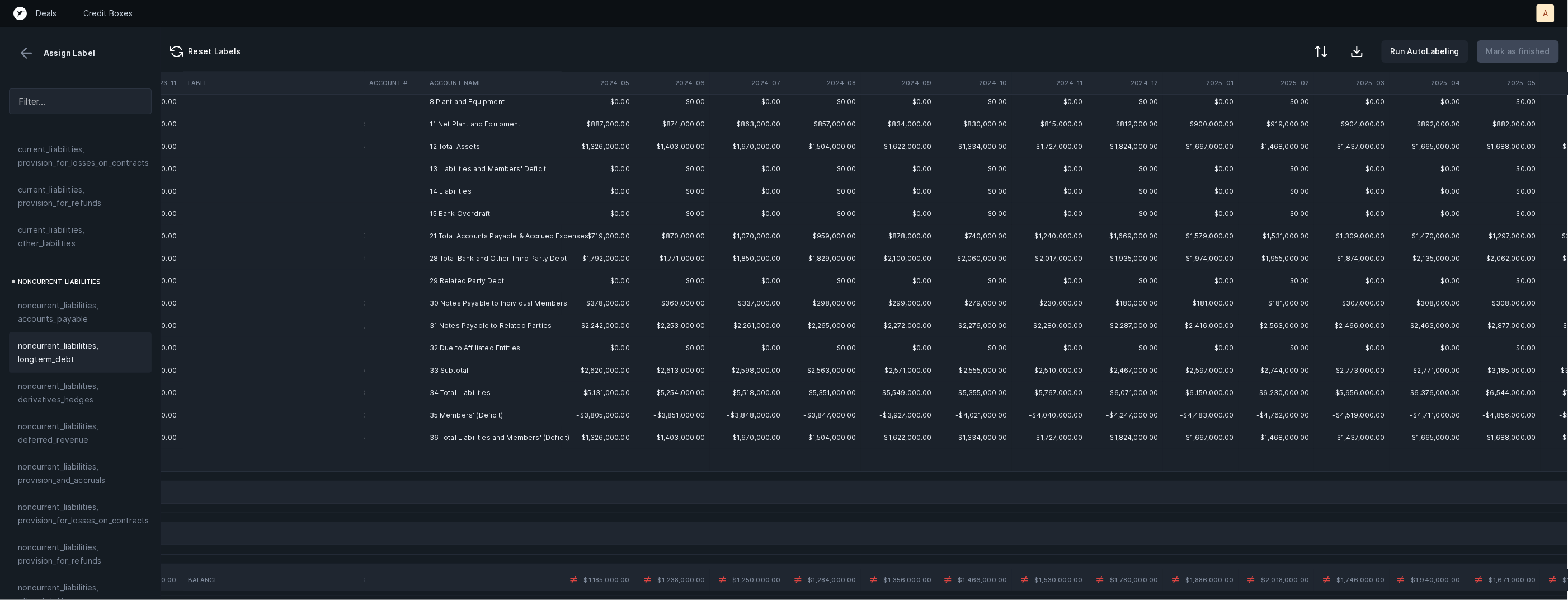
click at [491, 282] on td "29 Related Party Debt" at bounding box center [493, 281] width 136 height 22
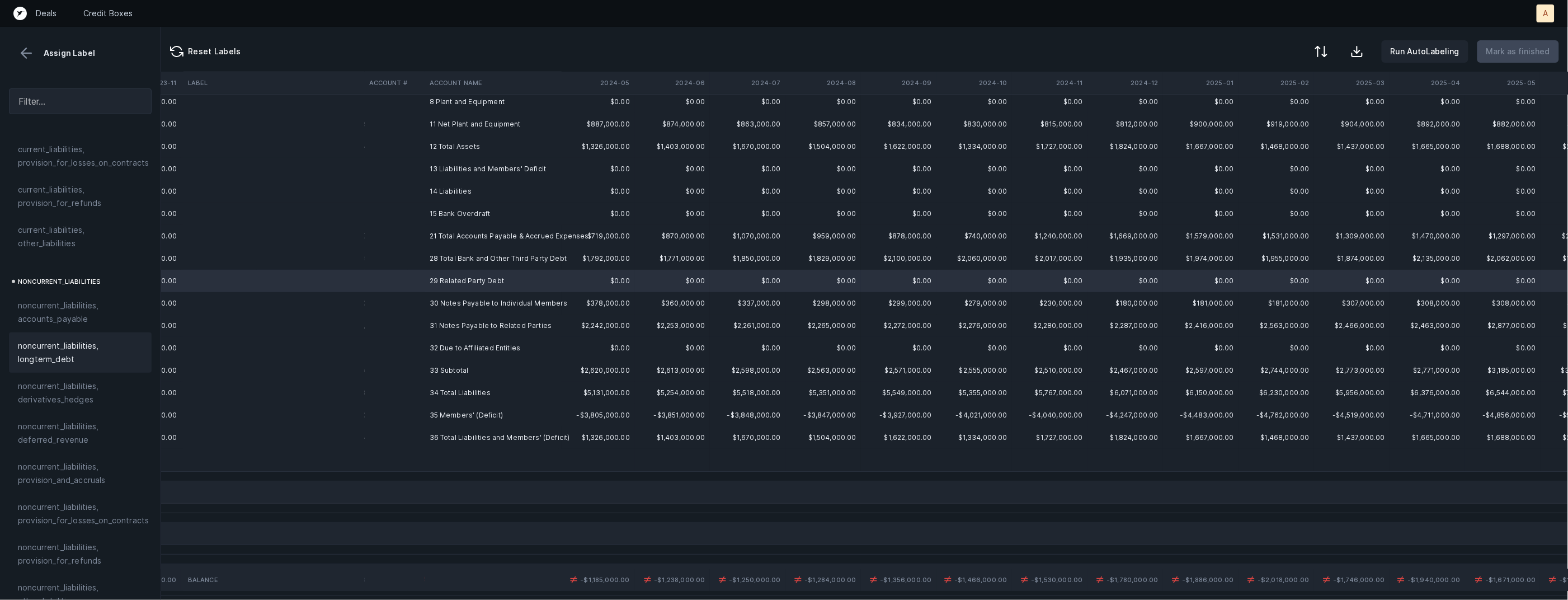
click at [88, 339] on span "noncurrent_liabilities, longterm_debt" at bounding box center [80, 353] width 125 height 27
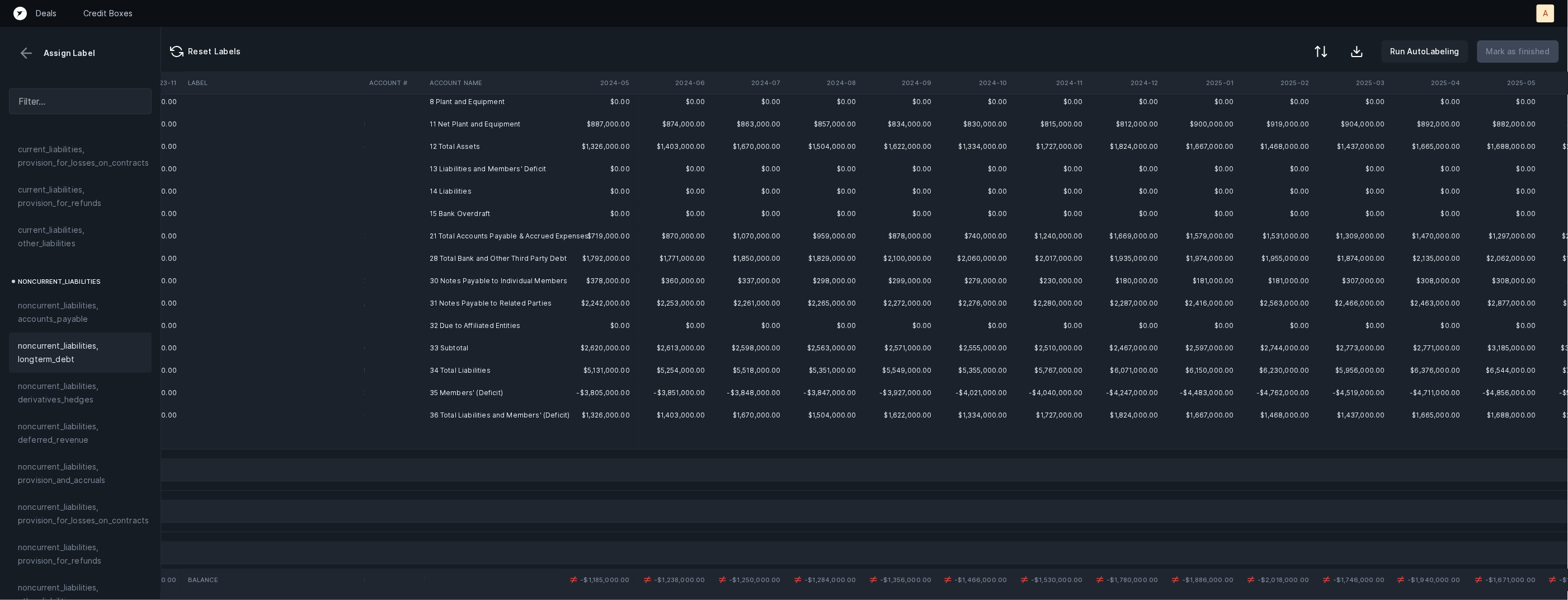
click at [410, 287] on td at bounding box center [395, 281] width 60 height 22
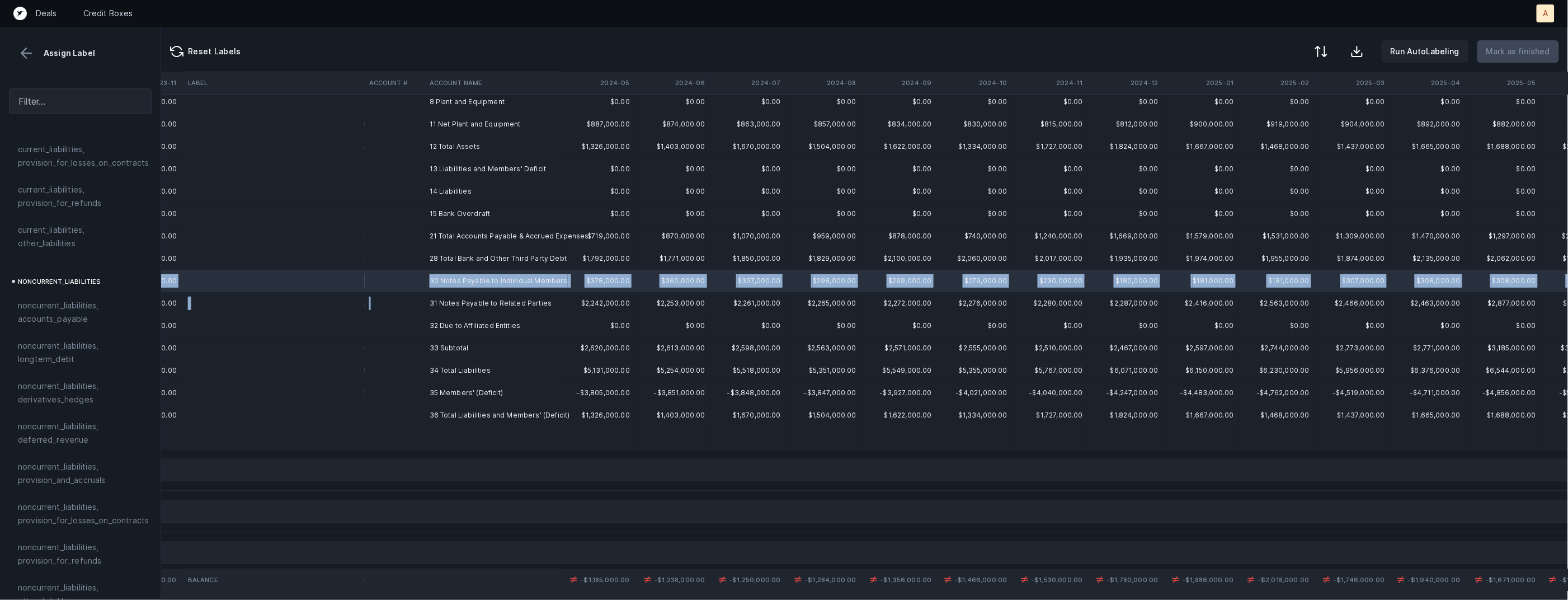
click at [410, 298] on td at bounding box center [395, 303] width 60 height 22
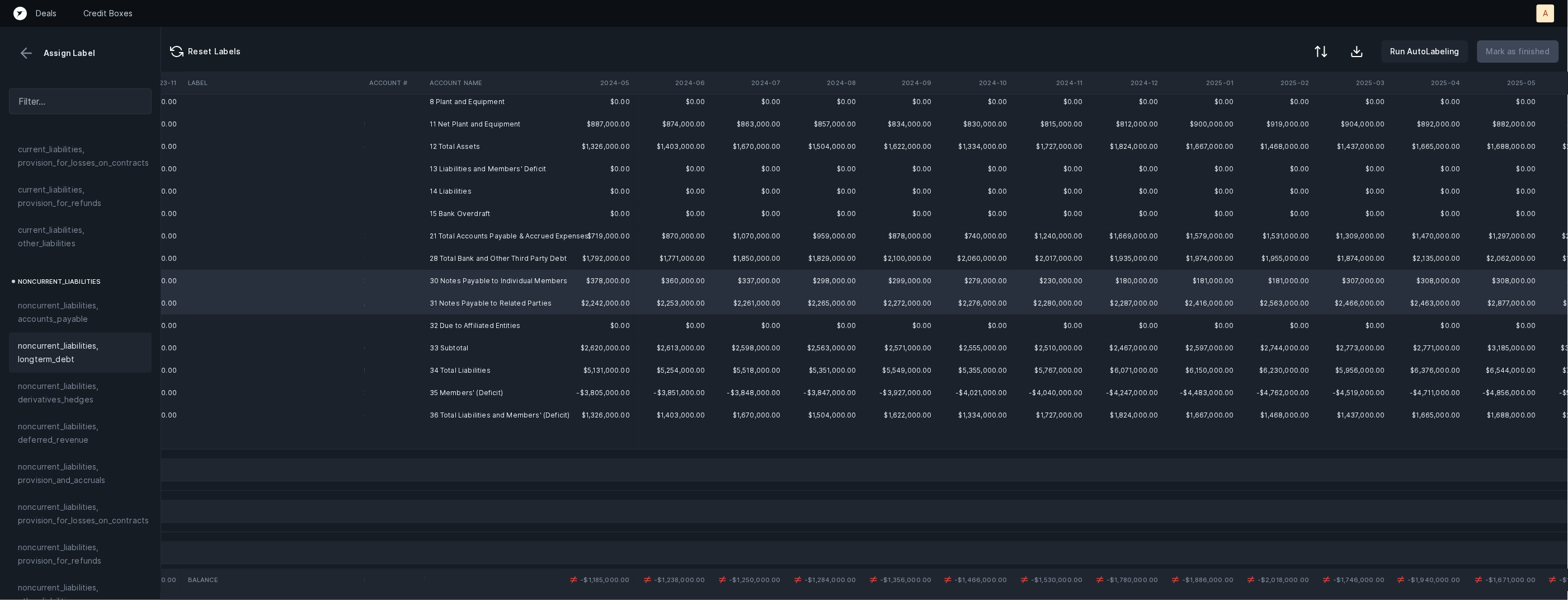
click at [79, 339] on span "noncurrent_liabilities, longterm_debt" at bounding box center [80, 353] width 125 height 27
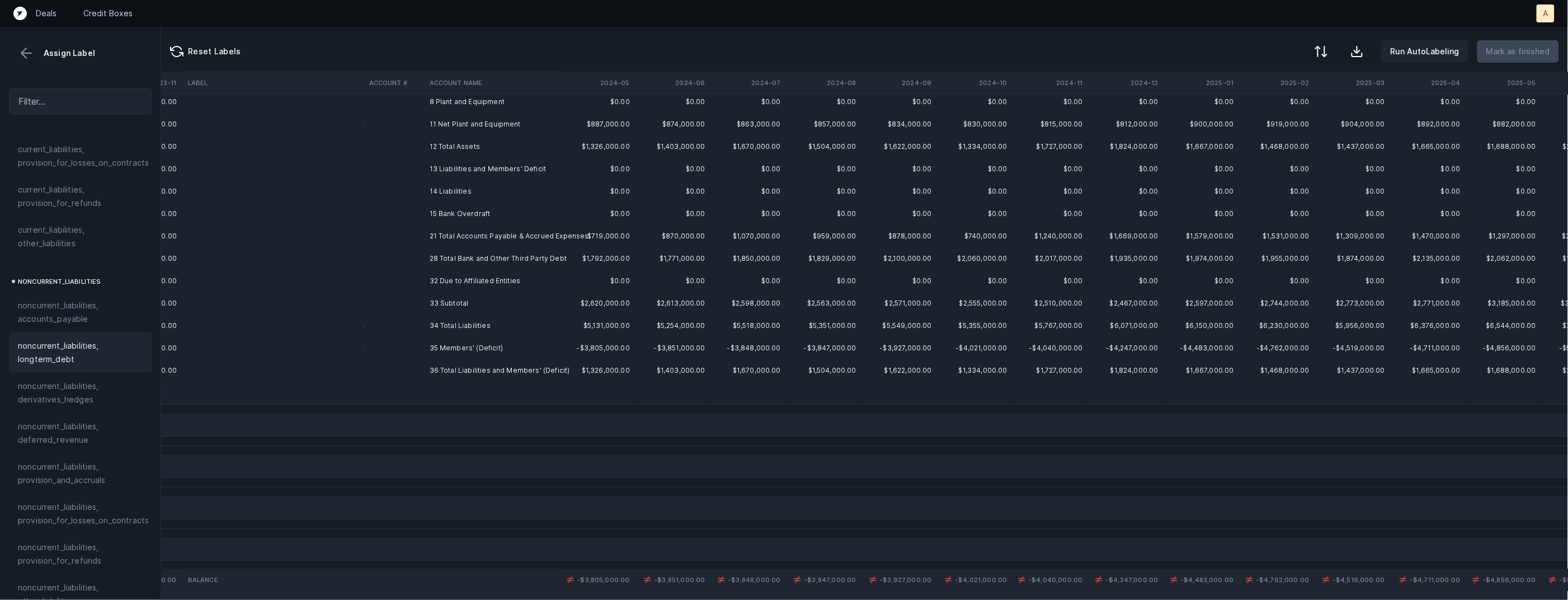
click at [367, 292] on td at bounding box center [395, 303] width 60 height 22
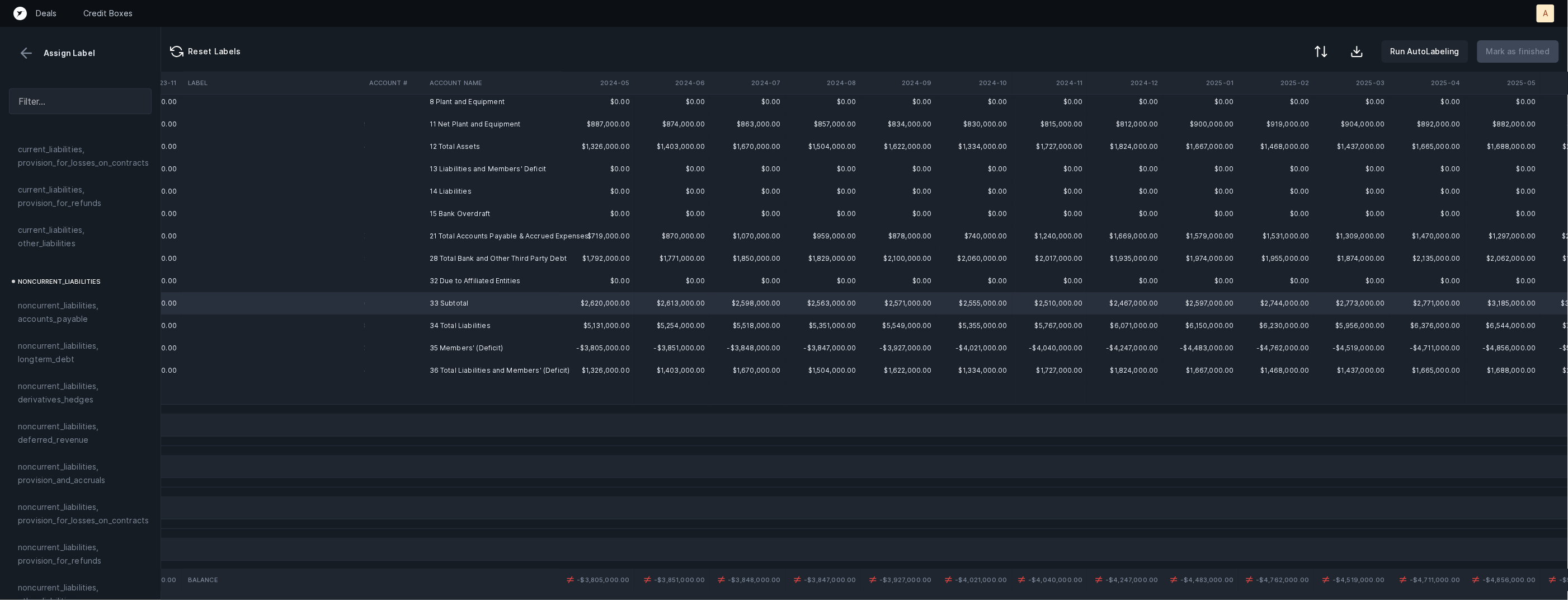
click at [340, 273] on td at bounding box center [274, 281] width 181 height 22
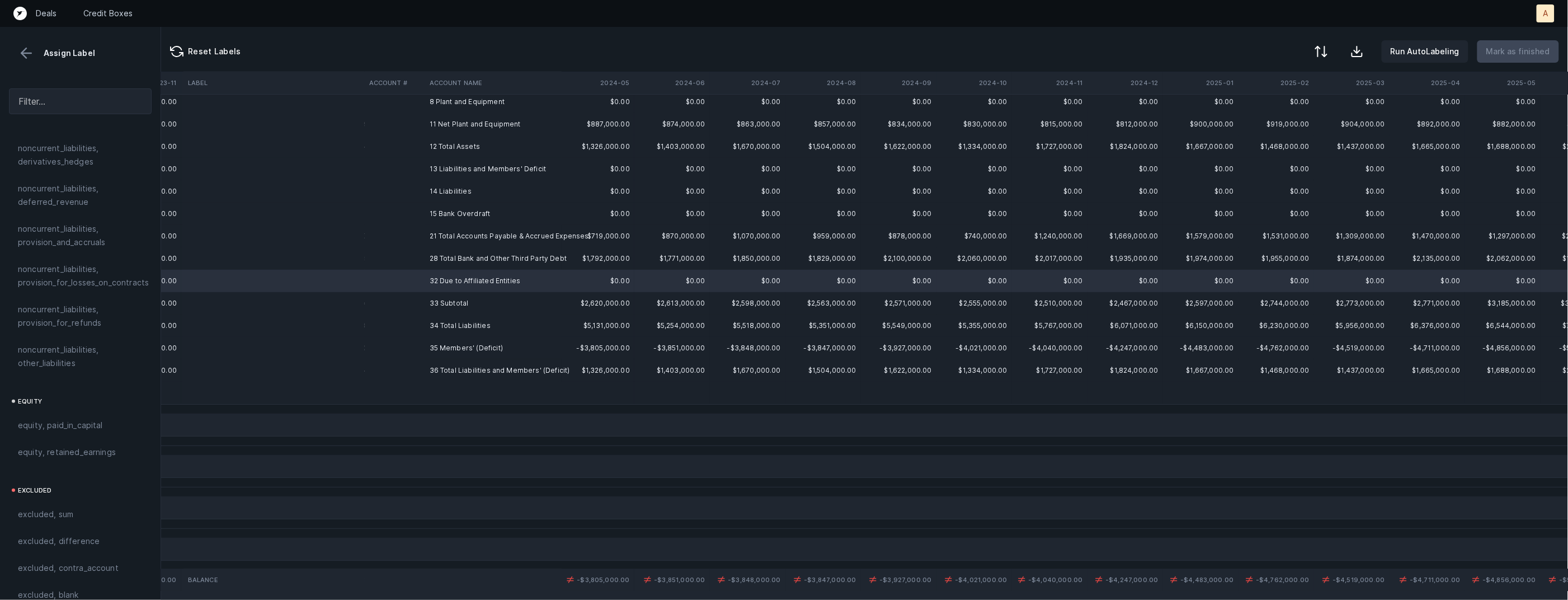
scroll to position [1210, 0]
click at [49, 339] on span "noncurrent_liabilities, other_liabilities" at bounding box center [80, 351] width 125 height 27
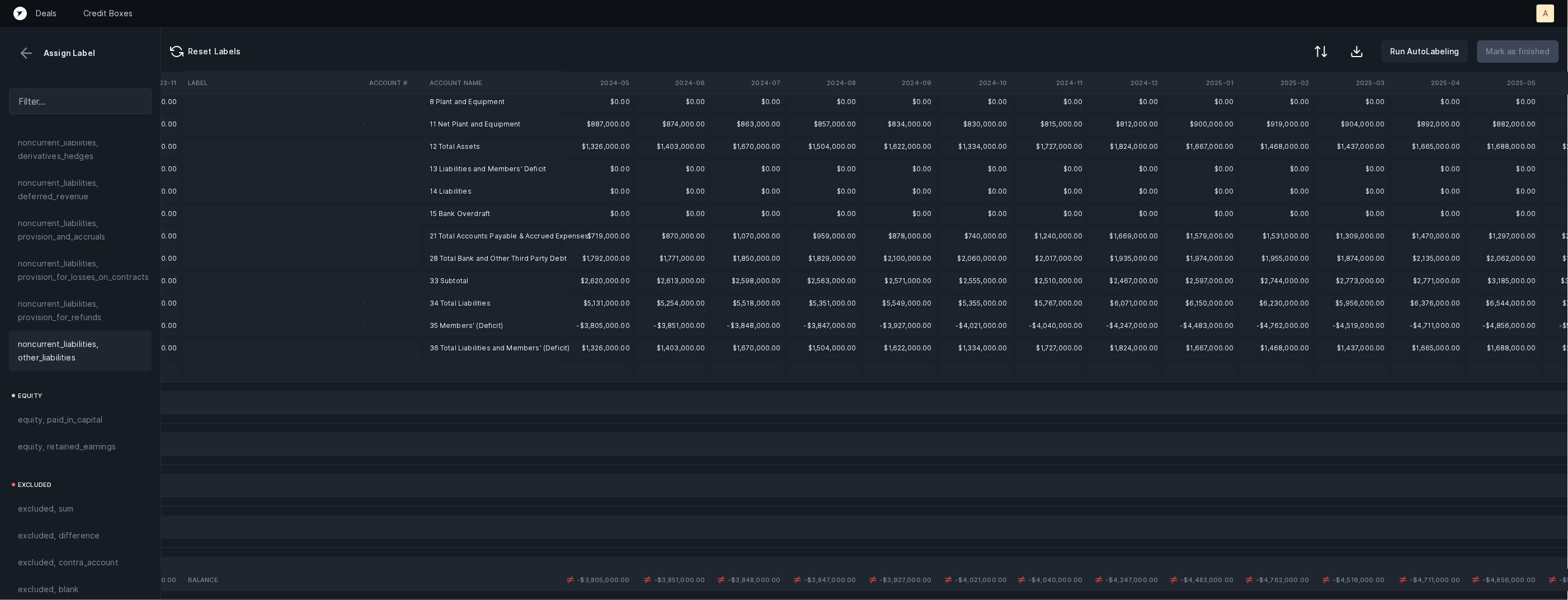
click at [454, 321] on td "35 Members' (Deficit)" at bounding box center [493, 325] width 136 height 22
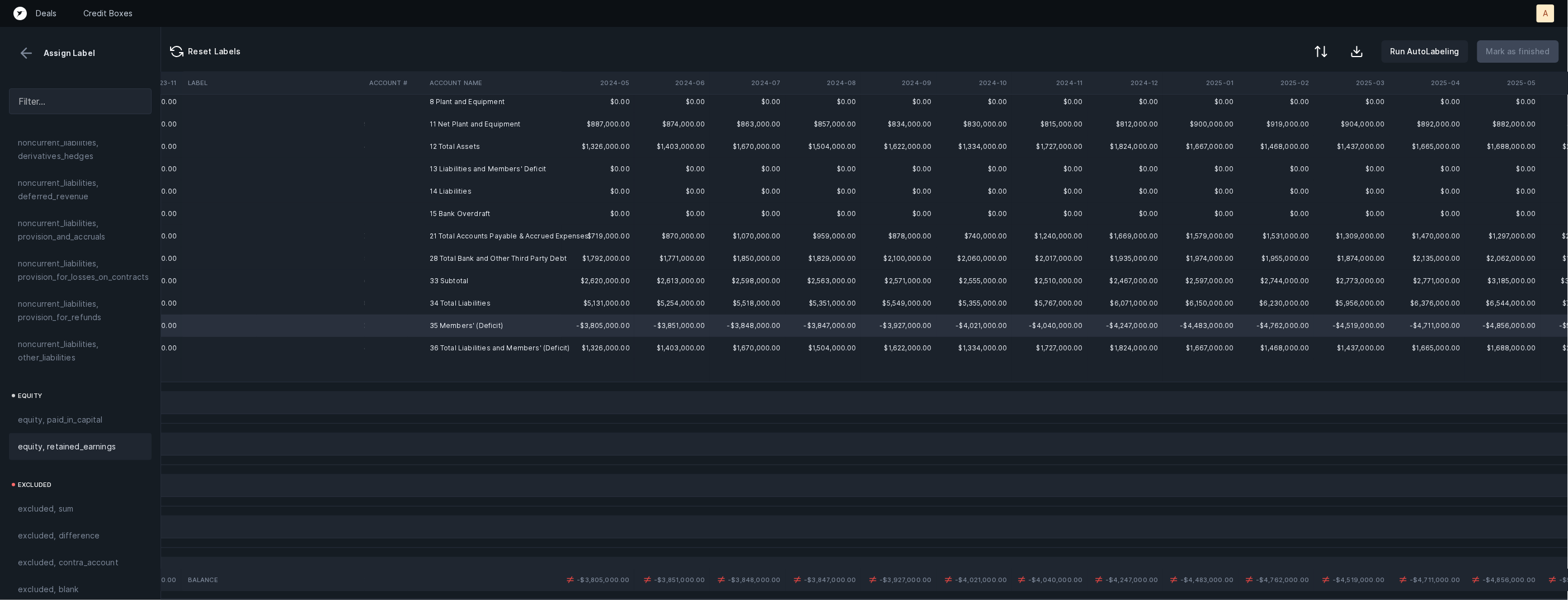
click at [58, 434] on div "equity, retained_earnings" at bounding box center [80, 447] width 143 height 27
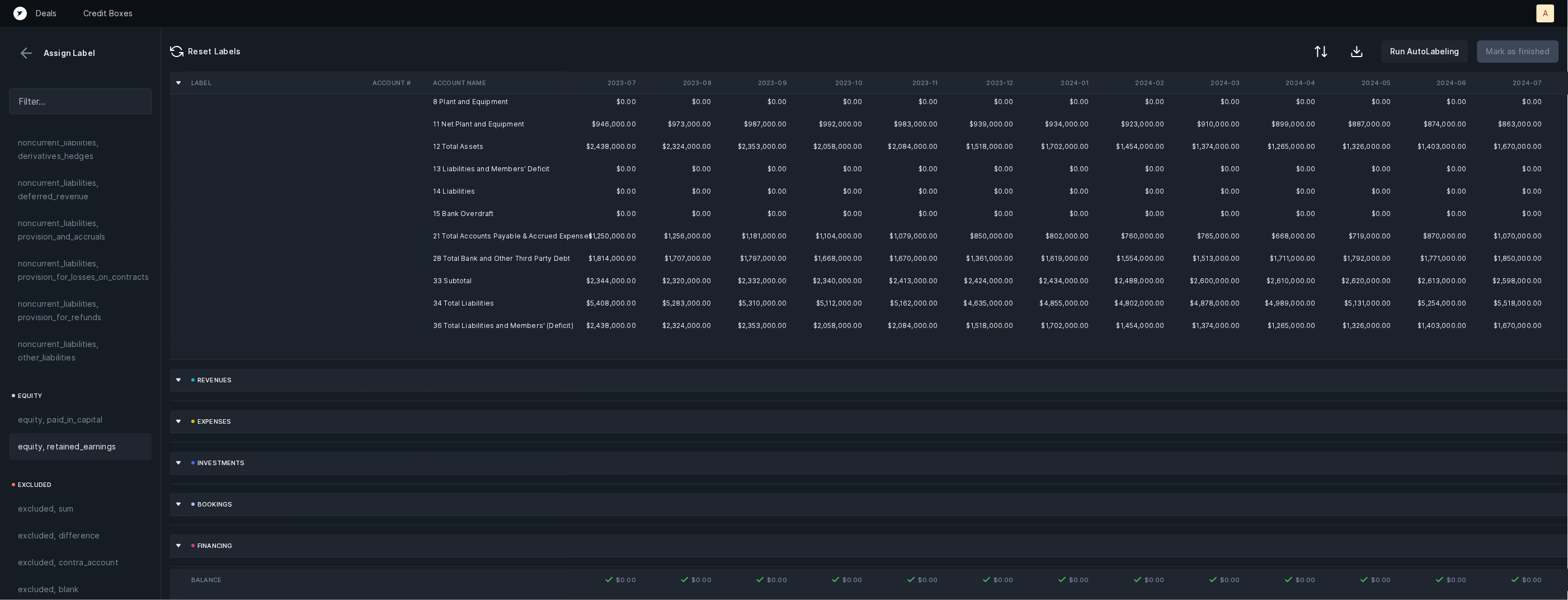
scroll to position [0, 0]
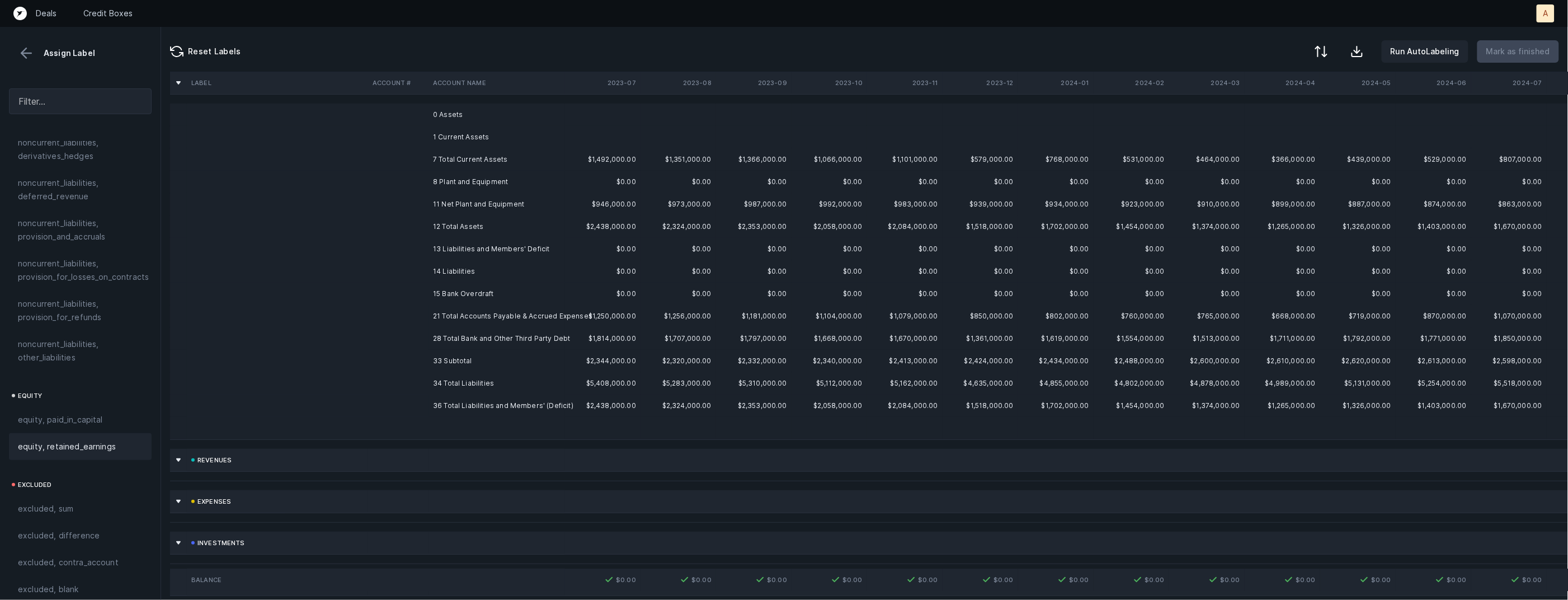
click at [469, 126] on td "1 Current Assets" at bounding box center [496, 137] width 136 height 22
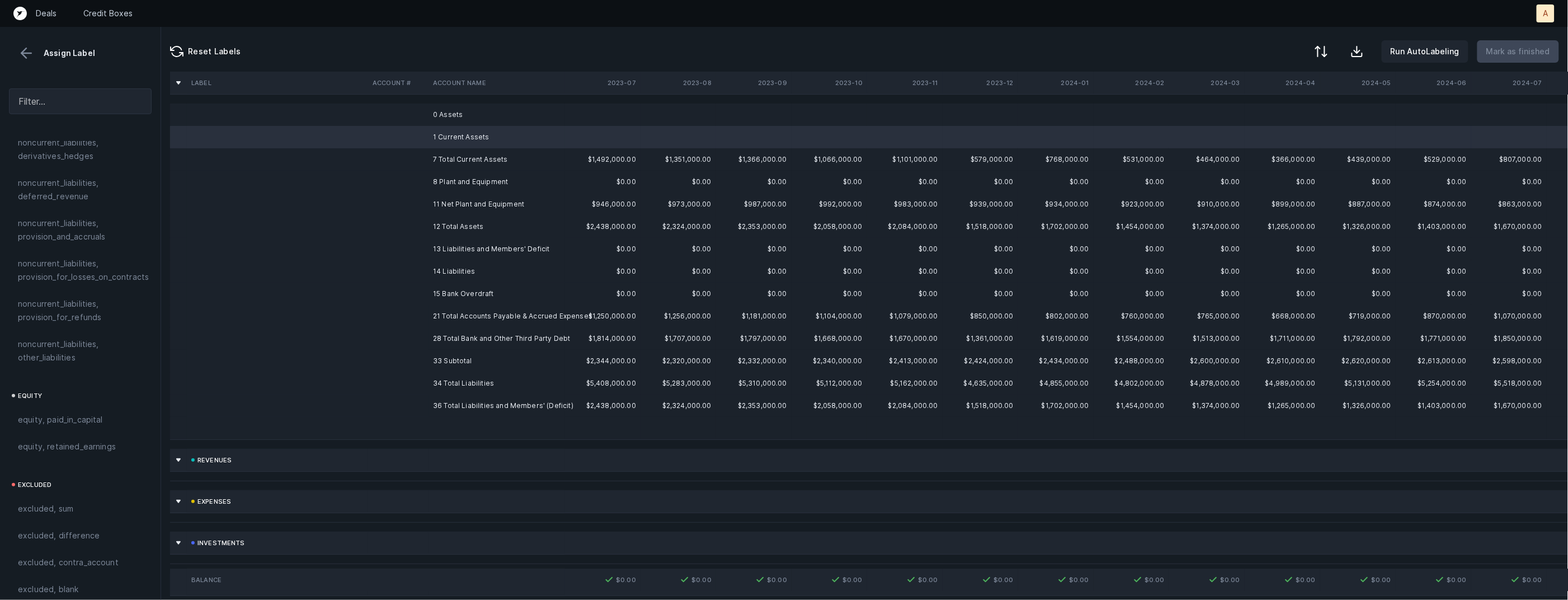
click at [456, 136] on td "1 Current Assets" at bounding box center [496, 137] width 136 height 22
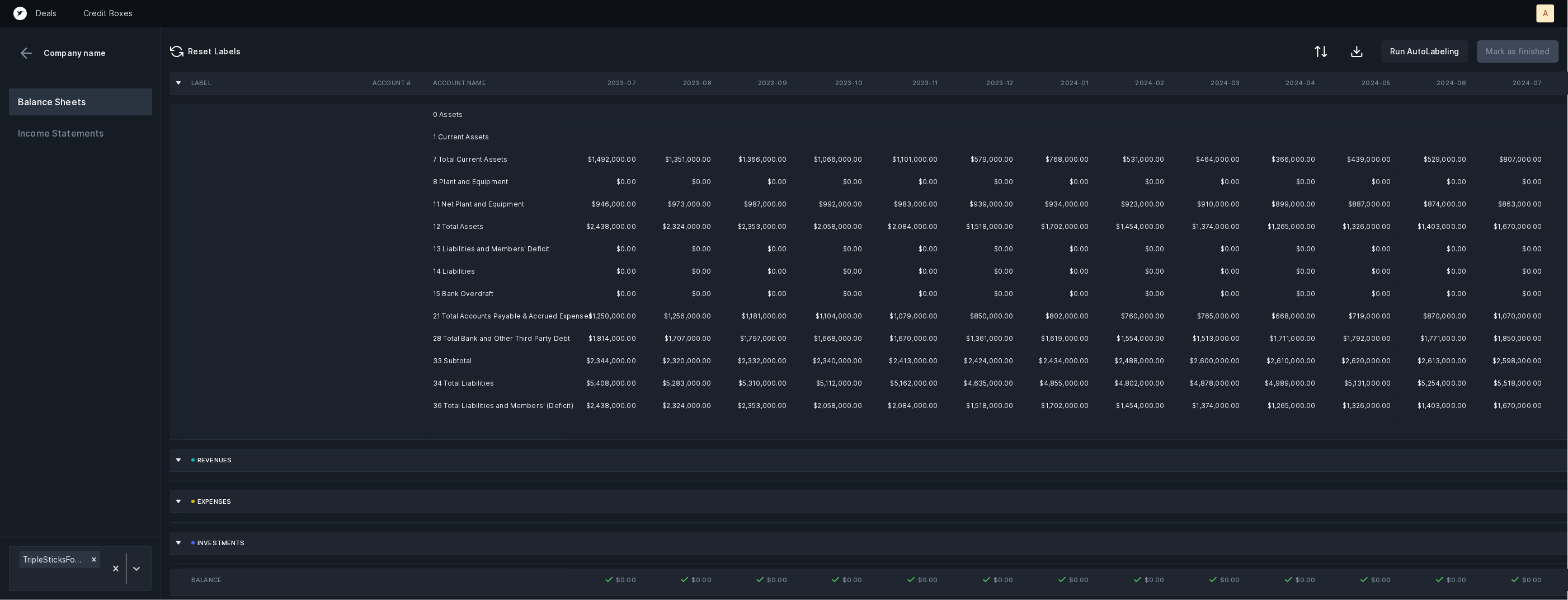
click at [458, 122] on td "0 Assets" at bounding box center [496, 114] width 136 height 22
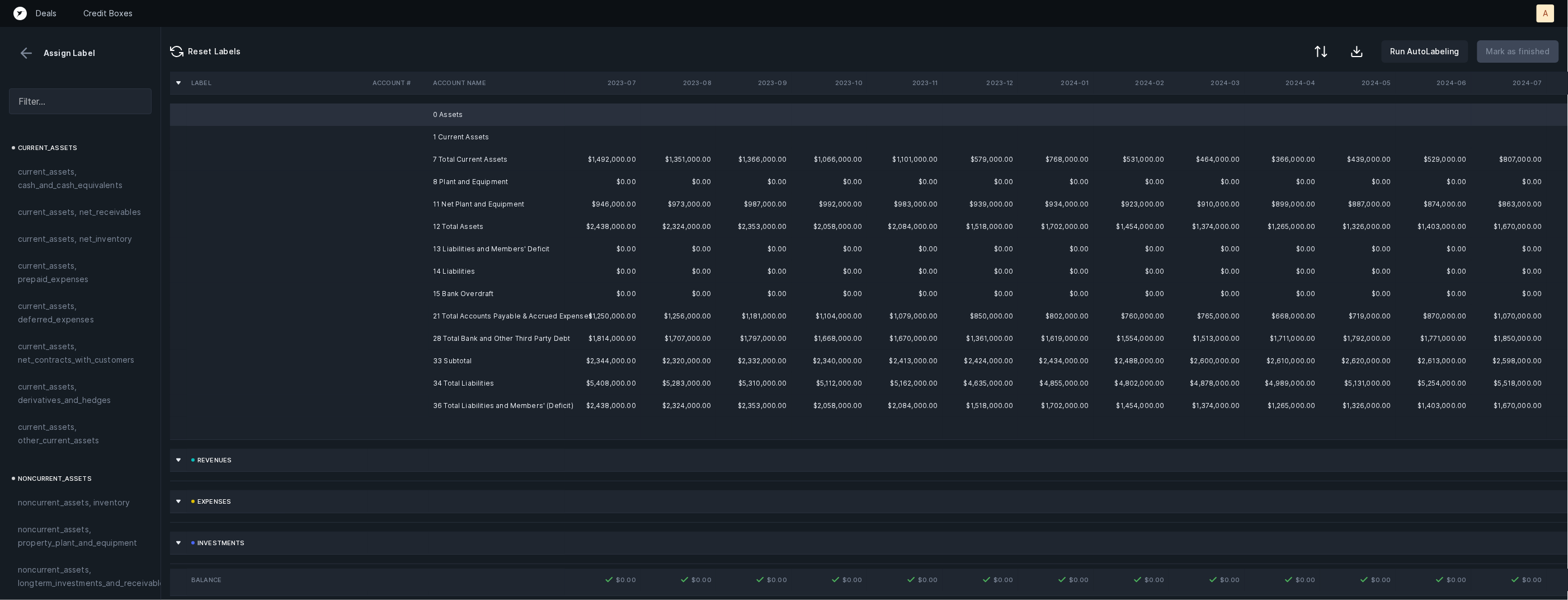
click at [455, 129] on td "1 Current Assets" at bounding box center [496, 137] width 136 height 22
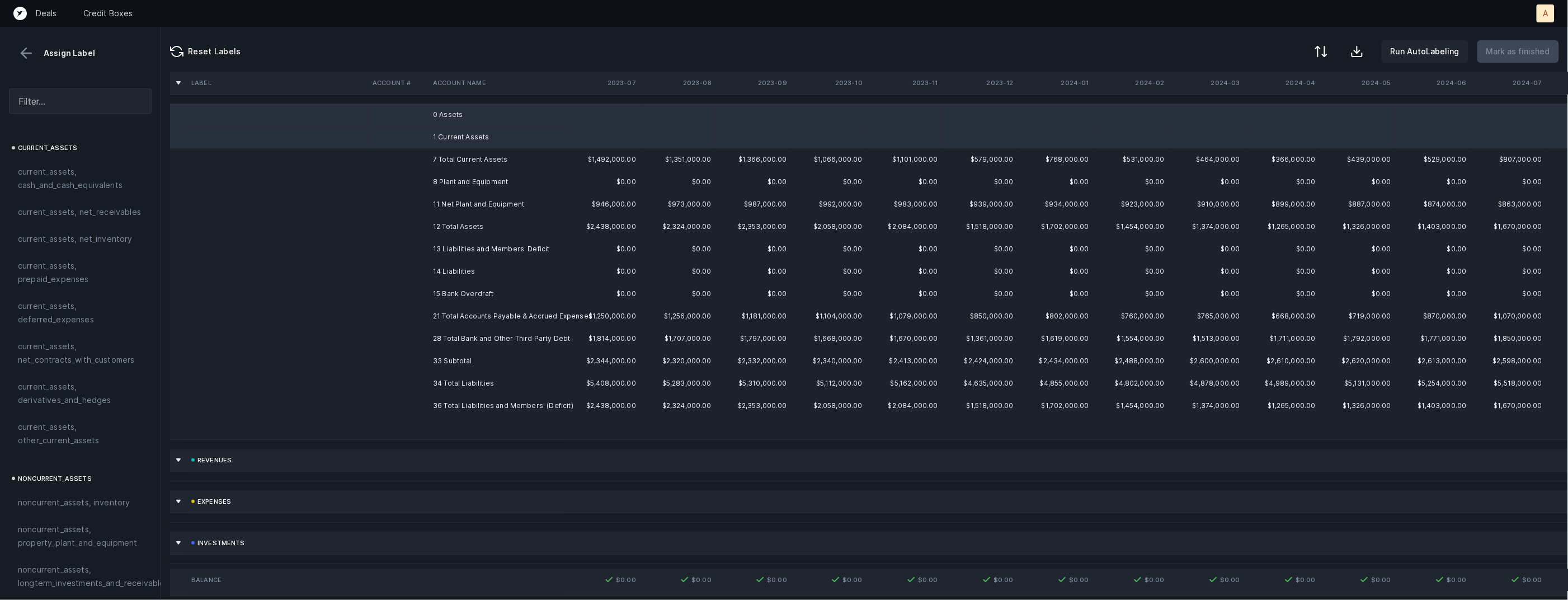
click at [445, 179] on td "8 Plant and Equipment" at bounding box center [496, 181] width 136 height 22
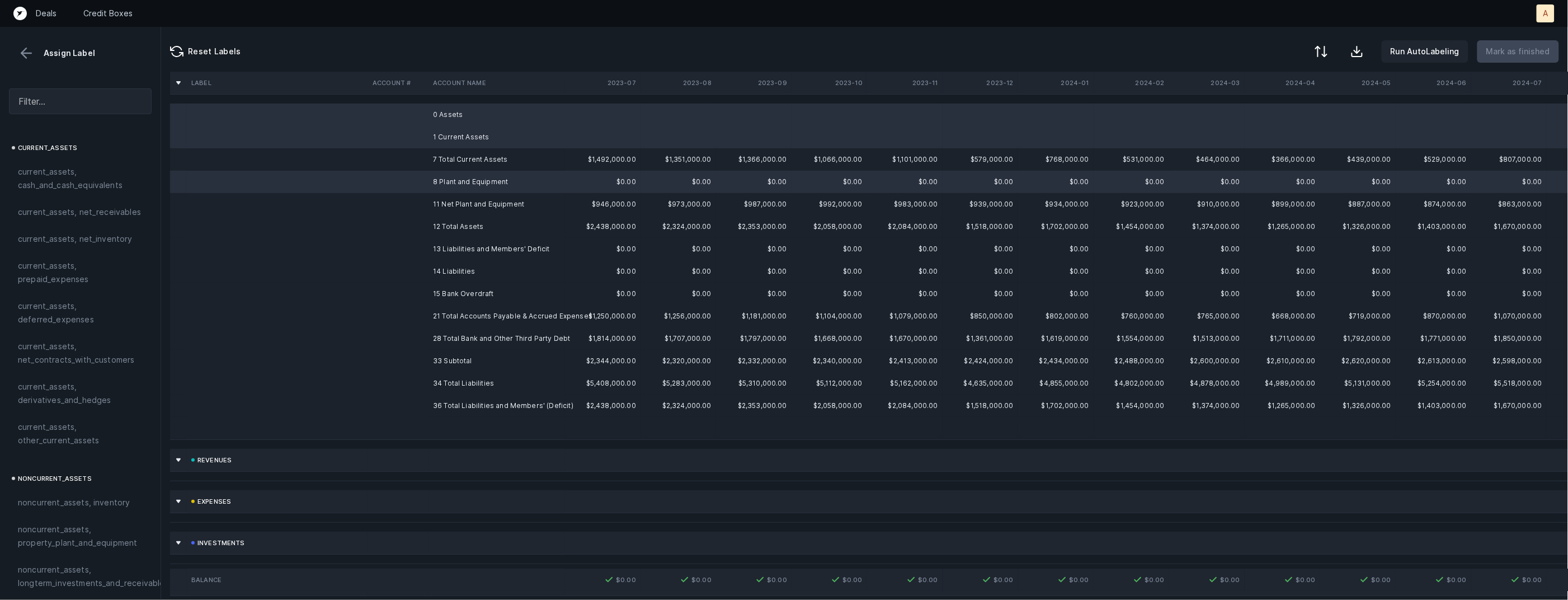
click at [441, 247] on td "13 Liabilities and Members' Deficit" at bounding box center [496, 249] width 136 height 22
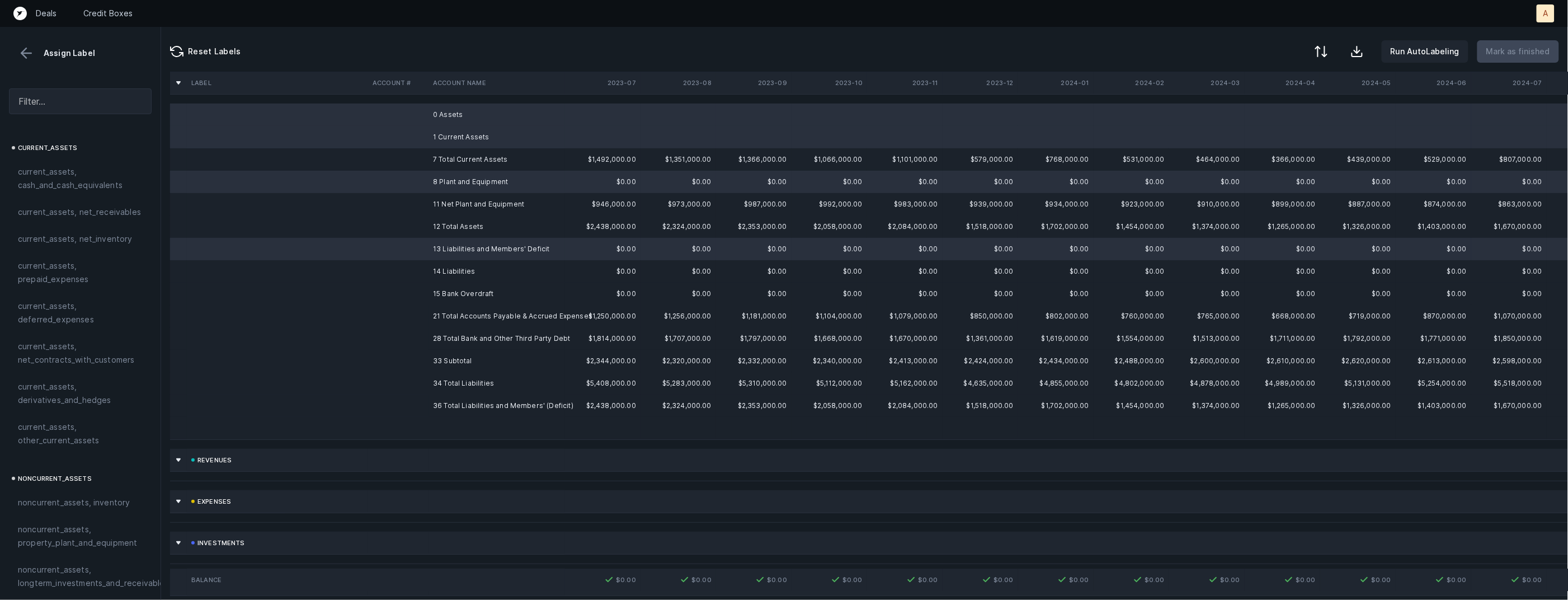
click at [439, 270] on td "14 Liabilities" at bounding box center [496, 271] width 136 height 22
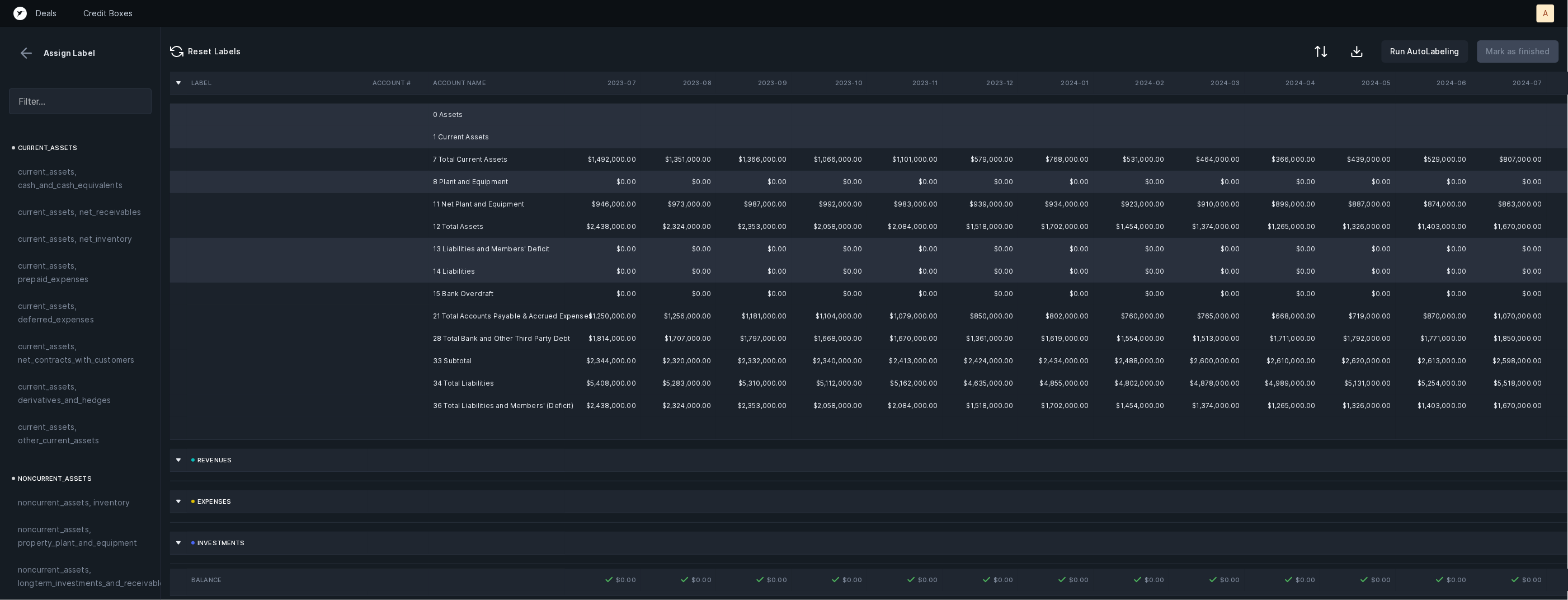
click at [435, 285] on td "15 Bank Overdraft" at bounding box center [496, 294] width 136 height 22
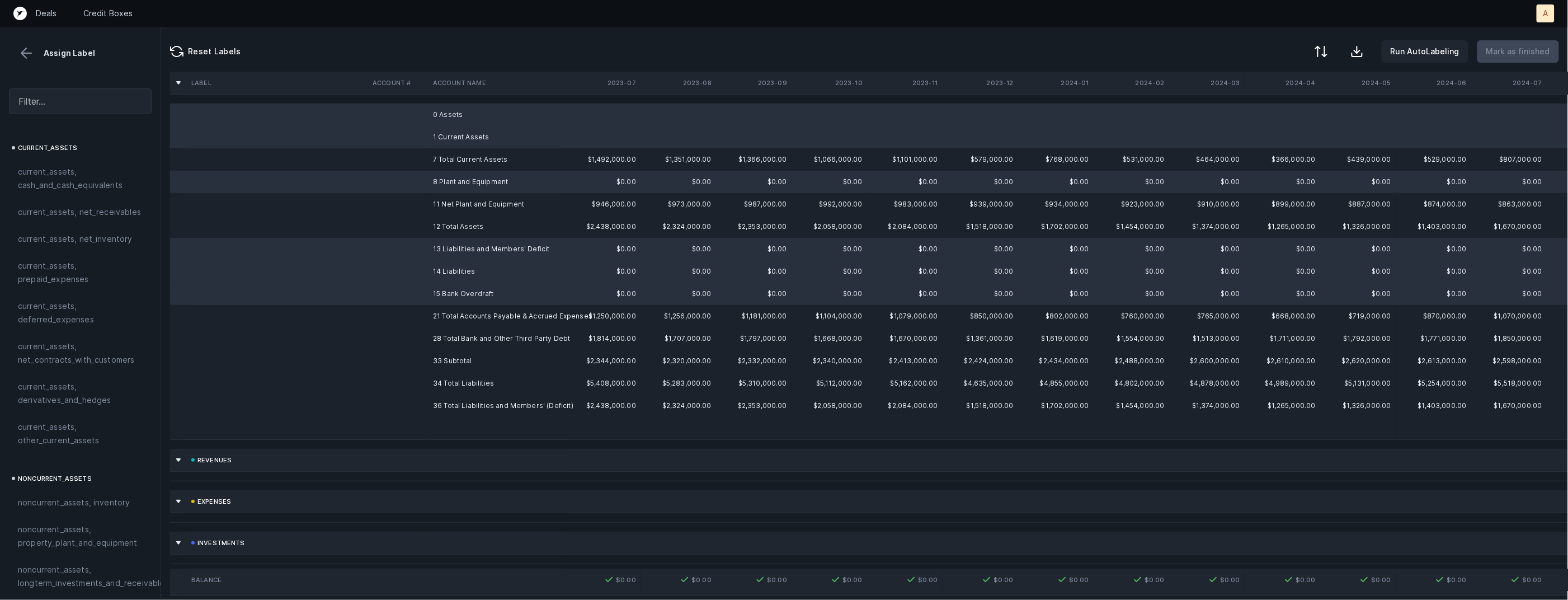
click at [424, 425] on td at bounding box center [398, 428] width 60 height 22
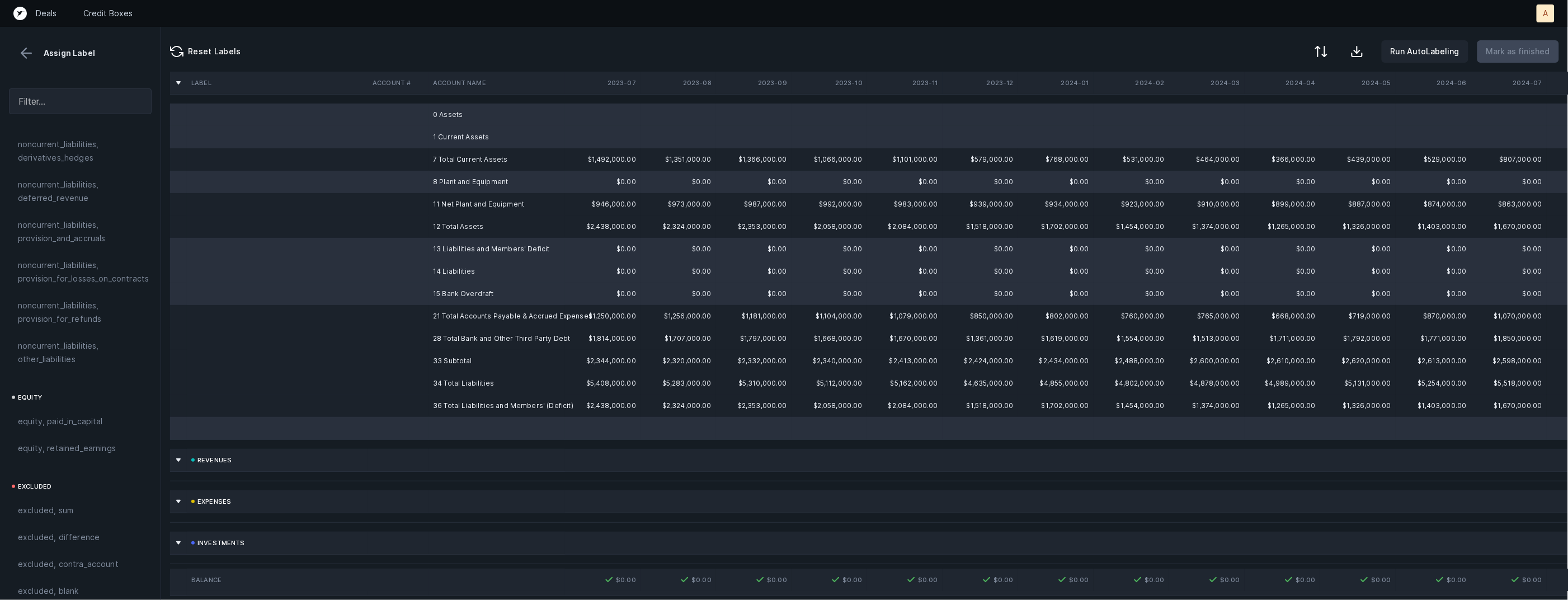
scroll to position [1210, 0]
click at [67, 583] on span "excluded, blank" at bounding box center [48, 590] width 60 height 14
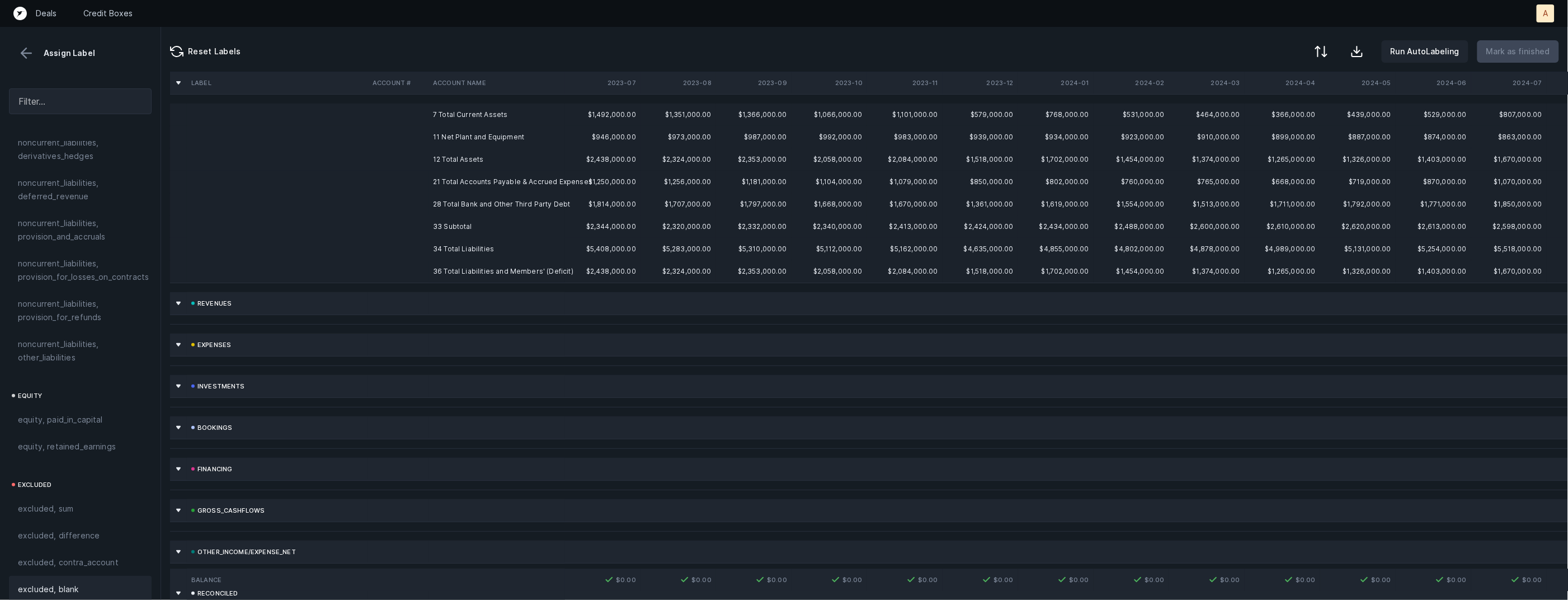
click at [465, 130] on td "11 Net Plant and Equipment" at bounding box center [496, 137] width 136 height 22
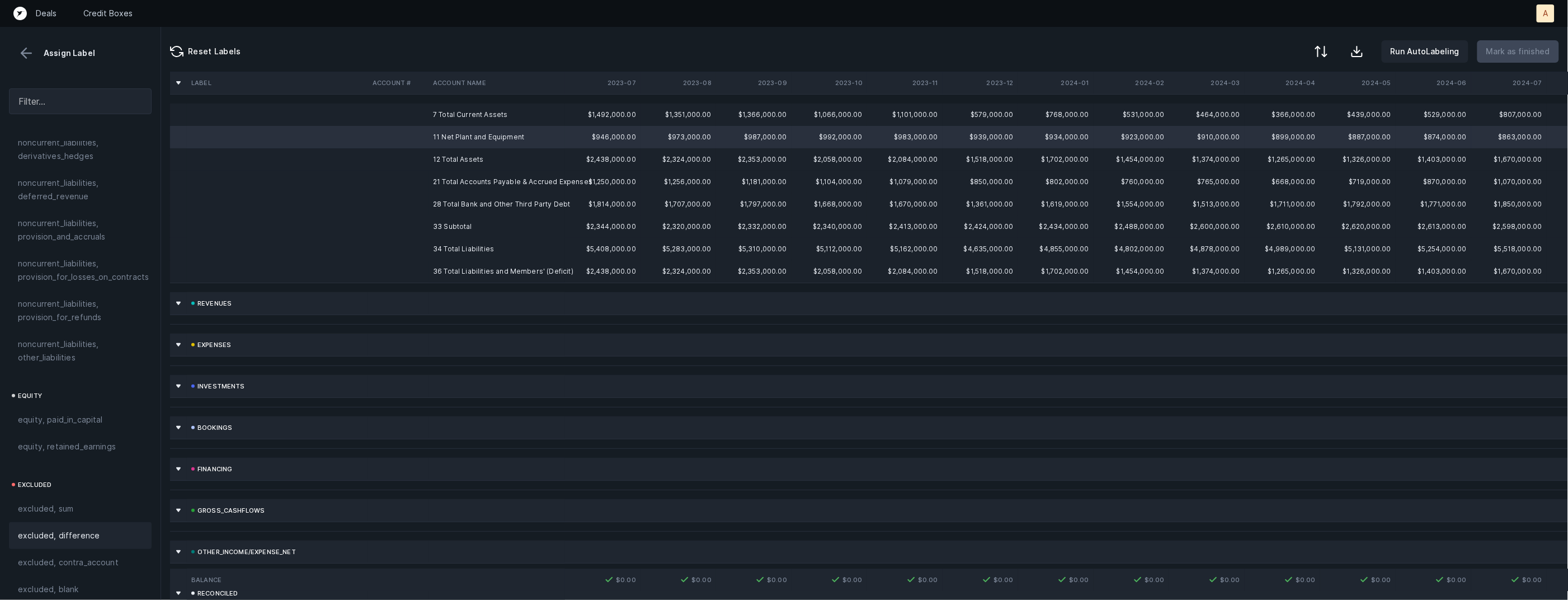
click at [69, 523] on div "excluded, difference" at bounding box center [80, 536] width 143 height 27
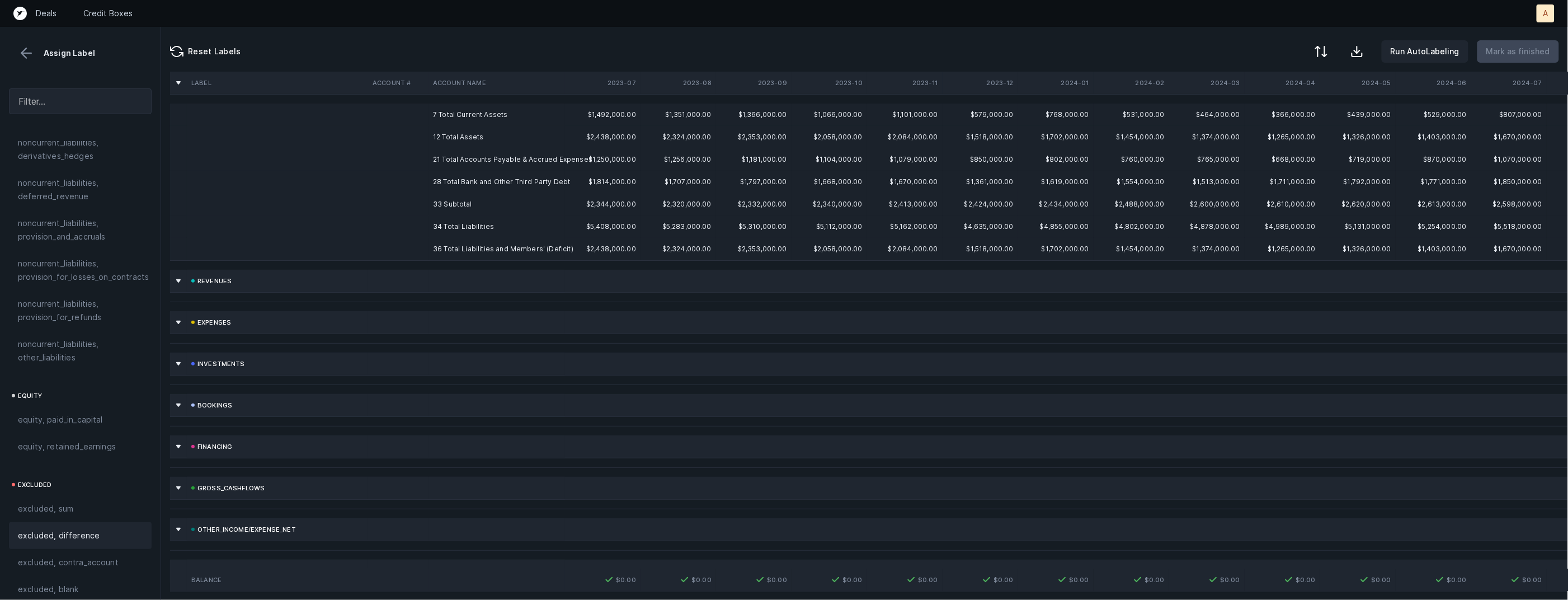
click at [475, 130] on td "12 Total Assets" at bounding box center [496, 137] width 136 height 22
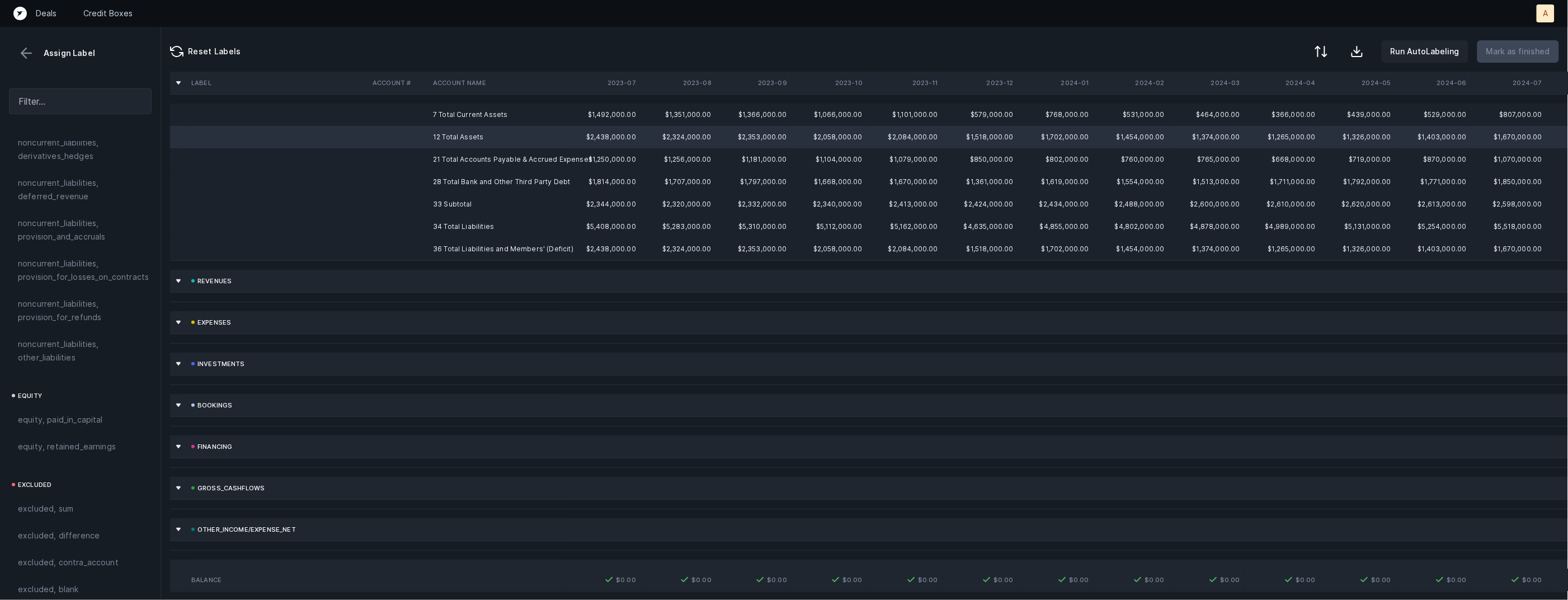
click at [452, 211] on td "33 Subtotal" at bounding box center [496, 204] width 136 height 22
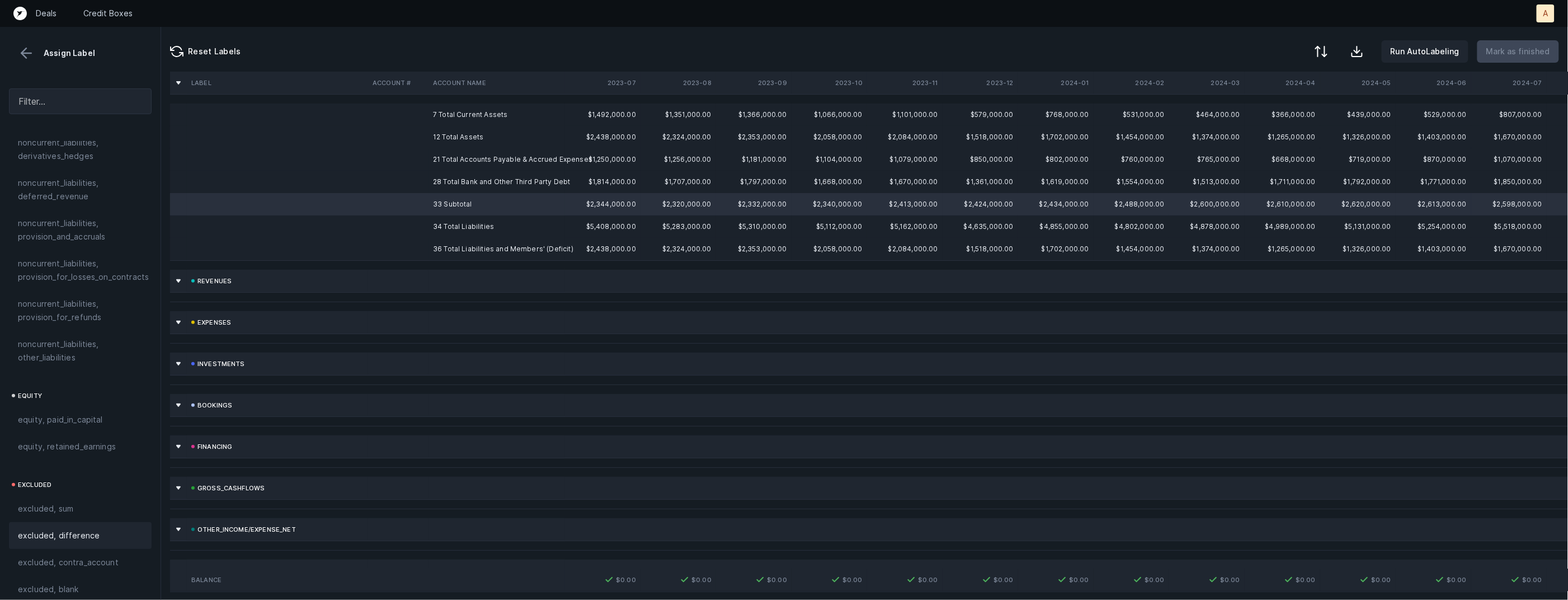
click at [50, 529] on span "excluded, difference" at bounding box center [58, 536] width 81 height 14
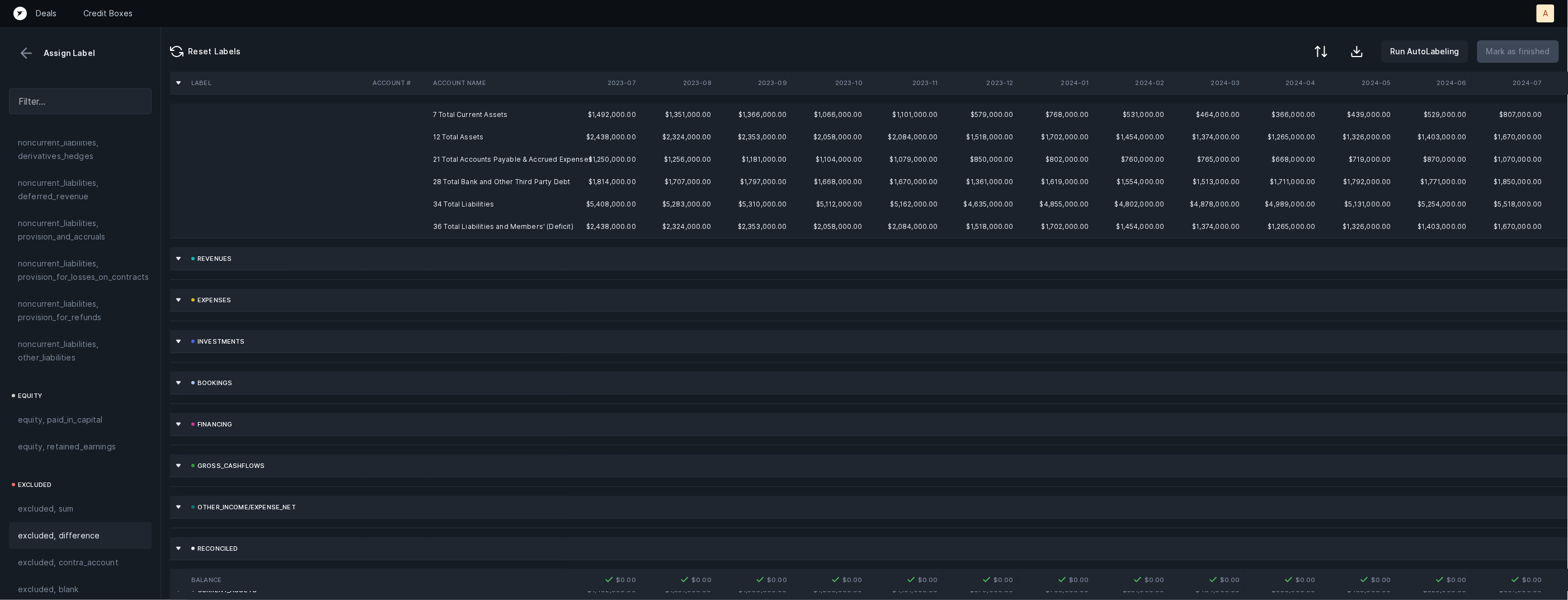
click at [473, 126] on td "12 Total Assets" at bounding box center [496, 137] width 136 height 22
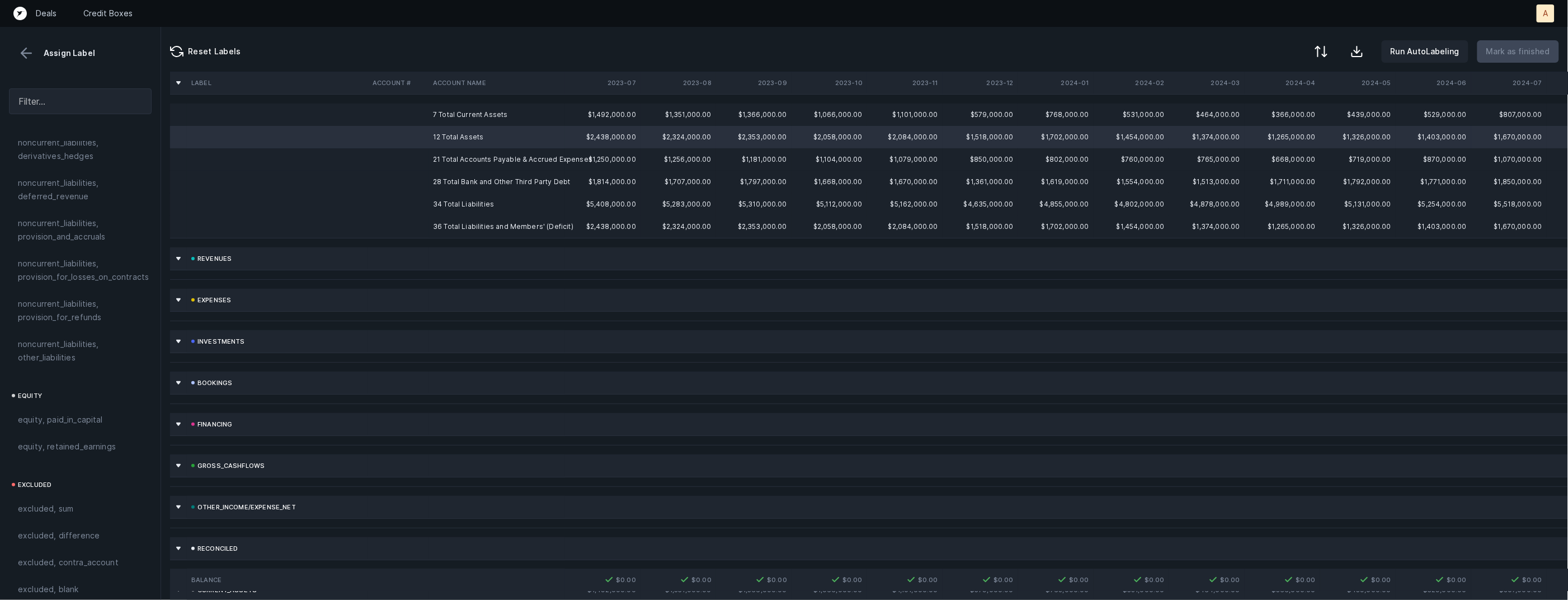
click at [475, 116] on td "7 Total Current Assets" at bounding box center [496, 114] width 136 height 22
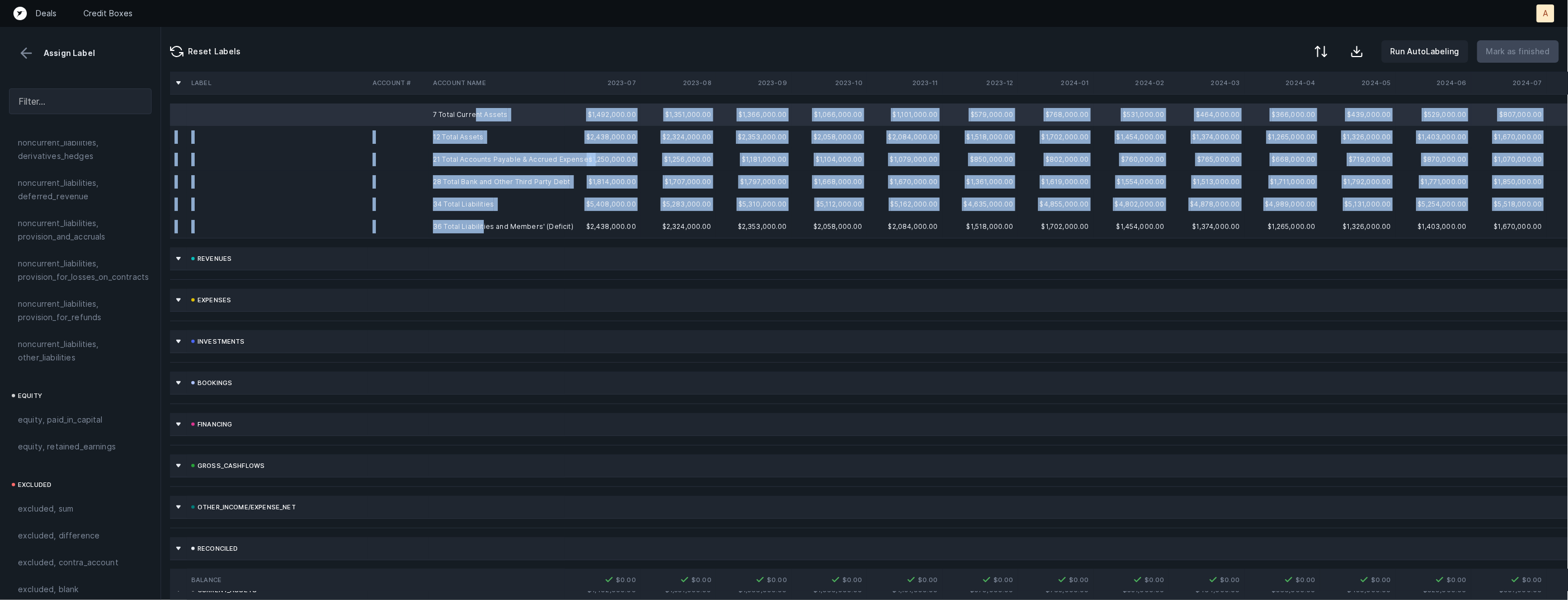
click at [482, 228] on td "36 Total Liabilities and Members' (Deficit)" at bounding box center [496, 226] width 136 height 22
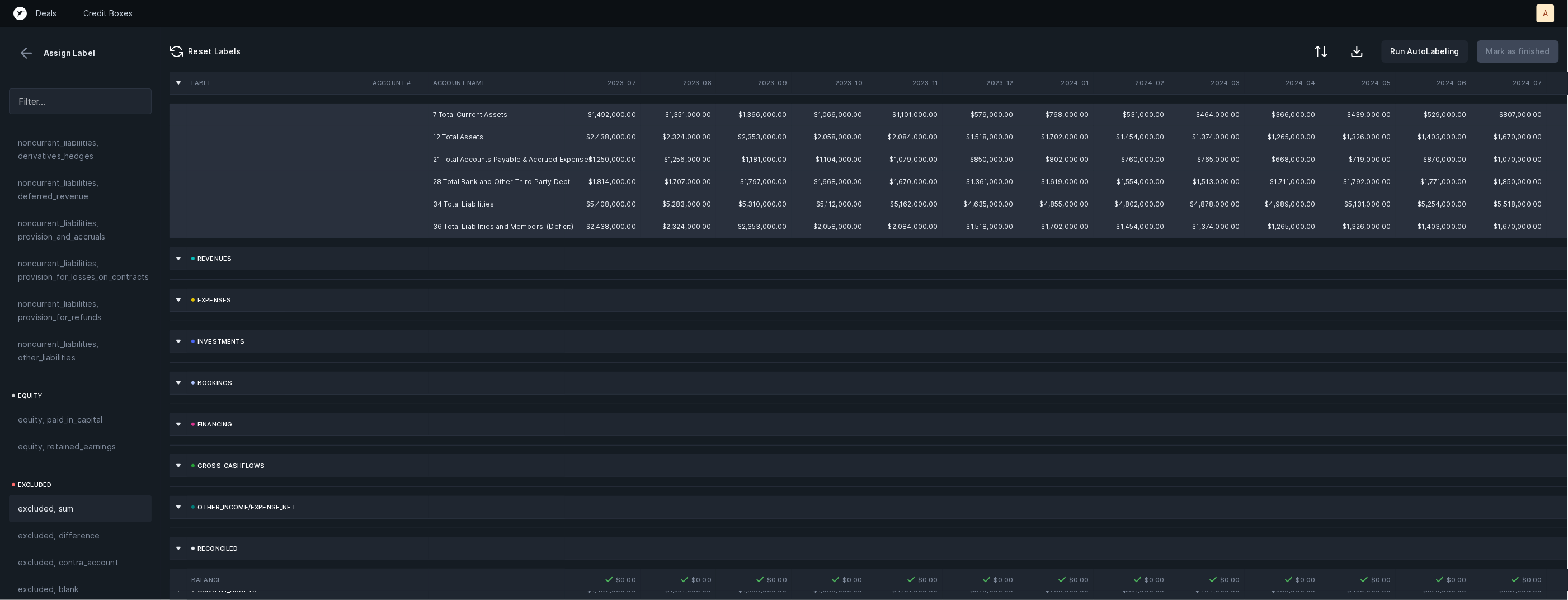
click at [67, 502] on span "excluded, sum" at bounding box center [45, 509] width 56 height 14
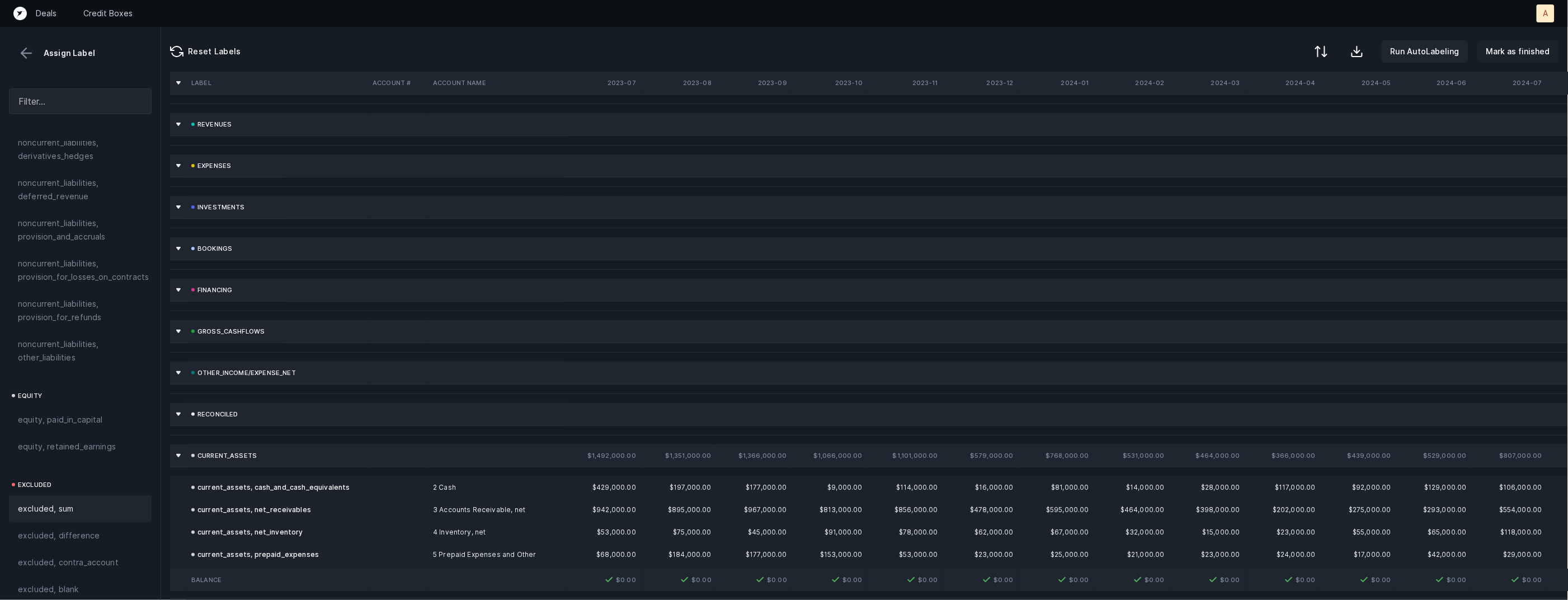
click at [1550, 45] on p "Mark as finished" at bounding box center [1518, 52] width 64 height 14
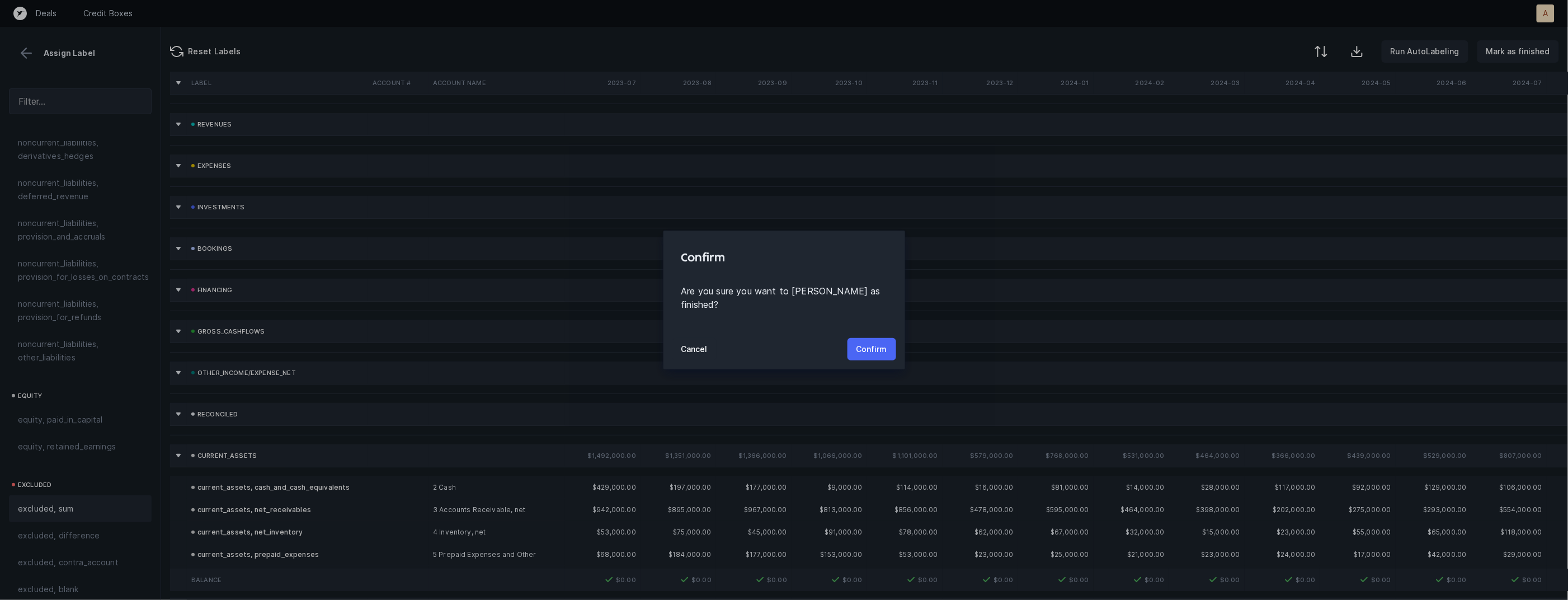
click at [858, 338] on button "Confirm" at bounding box center [872, 349] width 49 height 22
